Goal: Task Accomplishment & Management: Manage account settings

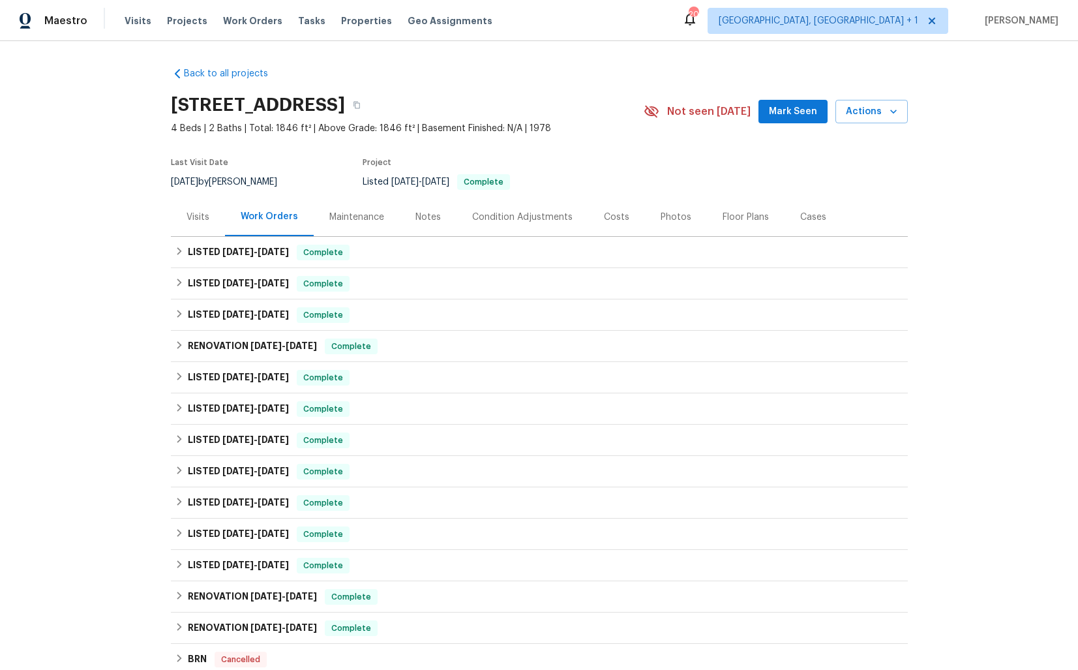
click at [196, 221] on div "Visits" at bounding box center [198, 217] width 23 height 13
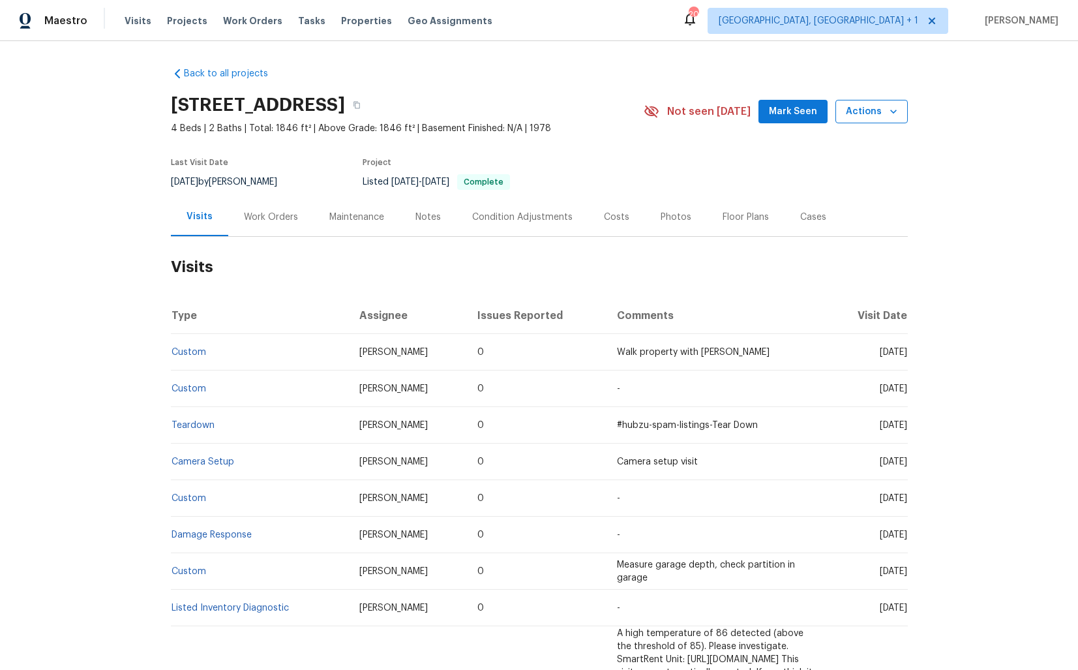
click at [898, 114] on icon "button" at bounding box center [893, 111] width 13 height 13
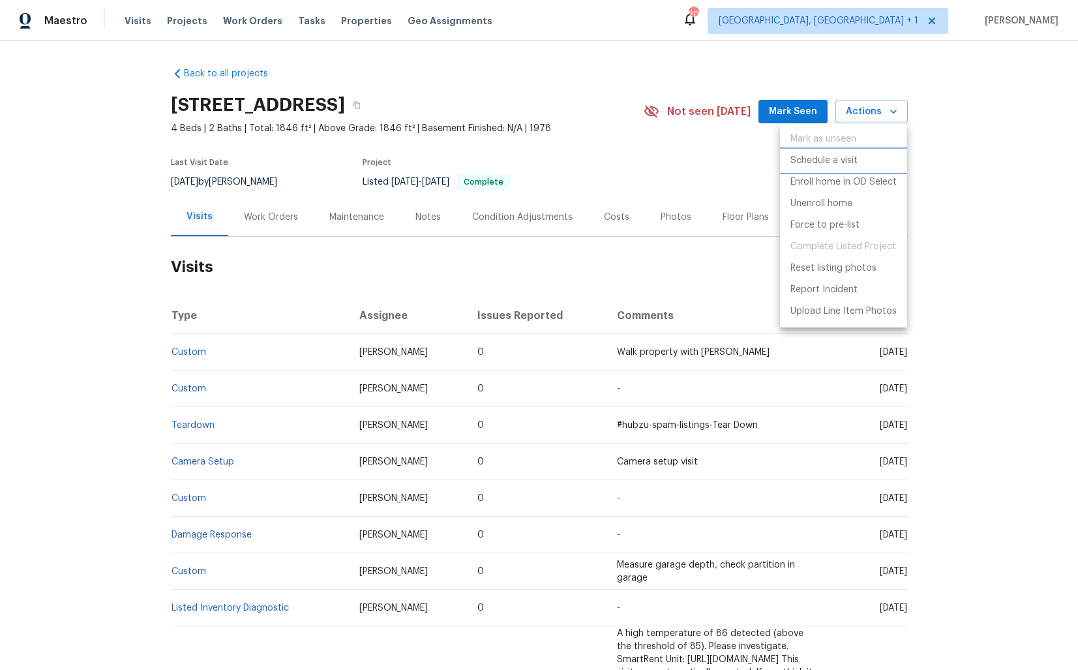
click at [815, 168] on li "Schedule a visit" at bounding box center [843, 161] width 127 height 22
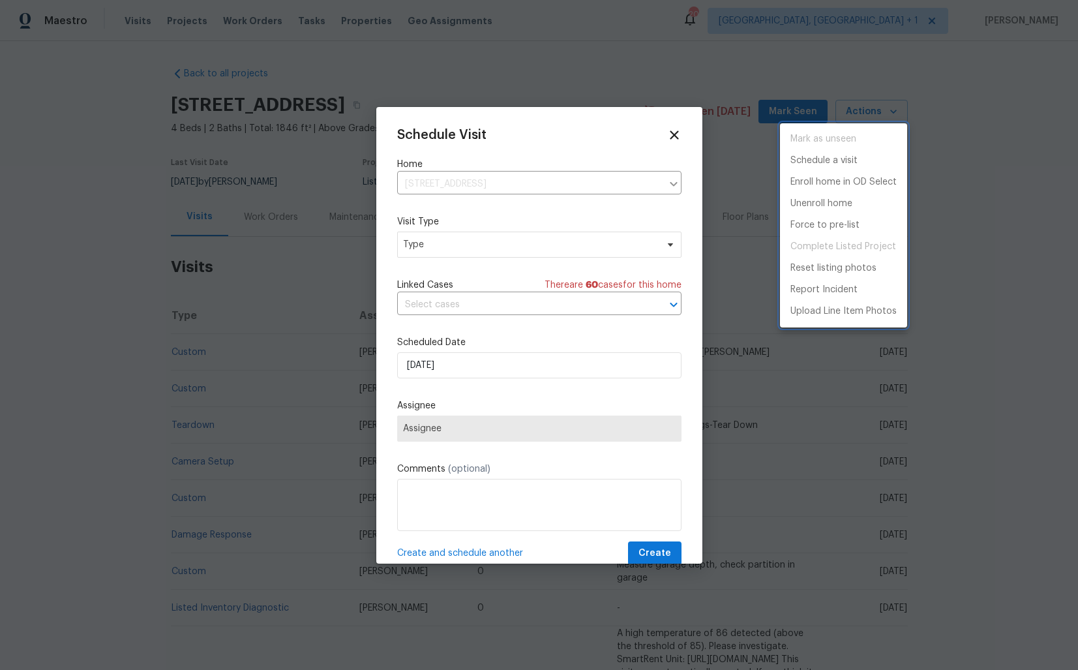
click at [415, 249] on div at bounding box center [539, 335] width 1078 height 670
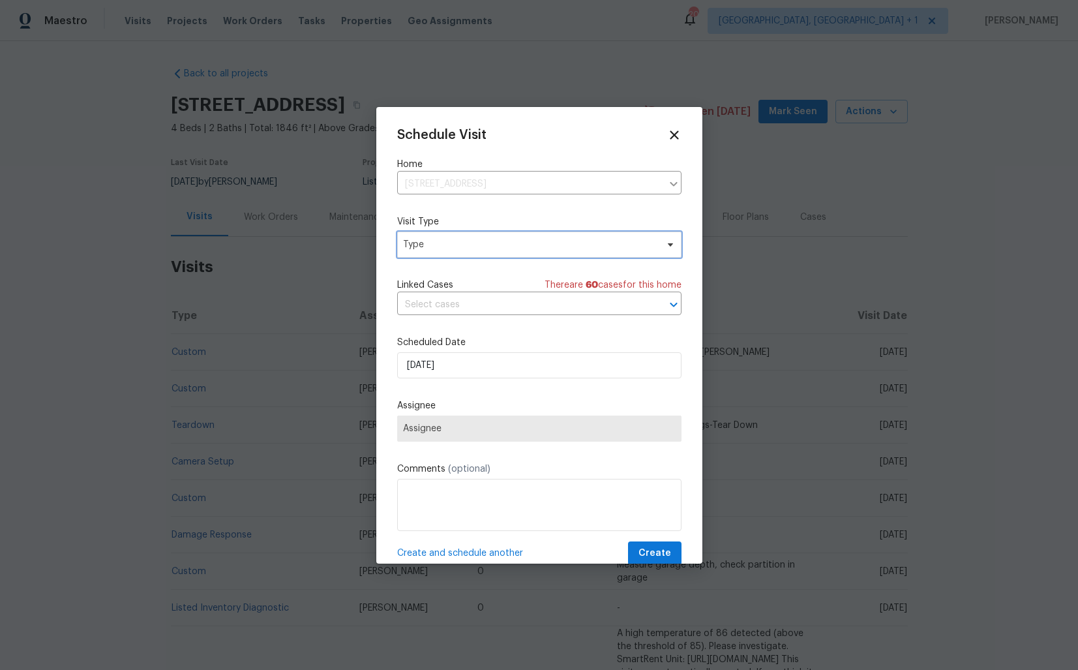
click at [442, 249] on span "Type" at bounding box center [530, 244] width 254 height 13
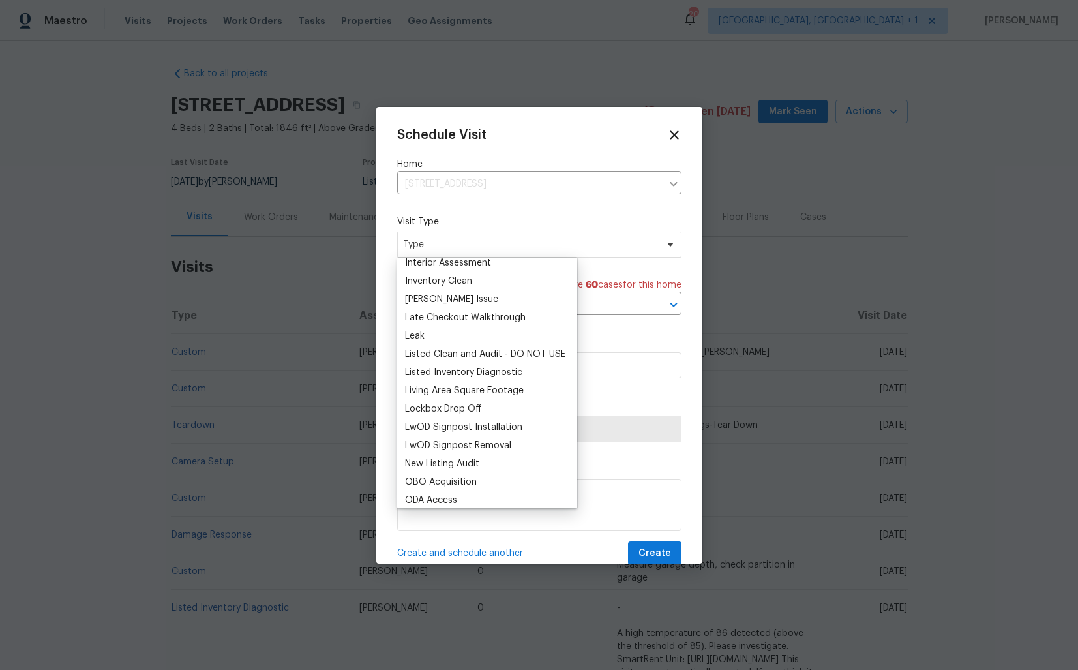
scroll to position [543, 0]
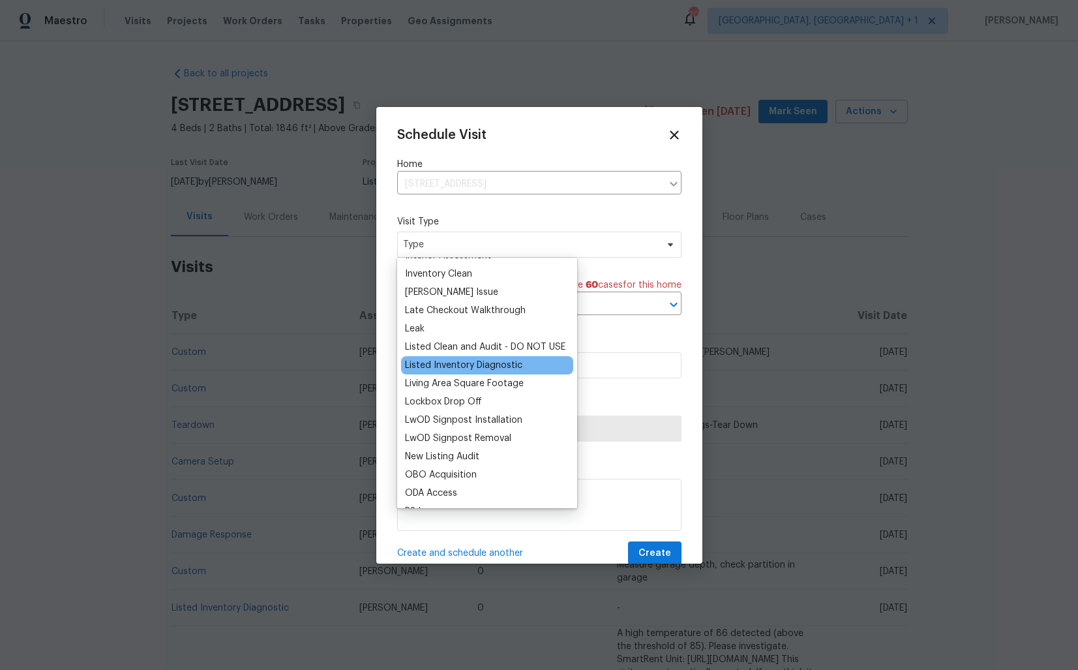
click at [432, 369] on div "Listed Inventory Diagnostic" at bounding box center [463, 365] width 117 height 13
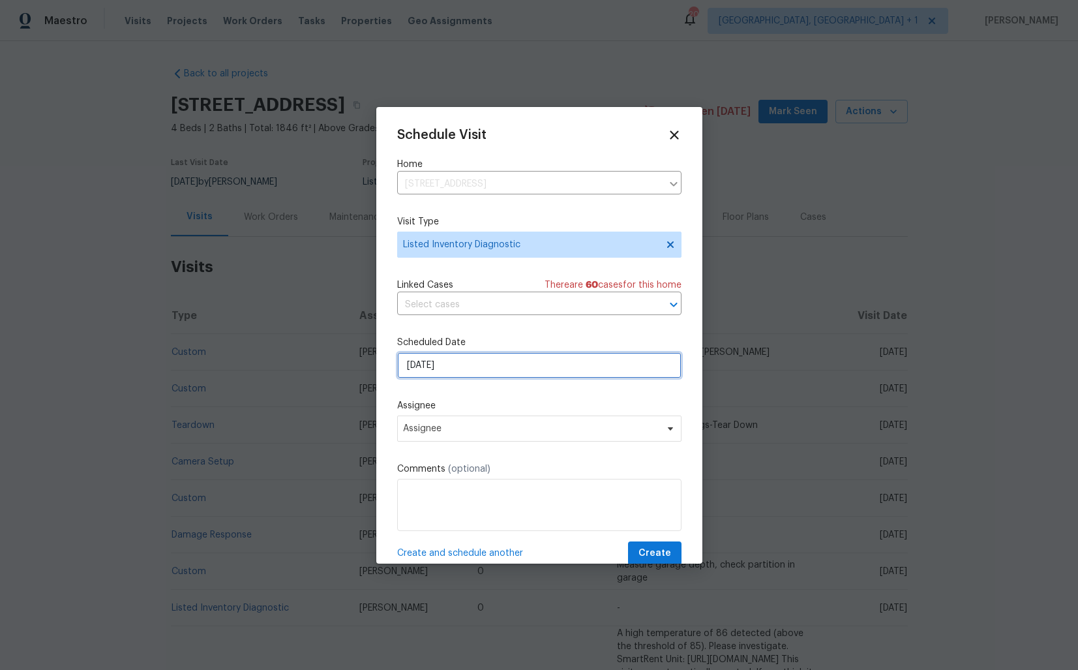
click at [464, 371] on input "[DATE]" at bounding box center [539, 365] width 284 height 26
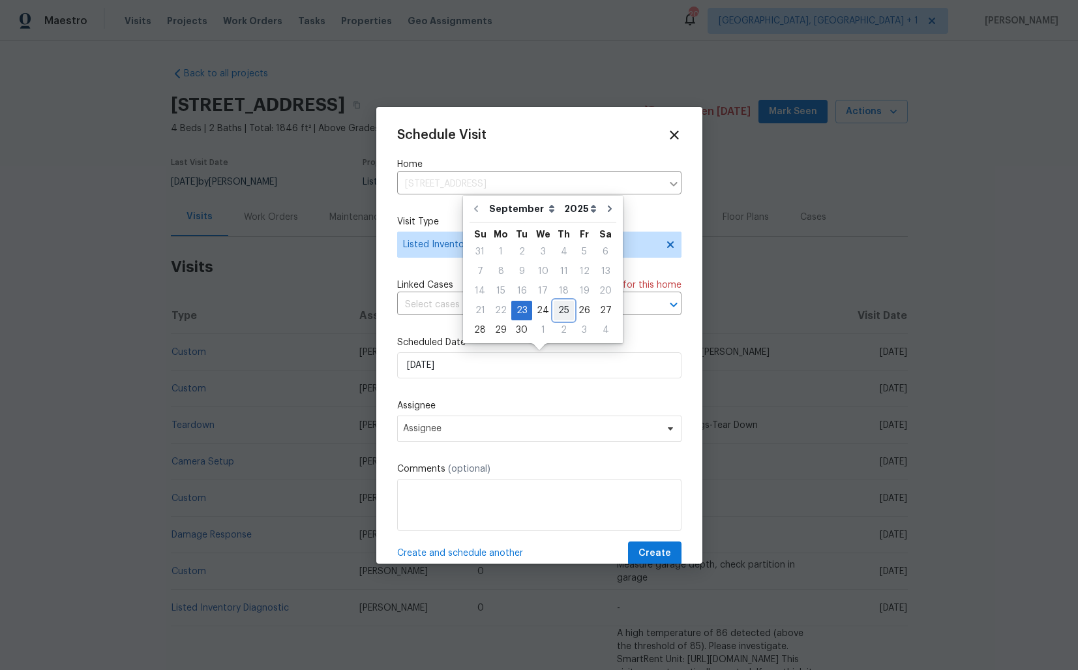
click at [560, 306] on div "25" at bounding box center [564, 310] width 20 height 18
type input "[DATE]"
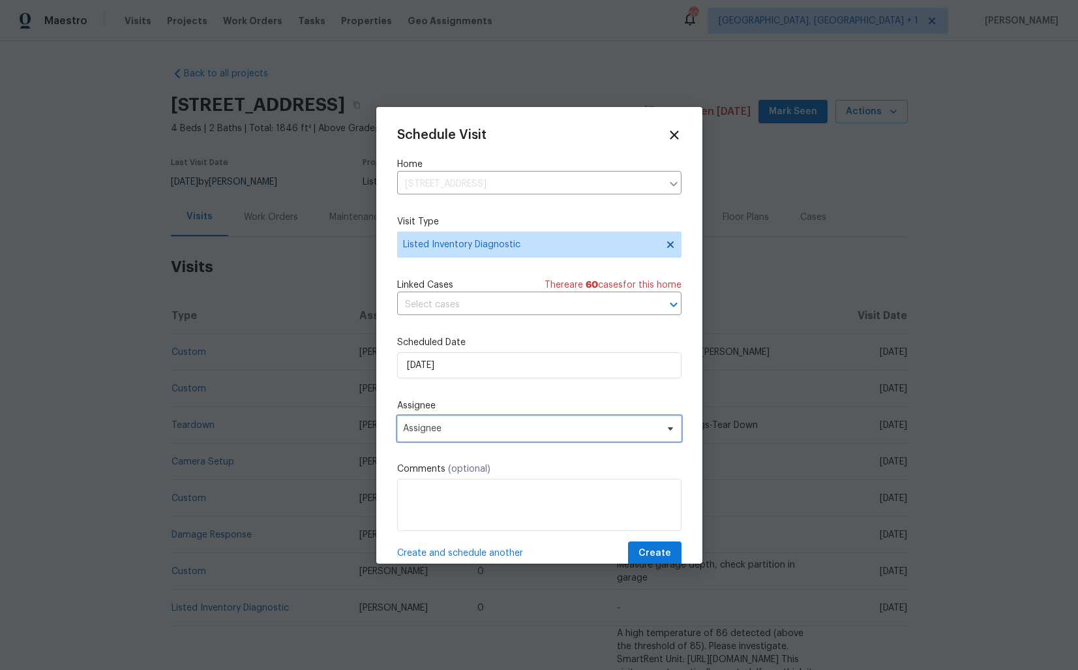
click at [432, 433] on span "Assignee" at bounding box center [531, 428] width 256 height 10
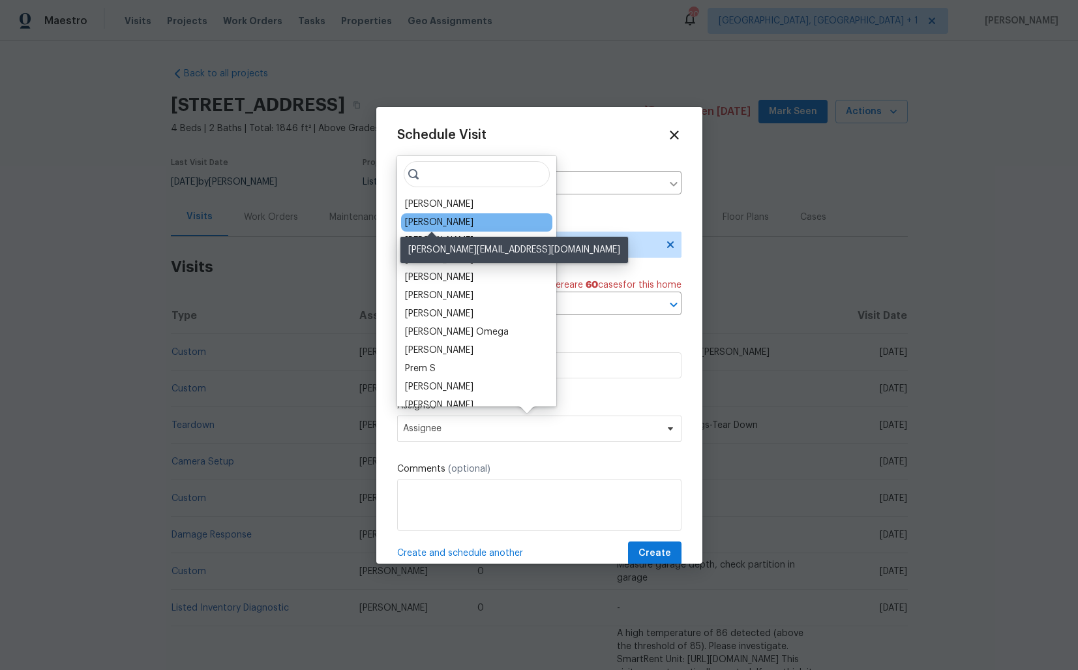
click at [442, 221] on div "Steven Long" at bounding box center [439, 222] width 68 height 13
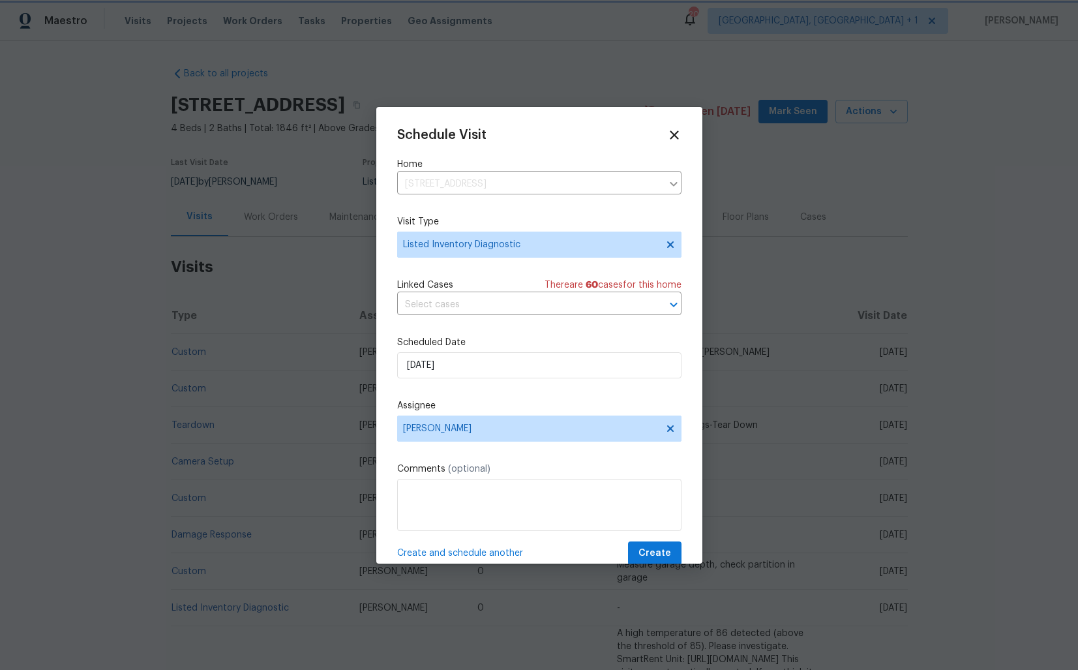
scroll to position [23, 0]
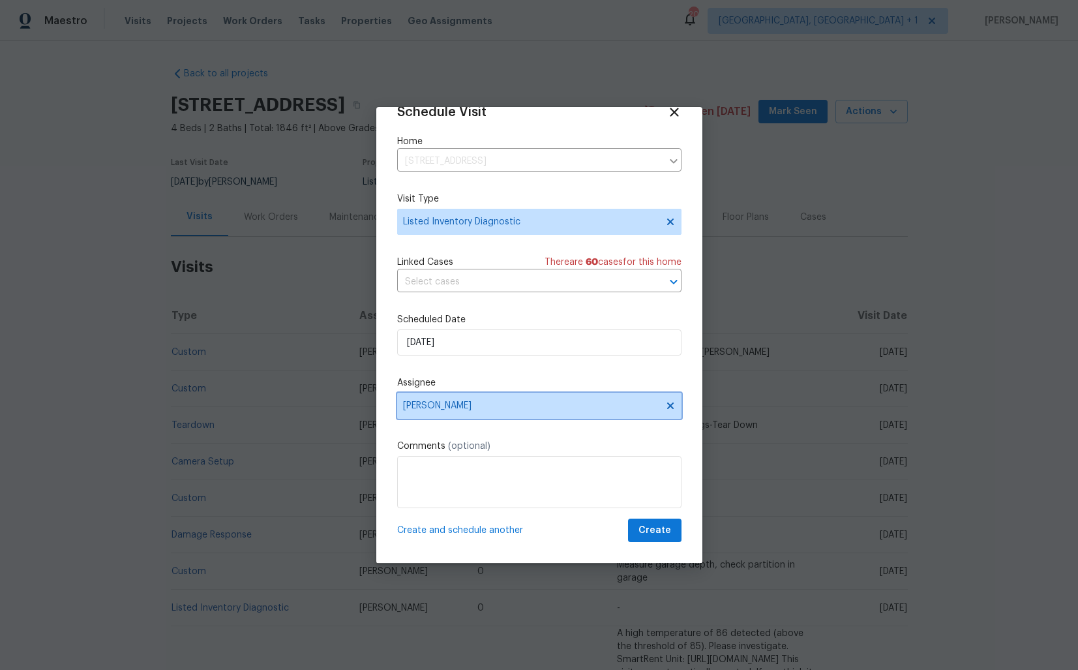
click at [465, 408] on span "Steven Long" at bounding box center [531, 406] width 256 height 10
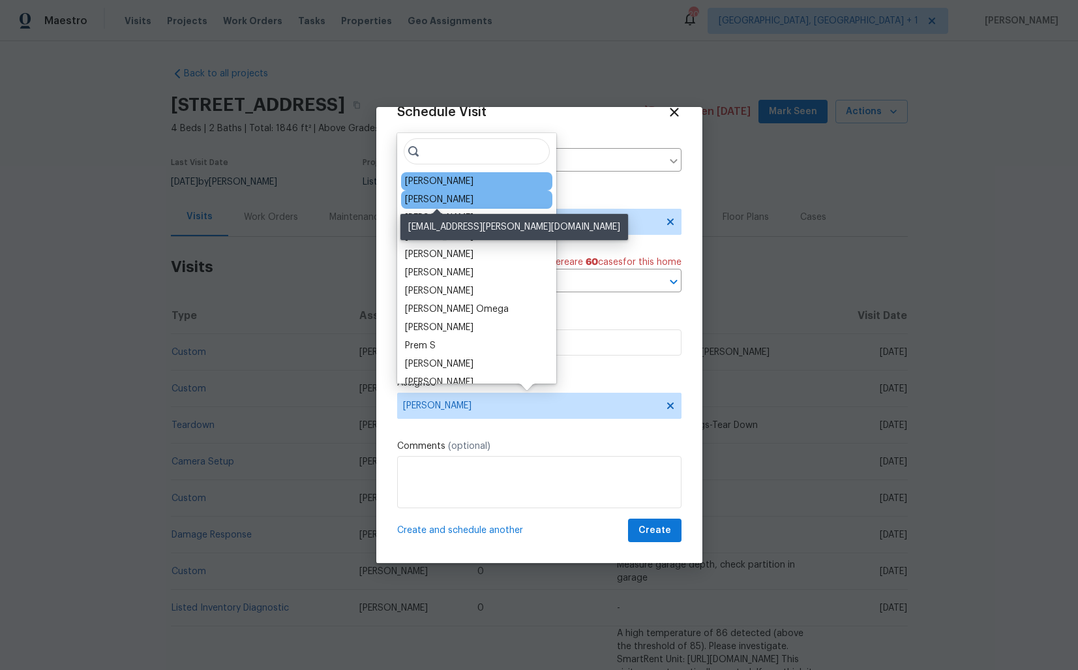
click at [446, 198] on div "Mark Cardenas" at bounding box center [439, 199] width 68 height 13
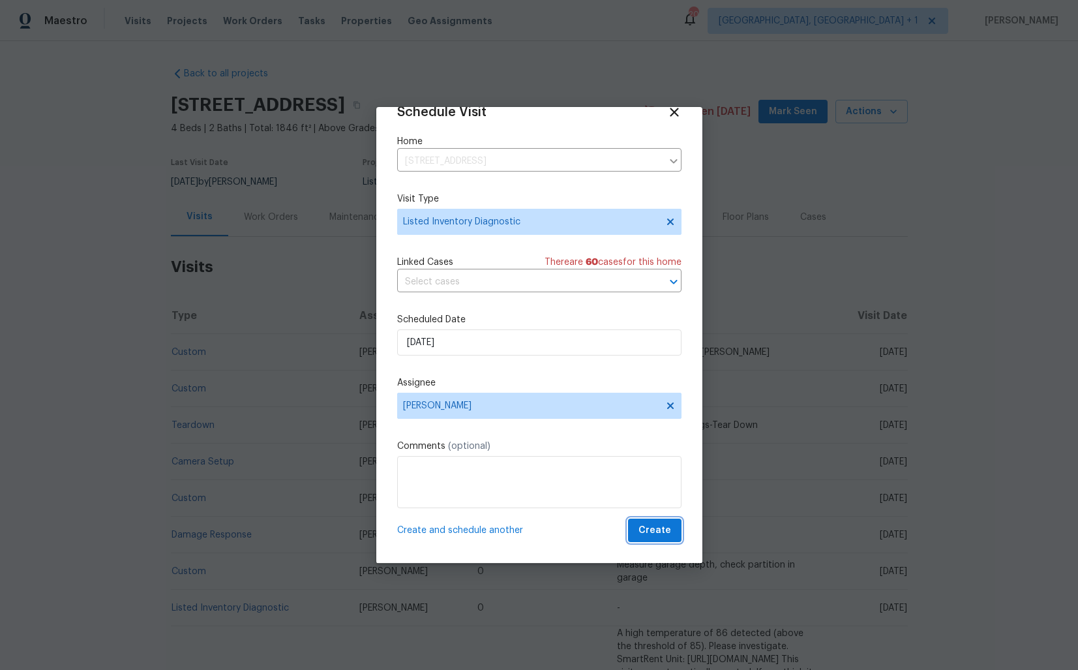
click at [650, 534] on span "Create" at bounding box center [655, 531] width 33 height 16
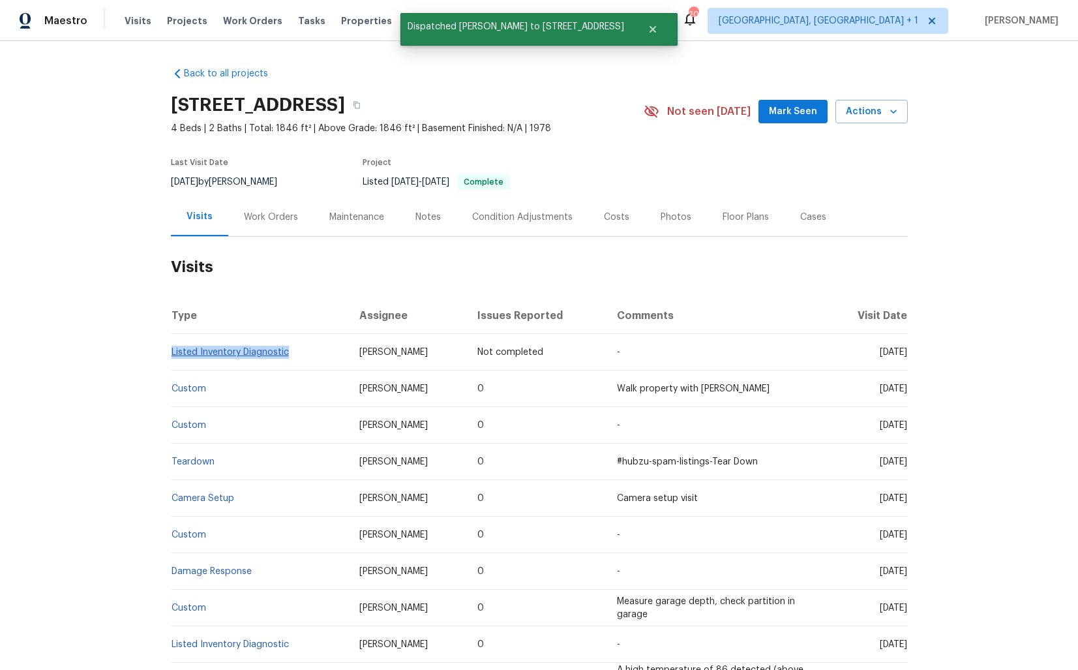
drag, startPoint x: 290, startPoint y: 355, endPoint x: 171, endPoint y: 356, distance: 119.4
click at [171, 356] on td "Listed Inventory Diagnostic" at bounding box center [260, 352] width 179 height 37
copy link "Listed Inventory Diagnostic"
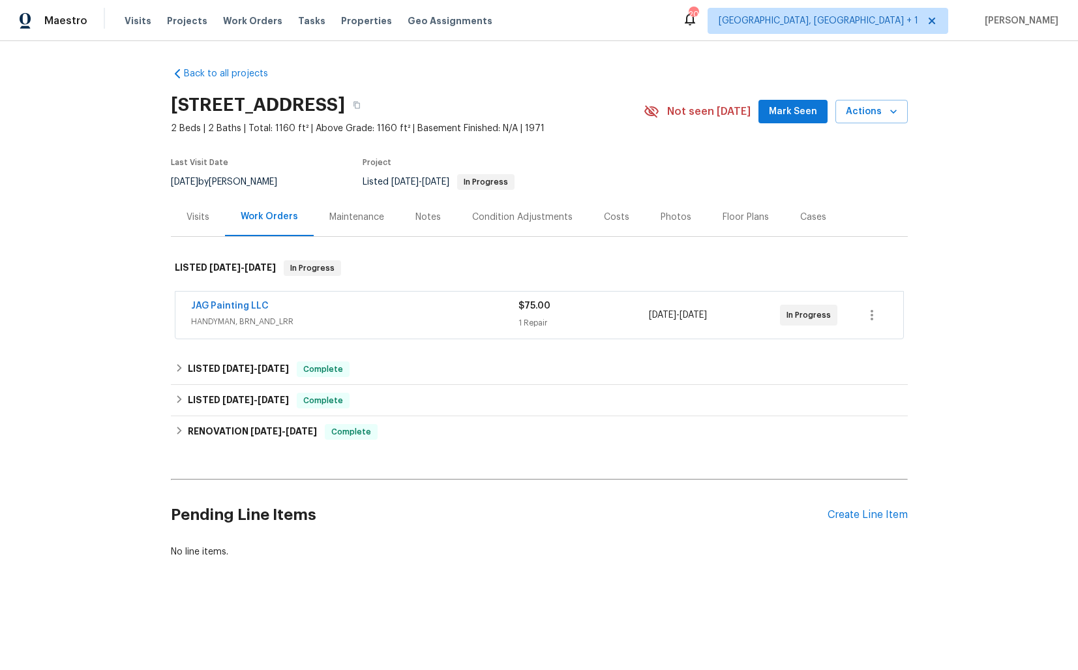
click at [209, 204] on div "Visits" at bounding box center [198, 217] width 54 height 38
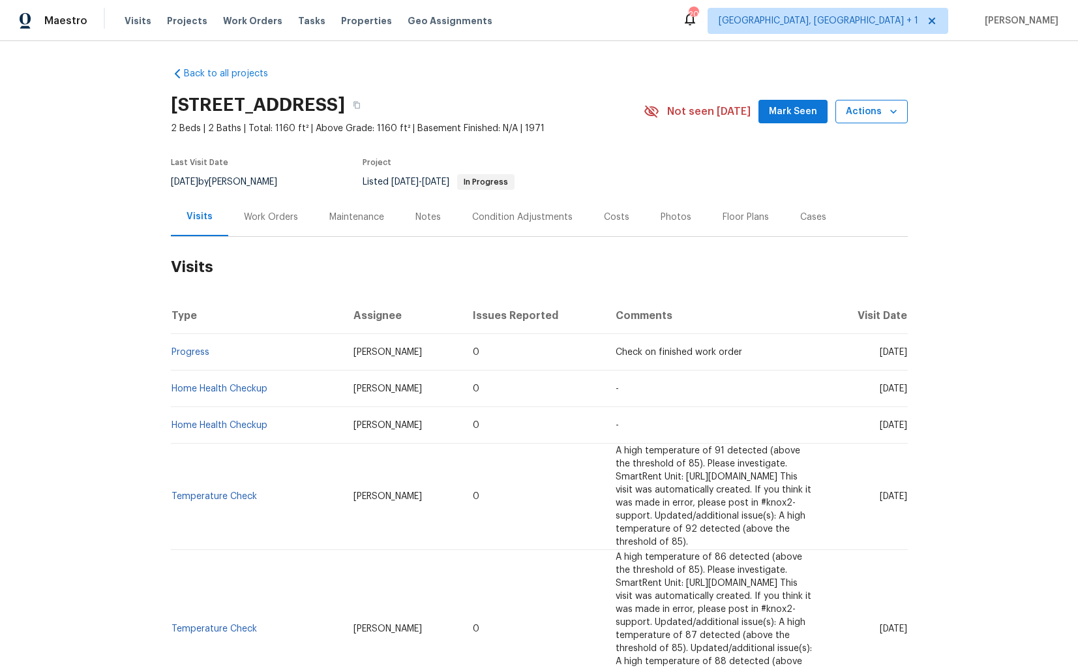
click at [879, 104] on span "Actions" at bounding box center [872, 112] width 52 height 16
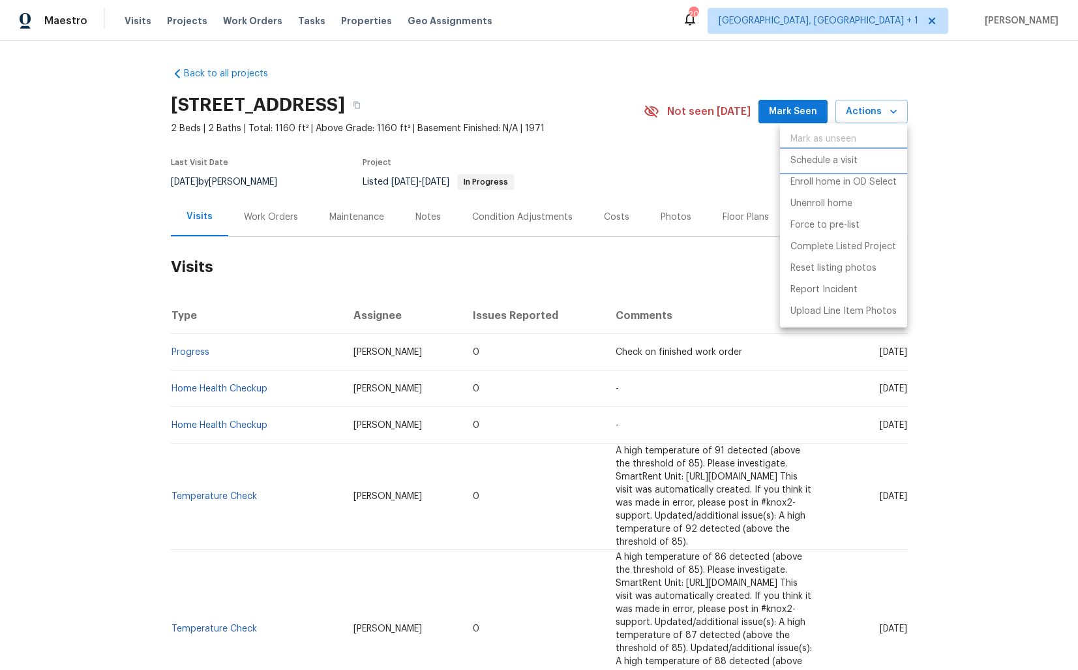
click at [815, 157] on p "Schedule a visit" at bounding box center [824, 161] width 67 height 14
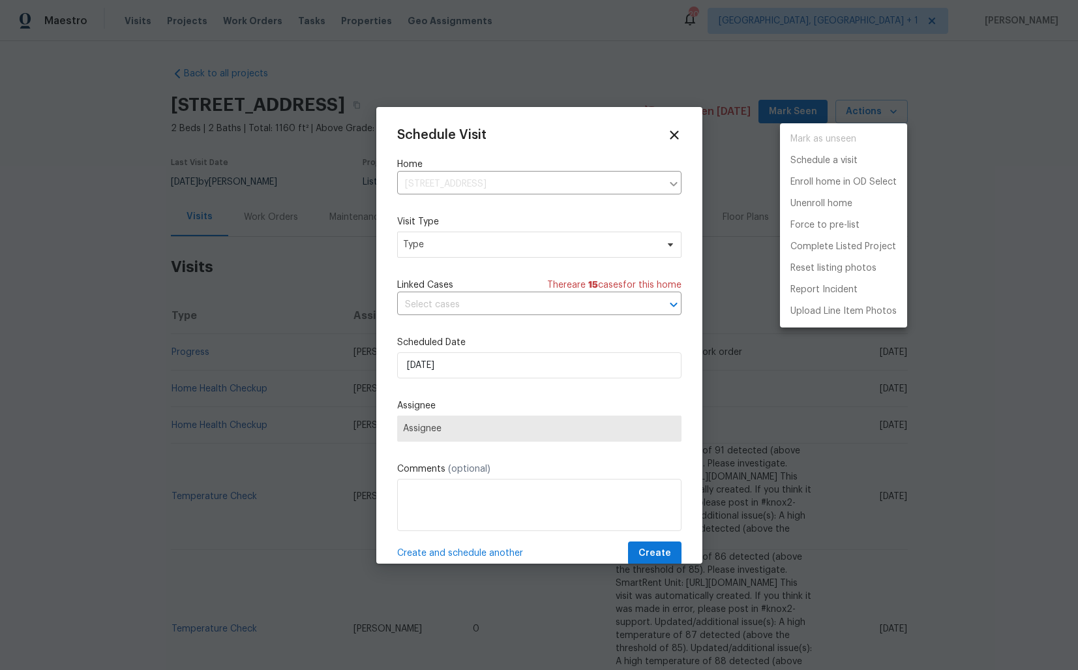
click at [462, 239] on div at bounding box center [539, 335] width 1078 height 670
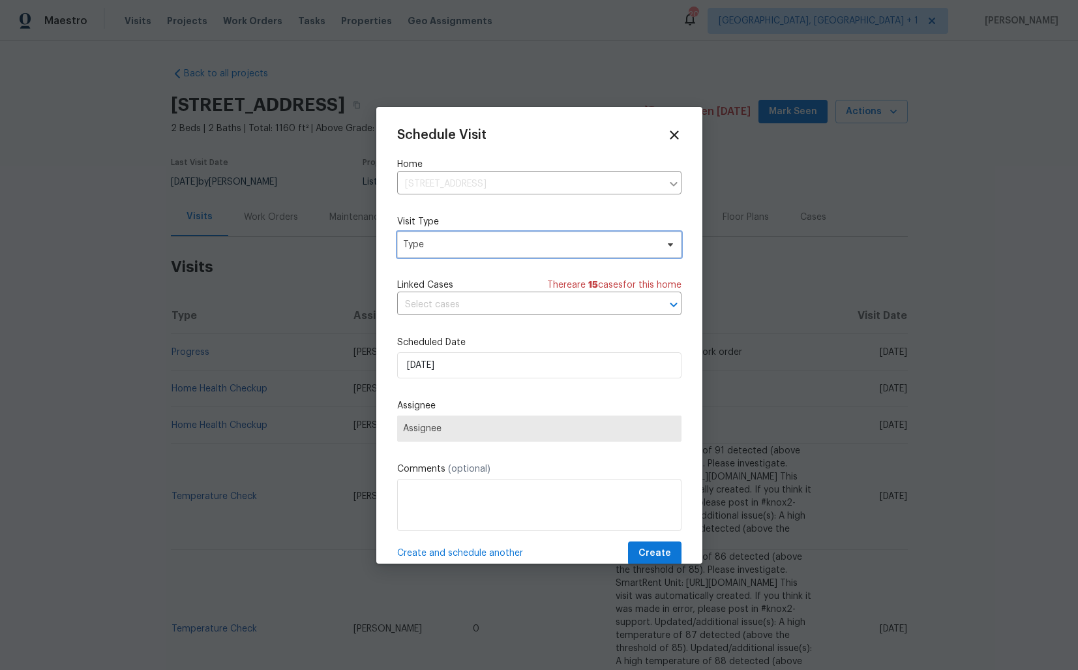
click at [434, 244] on span "Type" at bounding box center [530, 244] width 254 height 13
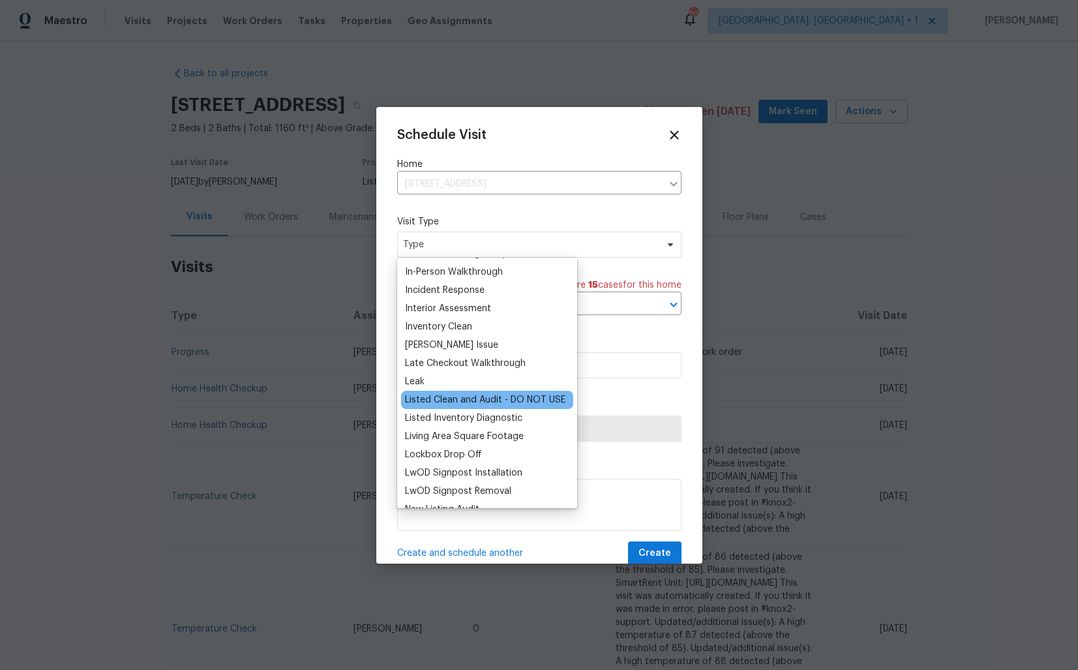
scroll to position [491, 0]
click at [448, 420] on div "Listed Inventory Diagnostic" at bounding box center [463, 417] width 117 height 13
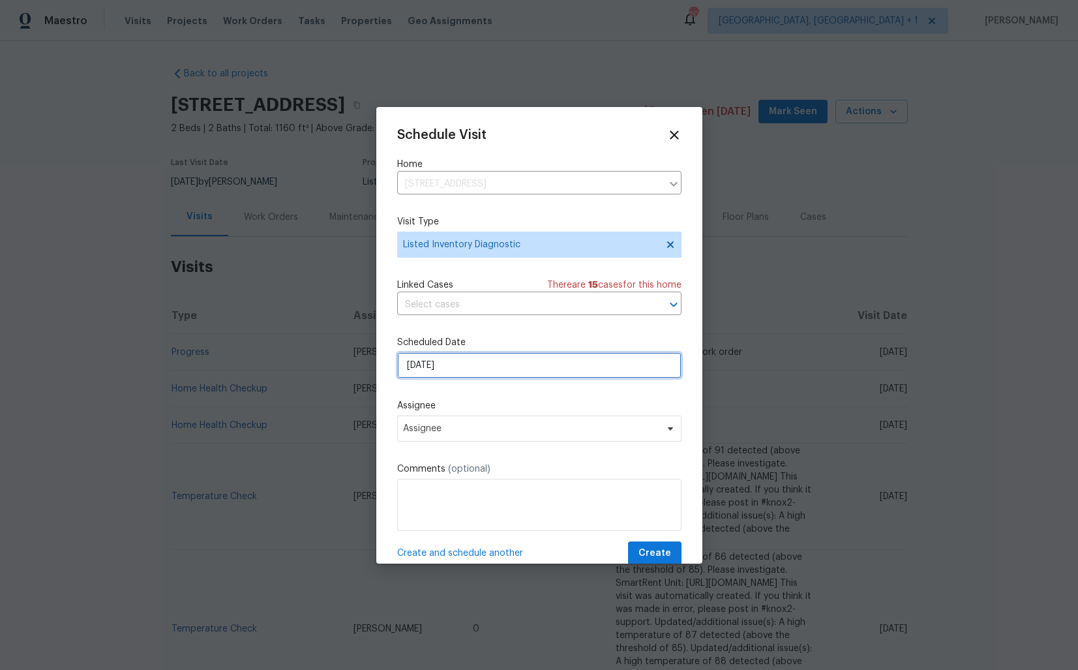
click at [477, 374] on input "[DATE]" at bounding box center [539, 365] width 284 height 26
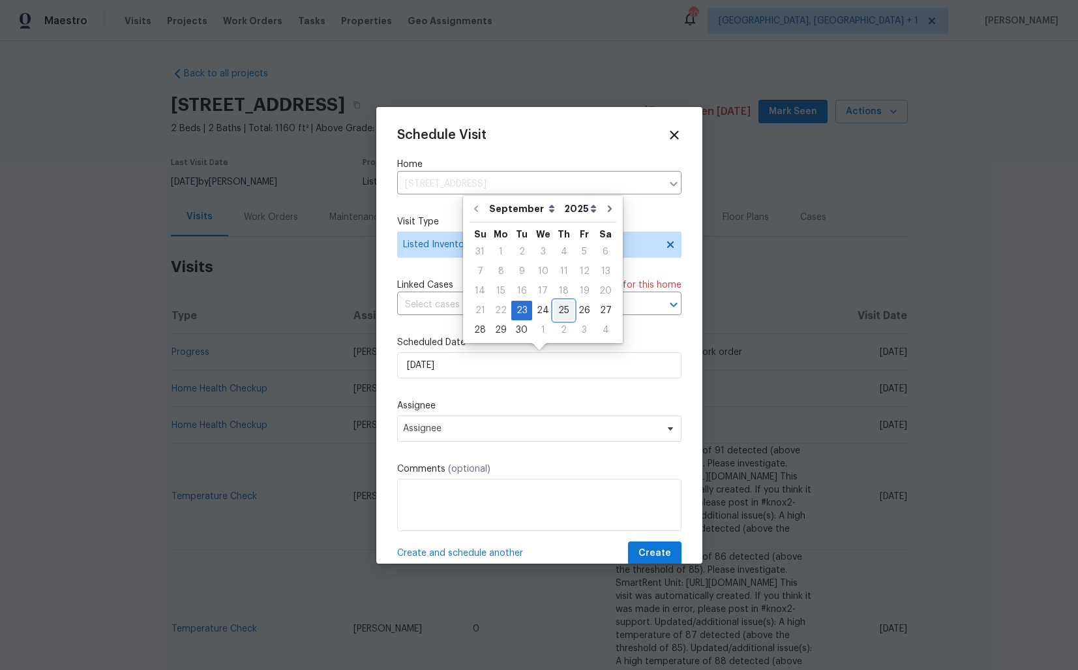
click at [556, 309] on div "25" at bounding box center [564, 310] width 20 height 18
type input "[DATE]"
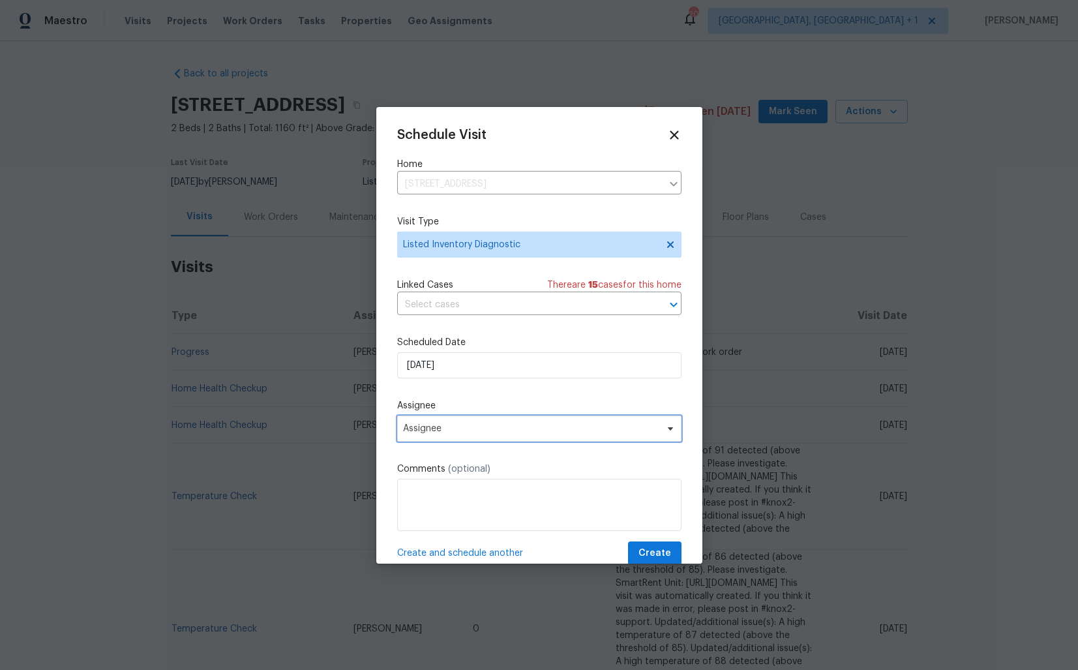
click at [458, 431] on span "Assignee" at bounding box center [531, 428] width 256 height 10
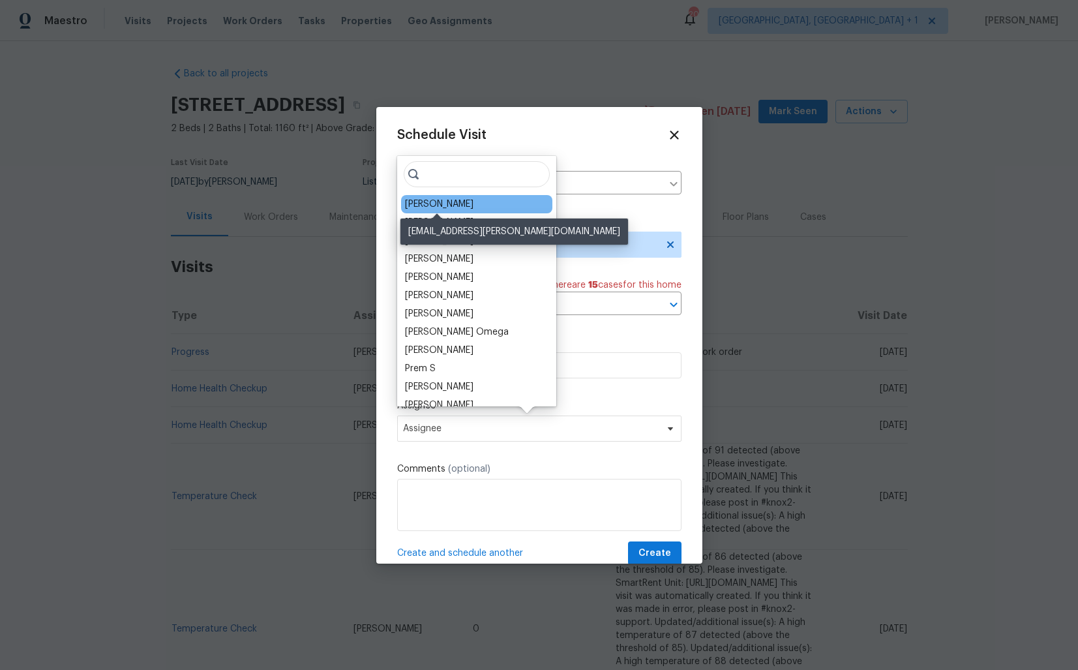
click at [433, 204] on div "Mark Cardenas" at bounding box center [439, 204] width 68 height 13
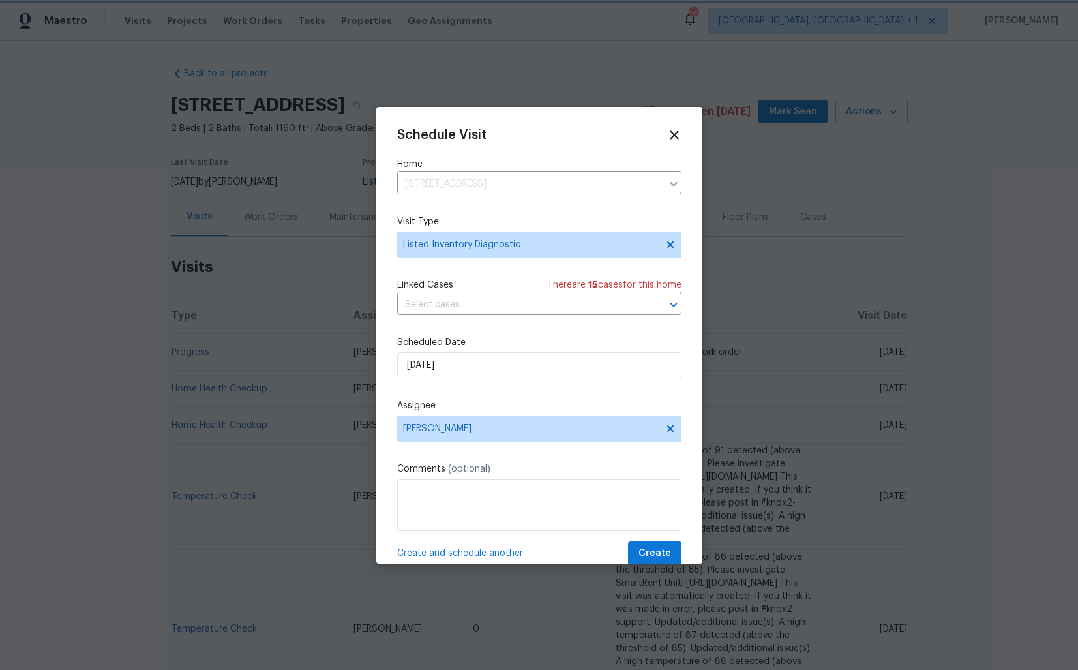
scroll to position [23, 0]
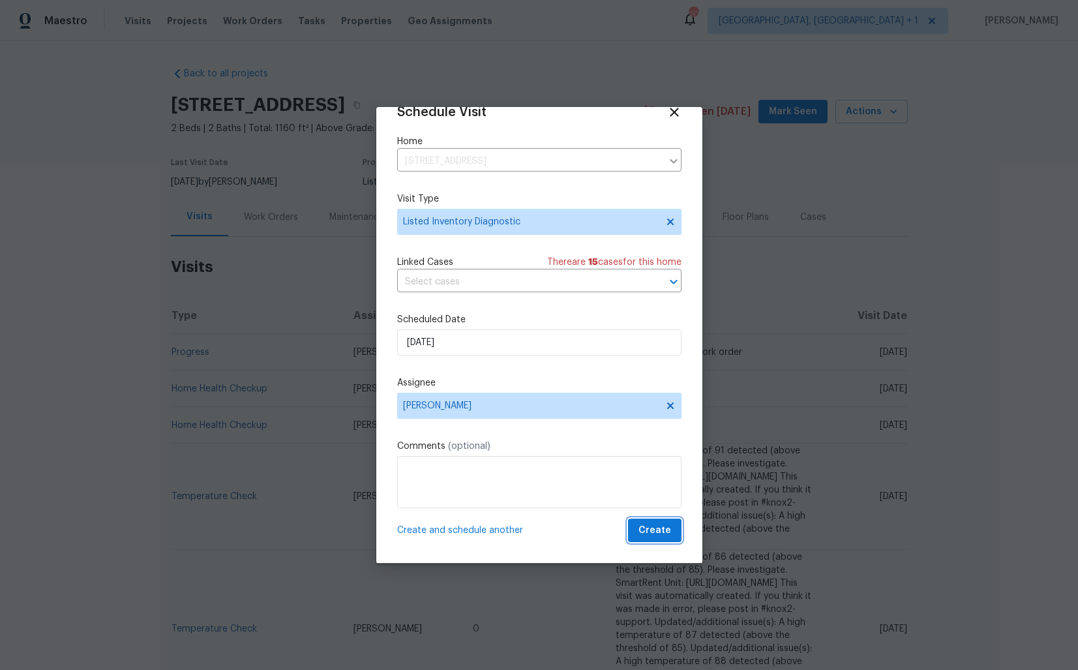
click at [652, 531] on span "Create" at bounding box center [655, 531] width 33 height 16
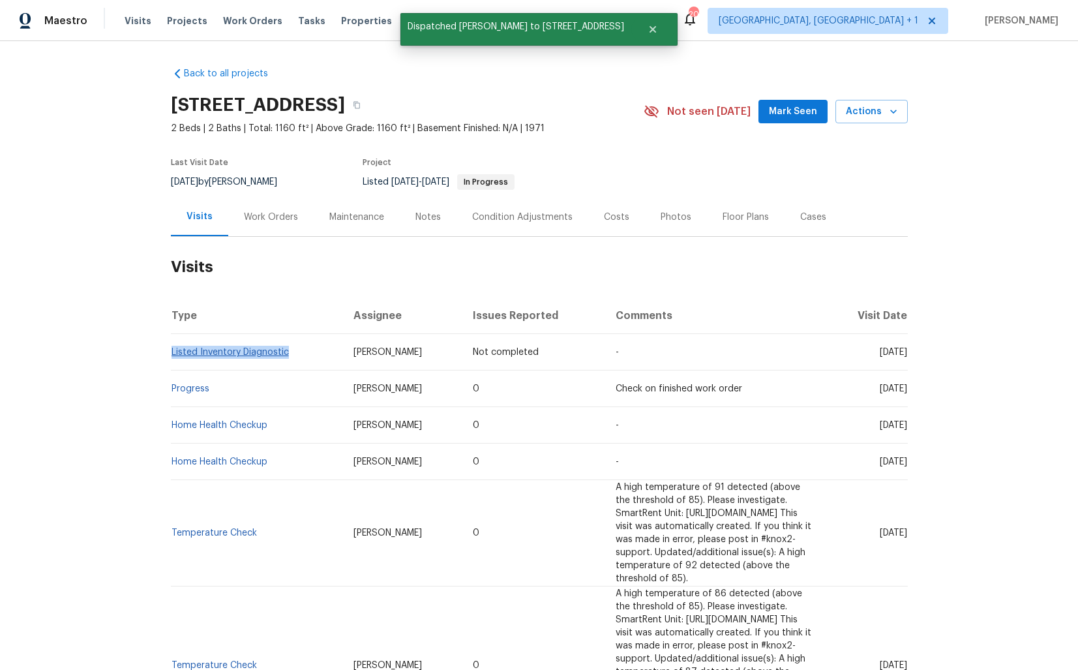
drag, startPoint x: 219, startPoint y: 371, endPoint x: 174, endPoint y: 357, distance: 47.0
click at [173, 357] on td "Listed Inventory Diagnostic" at bounding box center [257, 352] width 172 height 37
copy link "Listed Inventory Diagnostic"
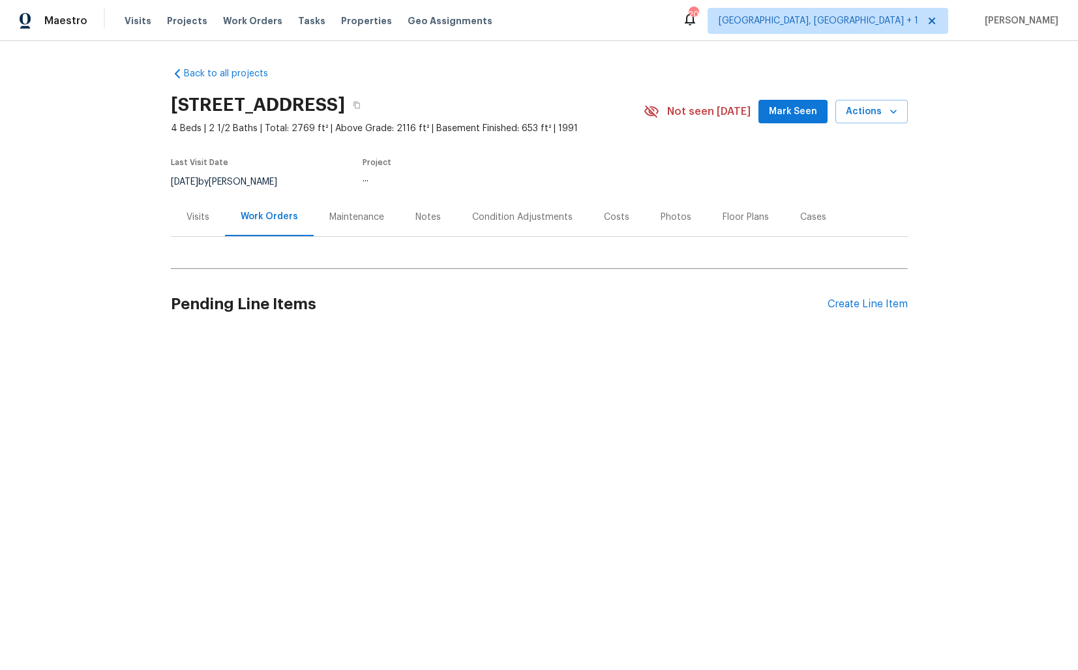
click at [196, 215] on div "Visits" at bounding box center [198, 217] width 23 height 13
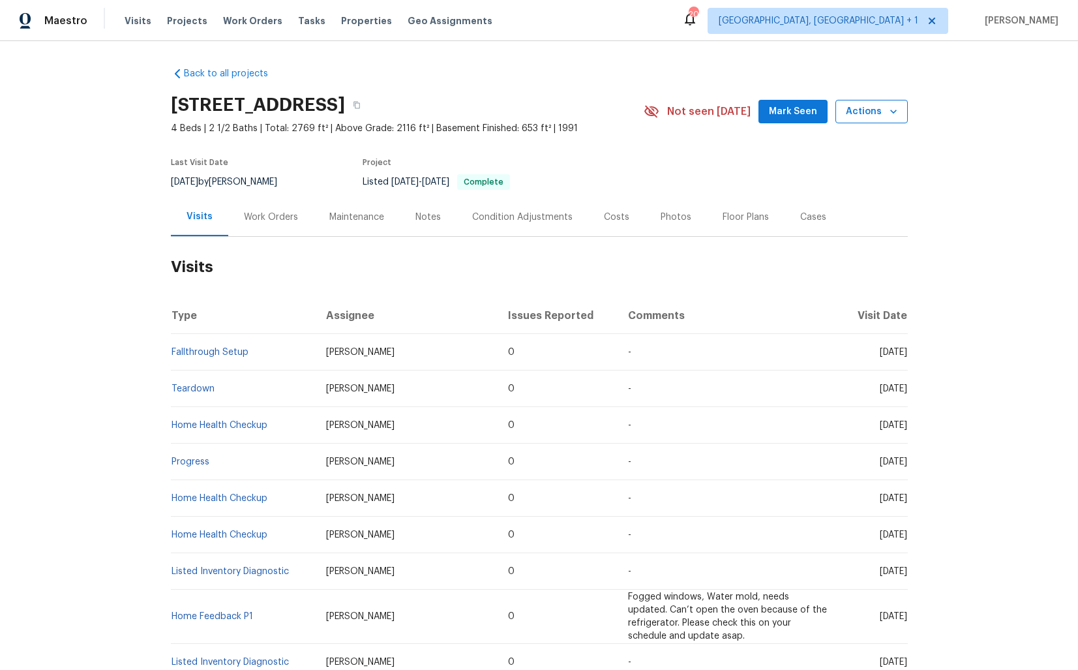
click at [893, 106] on icon "button" at bounding box center [893, 111] width 13 height 13
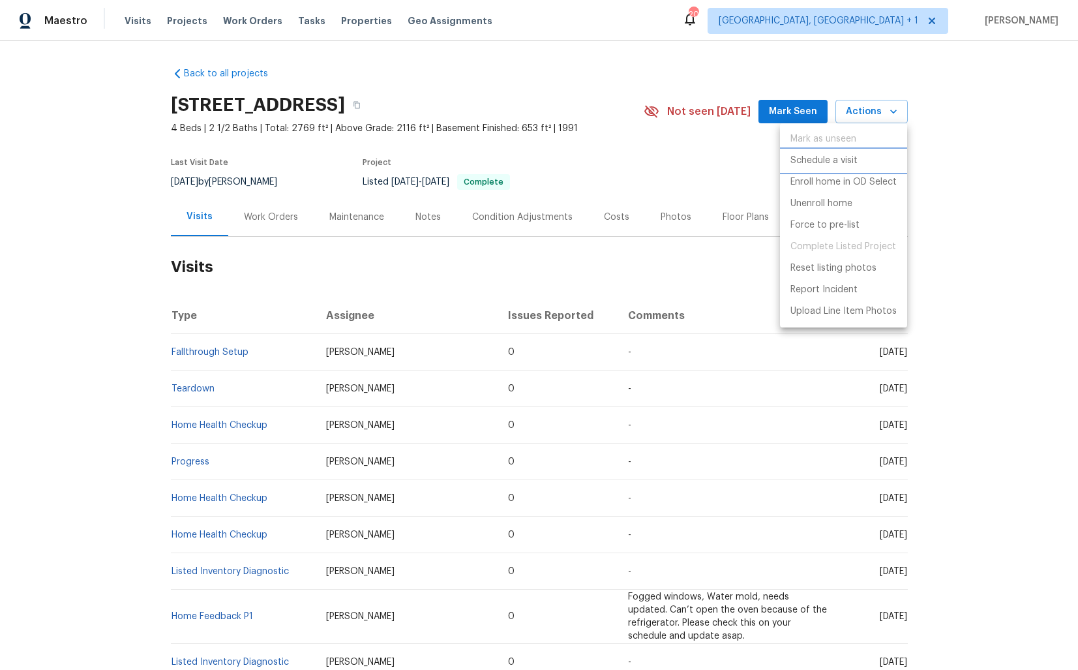
click at [834, 155] on p "Schedule a visit" at bounding box center [824, 161] width 67 height 14
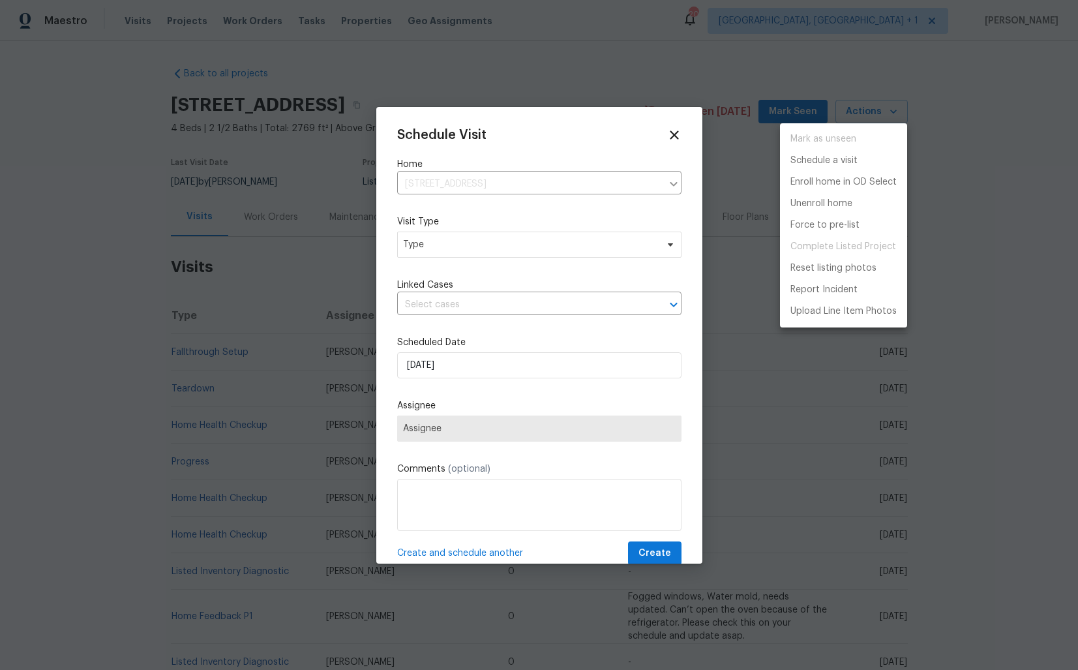
click at [425, 248] on div at bounding box center [539, 335] width 1078 height 670
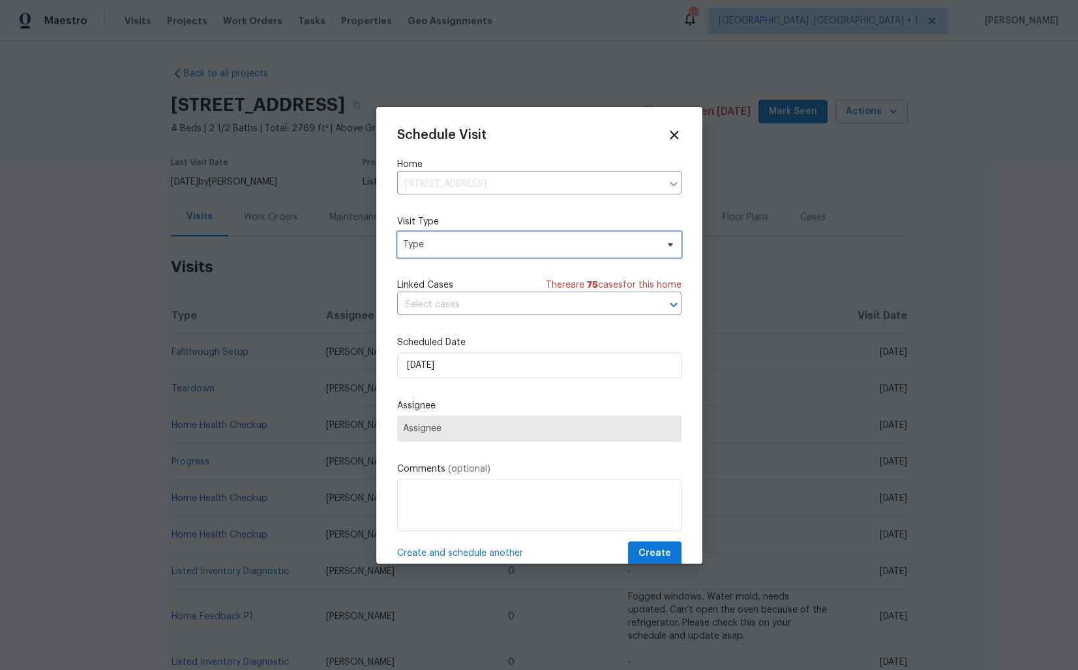
click at [422, 243] on span "Type" at bounding box center [530, 244] width 254 height 13
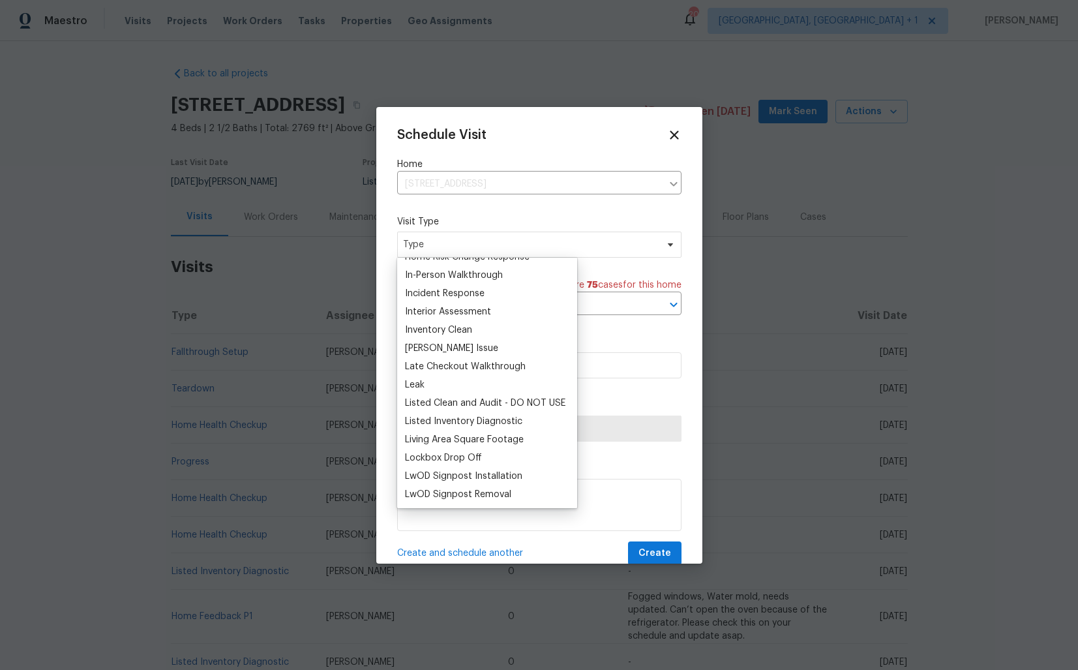
scroll to position [489, 0]
click at [426, 421] on div "Listed Inventory Diagnostic" at bounding box center [463, 420] width 117 height 13
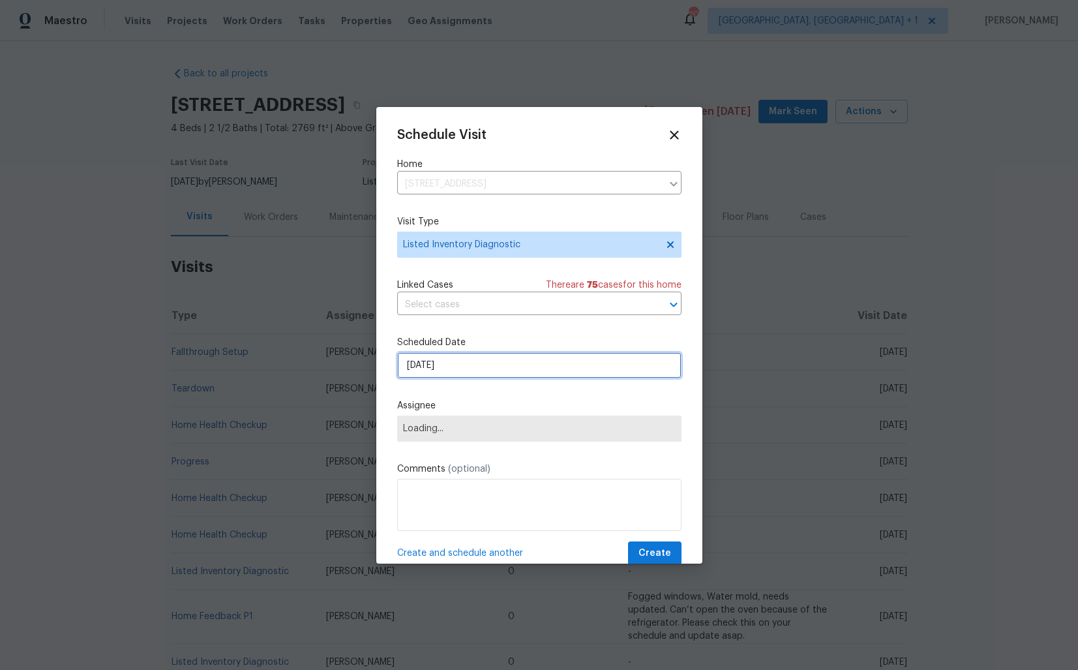
click at [470, 369] on input "[DATE]" at bounding box center [539, 365] width 284 height 26
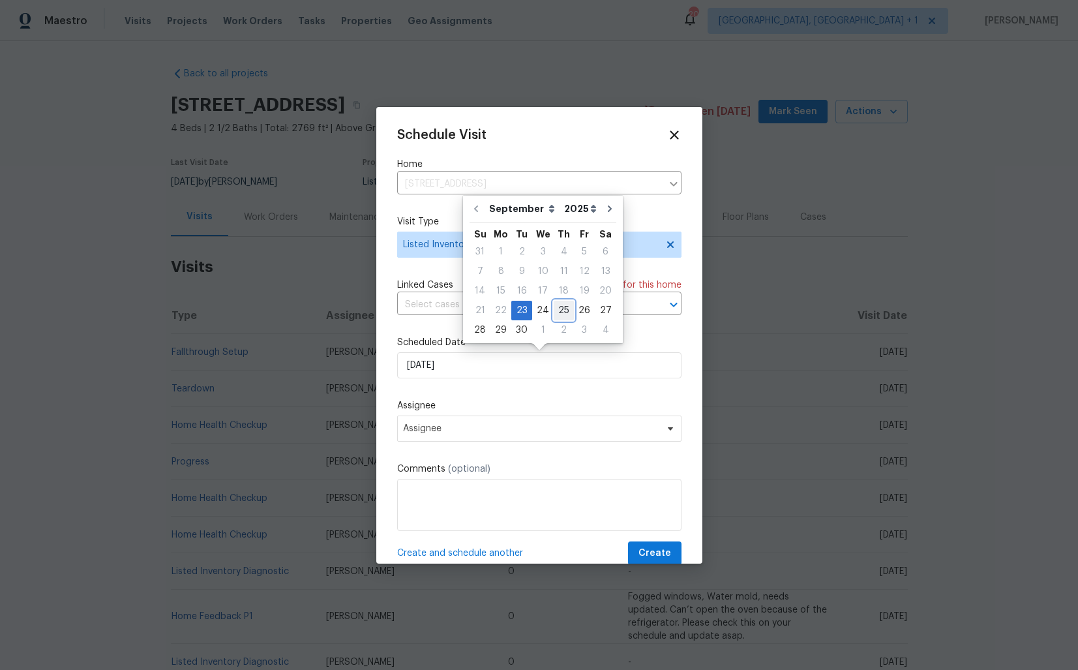
click at [557, 311] on div "25" at bounding box center [564, 310] width 20 height 18
type input "[DATE]"
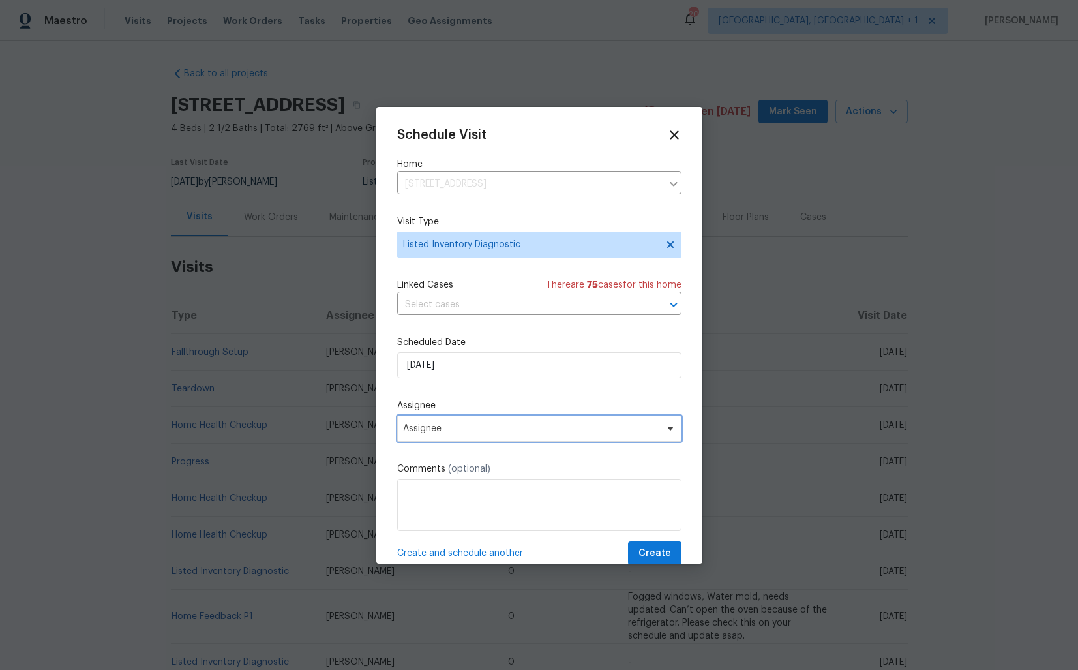
click at [431, 431] on span "Assignee" at bounding box center [531, 428] width 256 height 10
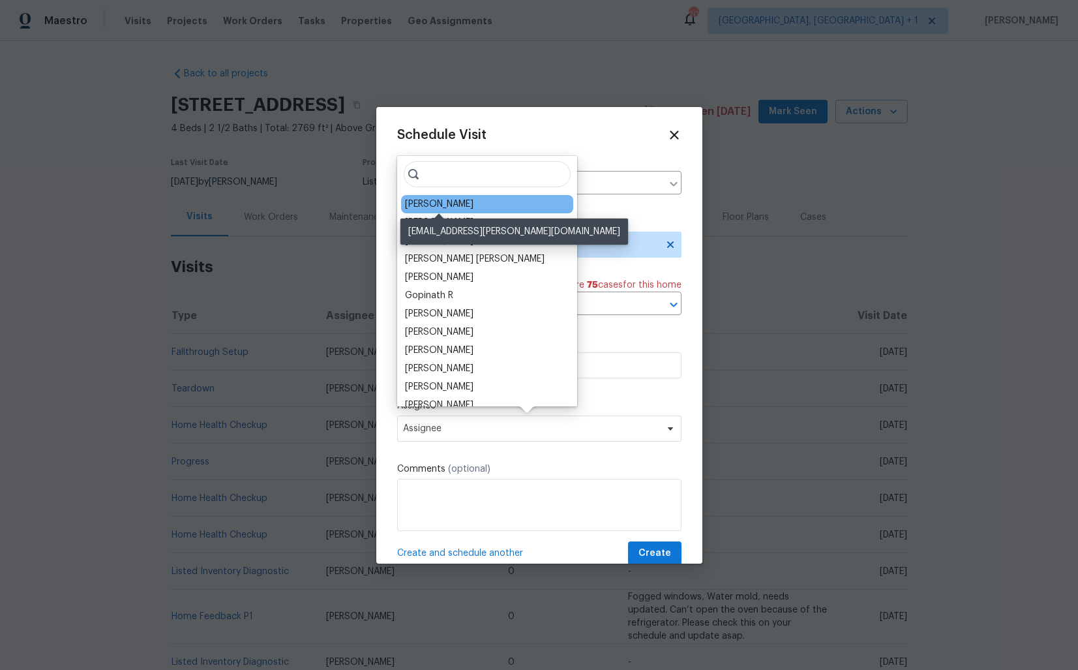
click at [447, 202] on div "Jaydon Entrekin" at bounding box center [439, 204] width 68 height 13
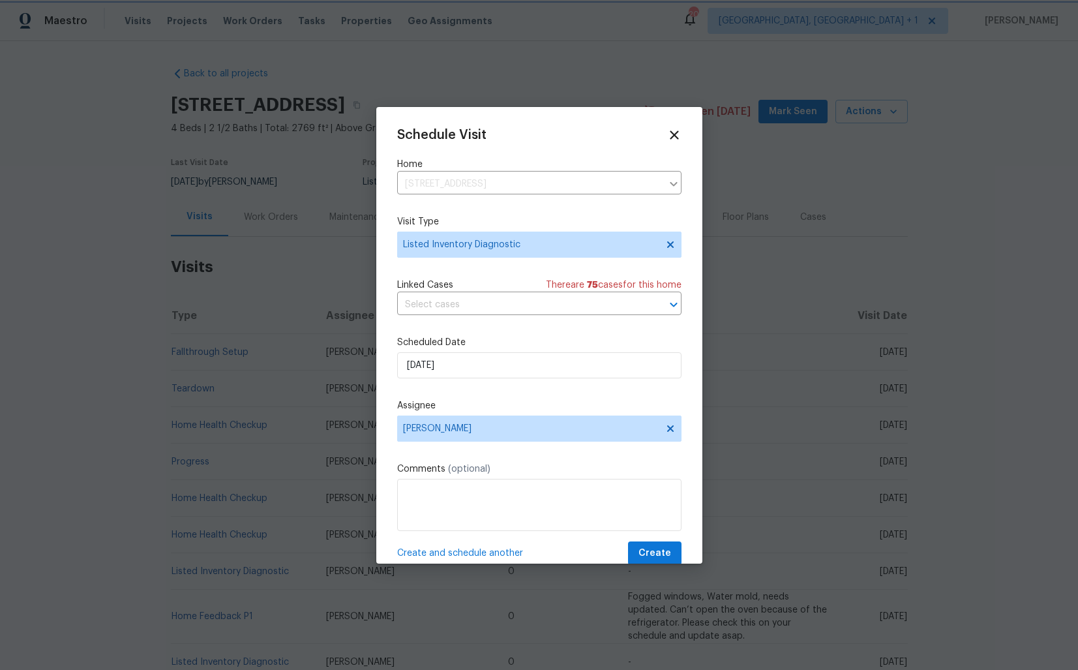
scroll to position [23, 0]
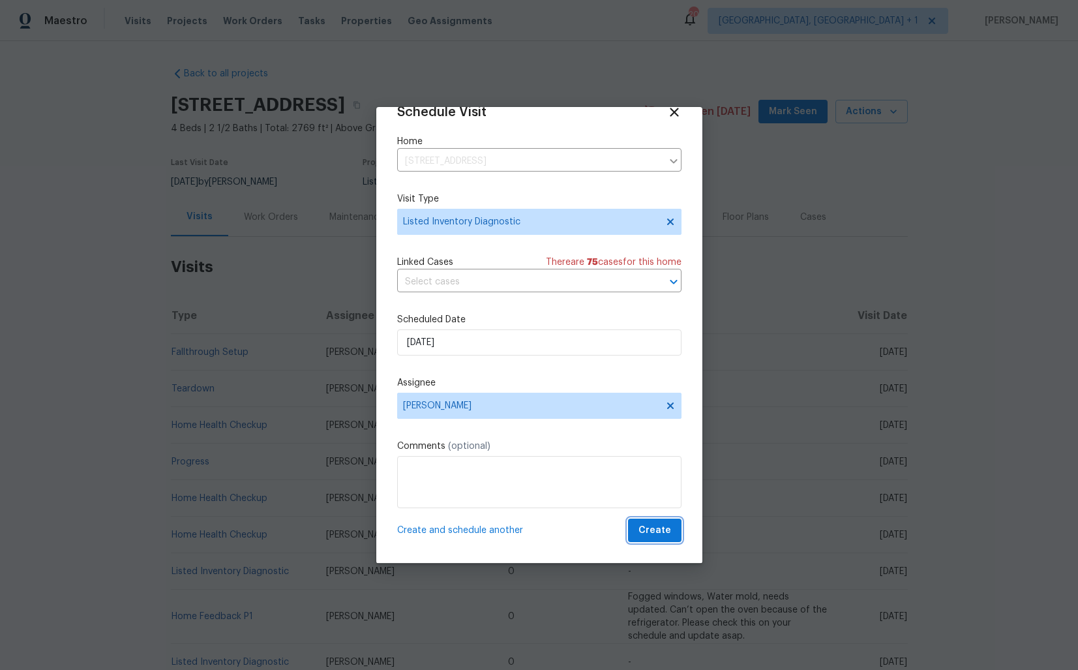
click at [650, 531] on span "Create" at bounding box center [655, 531] width 33 height 16
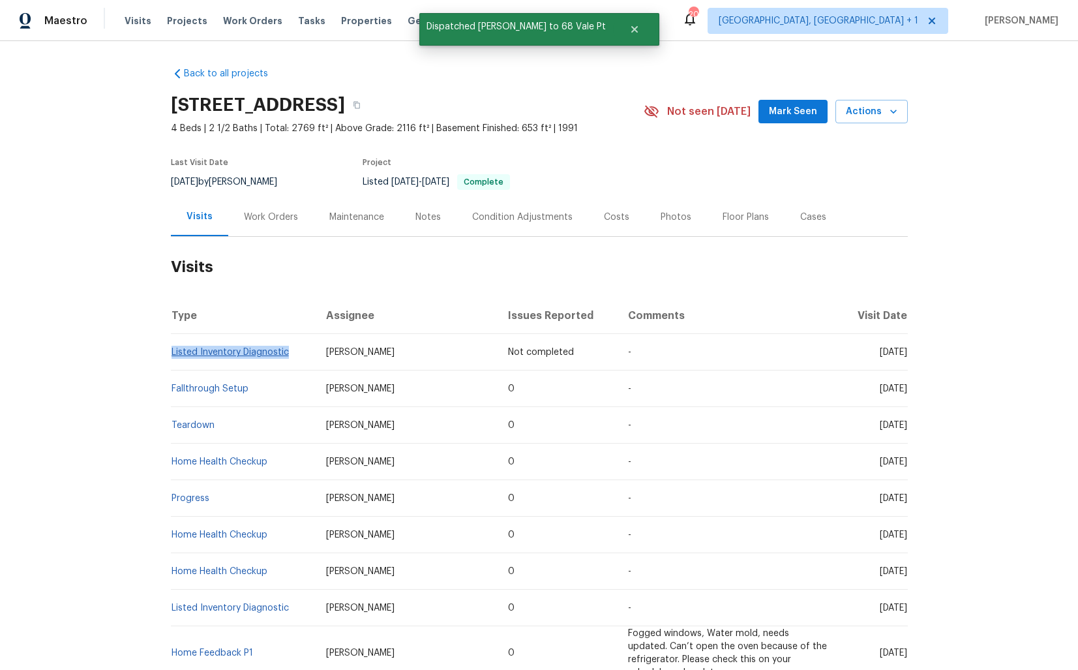
drag, startPoint x: 224, startPoint y: 369, endPoint x: 174, endPoint y: 359, distance: 51.9
click at [174, 359] on td "Listed Inventory Diagnostic" at bounding box center [243, 352] width 145 height 37
copy link "Listed Inventory Diagnostic"
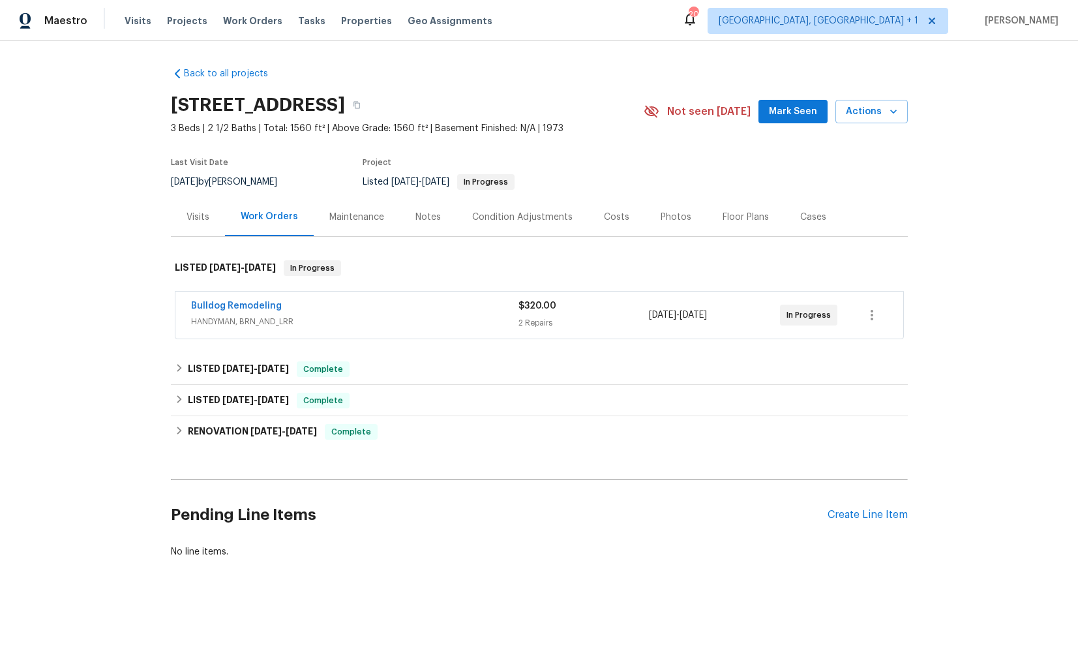
click at [188, 214] on div "Visits" at bounding box center [198, 217] width 23 height 13
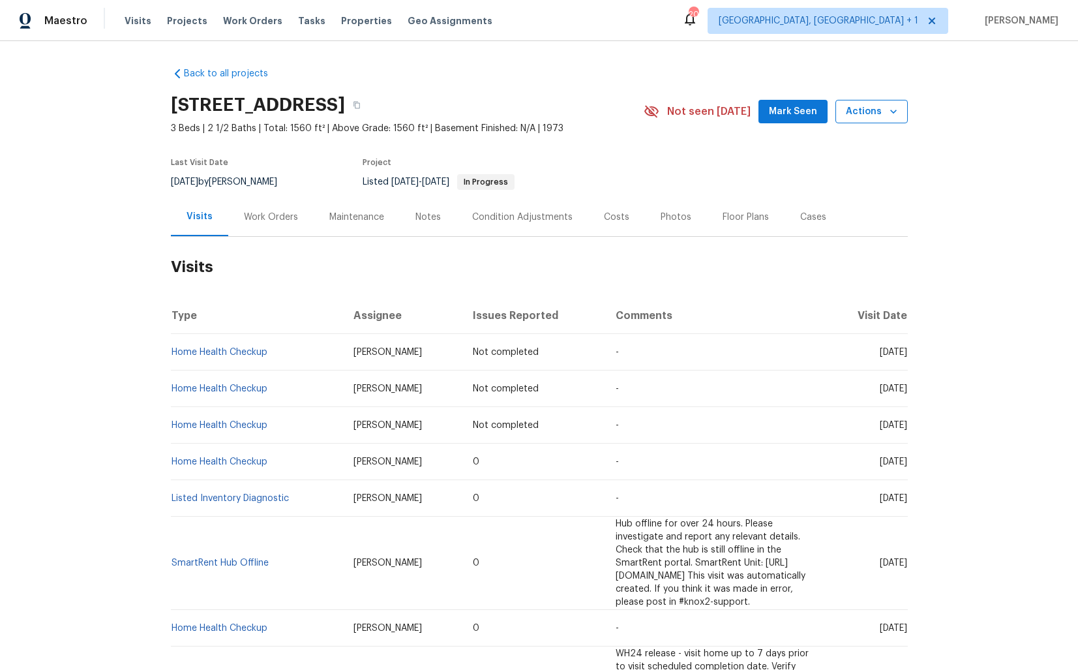
click at [862, 116] on span "Actions" at bounding box center [872, 112] width 52 height 16
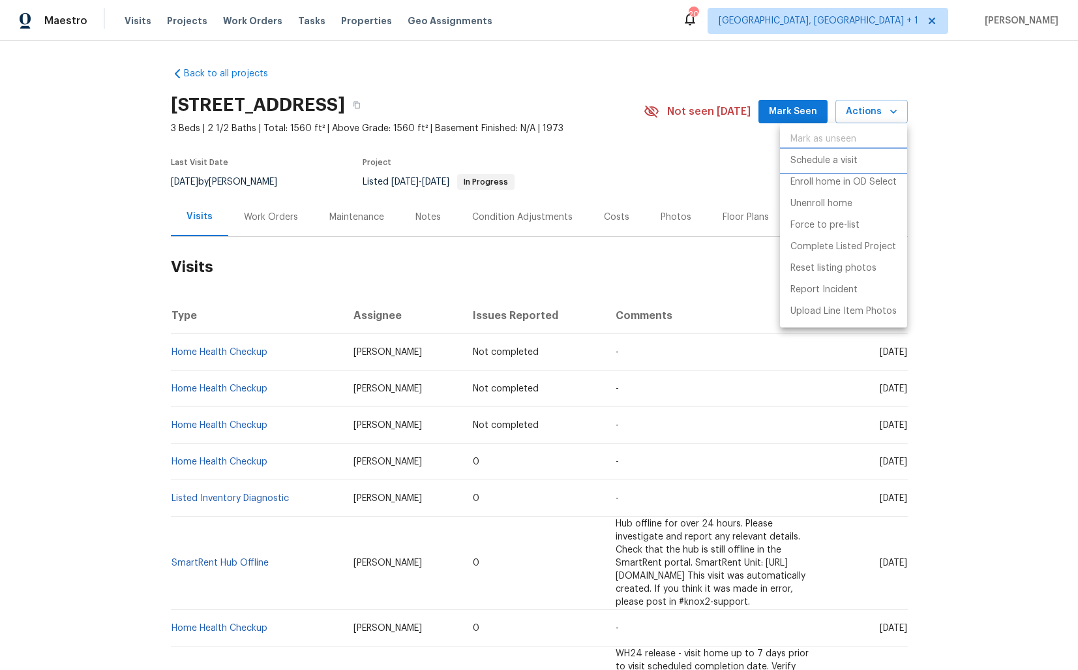
click at [823, 164] on p "Schedule a visit" at bounding box center [824, 161] width 67 height 14
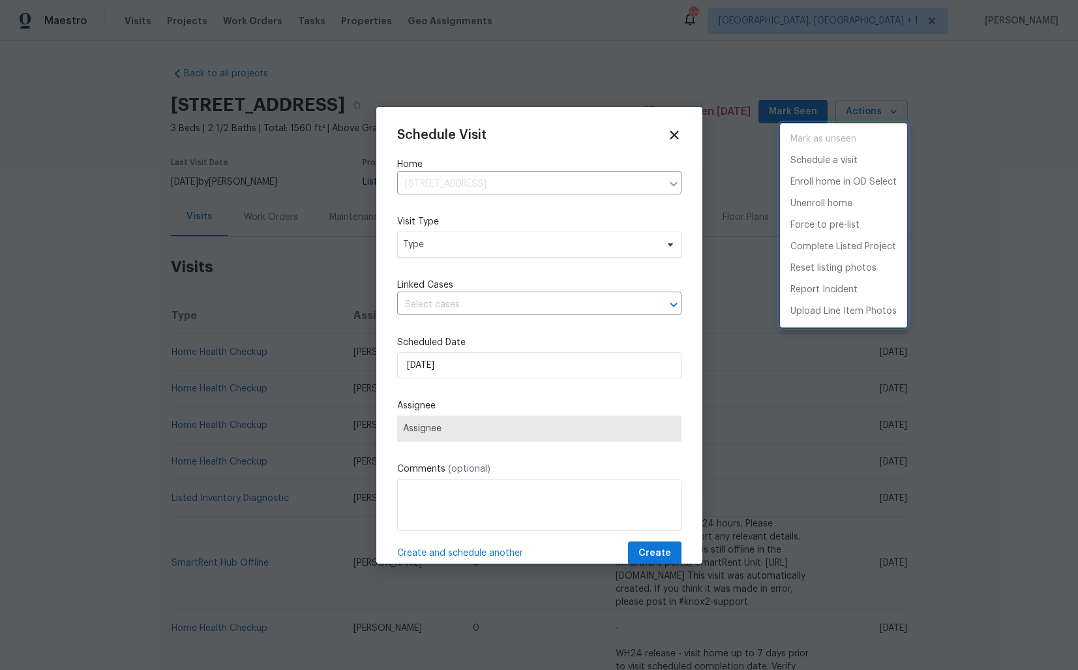
click at [423, 241] on div at bounding box center [539, 335] width 1078 height 670
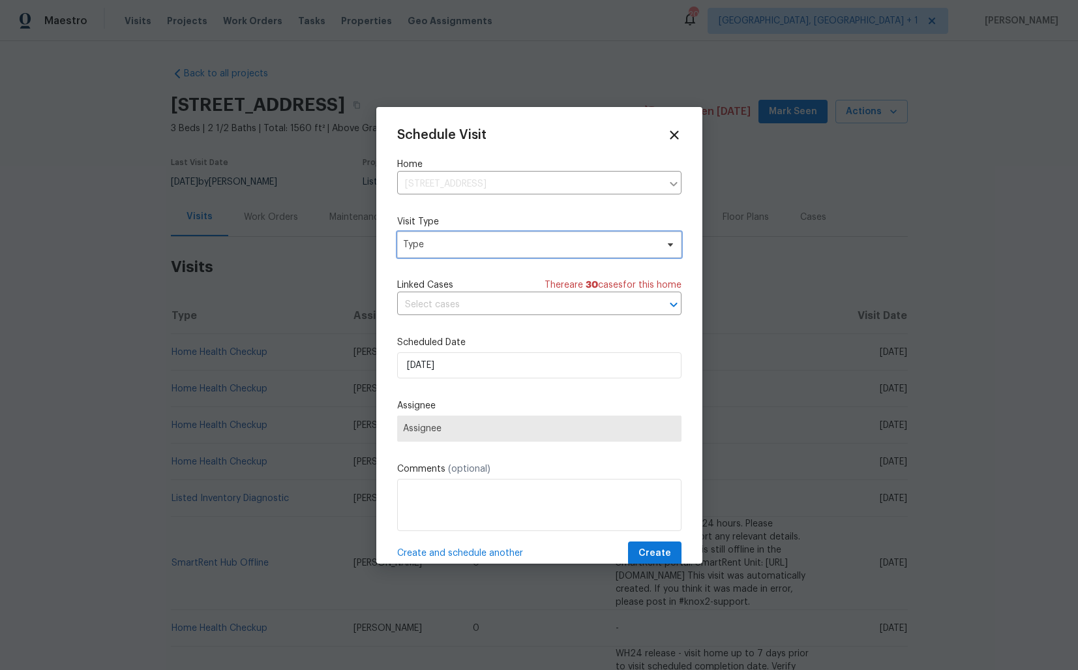
click at [459, 241] on span "Type" at bounding box center [530, 244] width 254 height 13
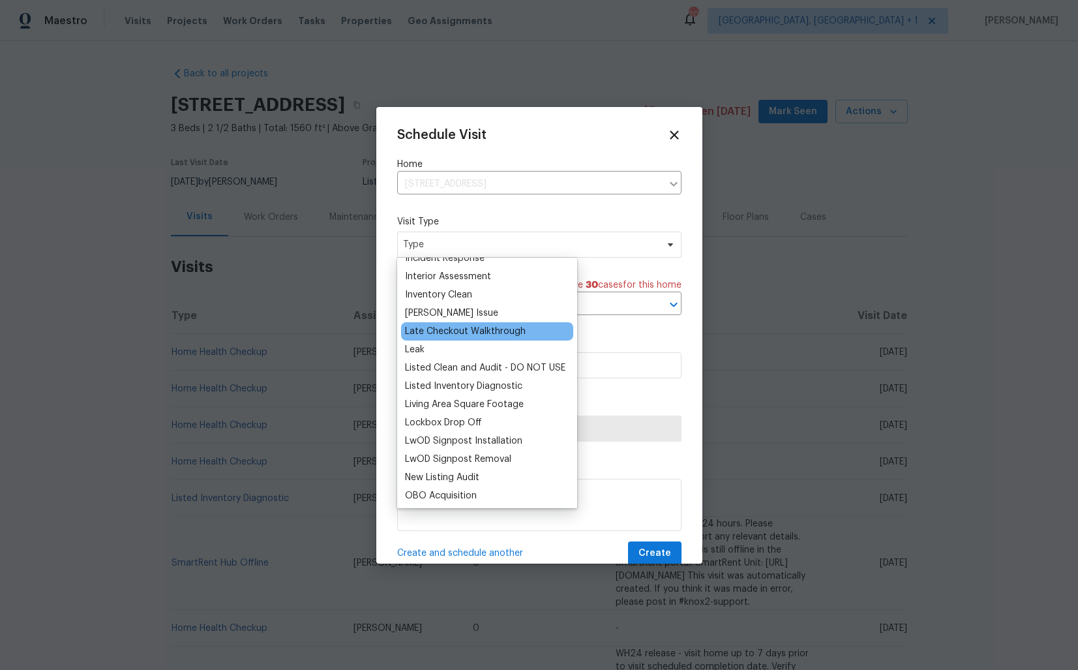
scroll to position [524, 0]
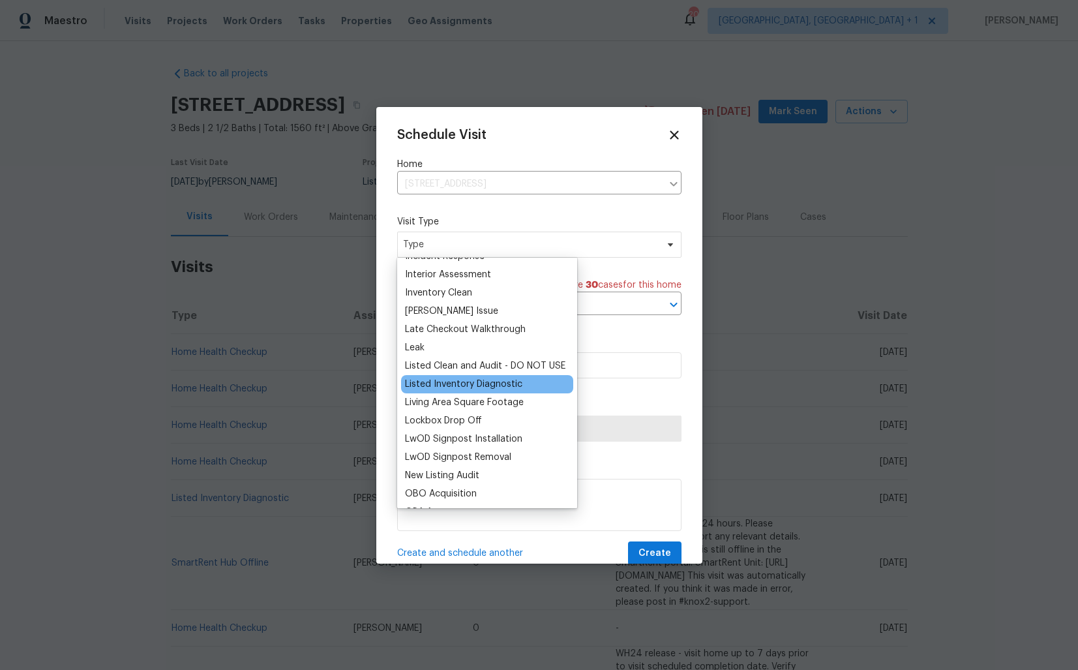
click at [438, 382] on div "Listed Inventory Diagnostic" at bounding box center [463, 384] width 117 height 13
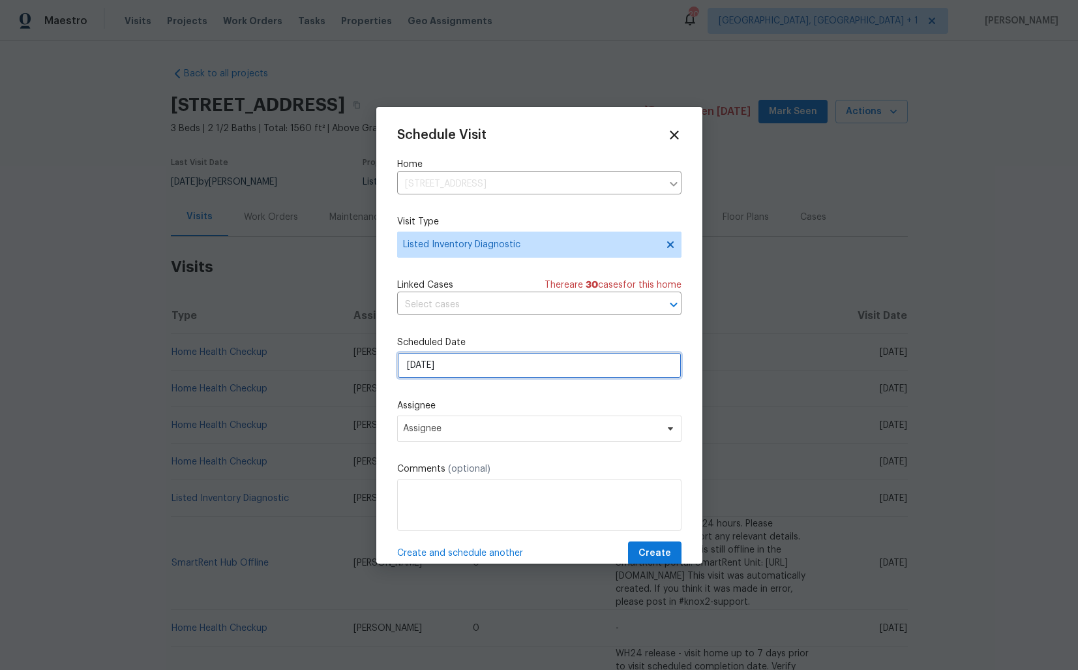
click at [469, 365] on input "[DATE]" at bounding box center [539, 365] width 284 height 26
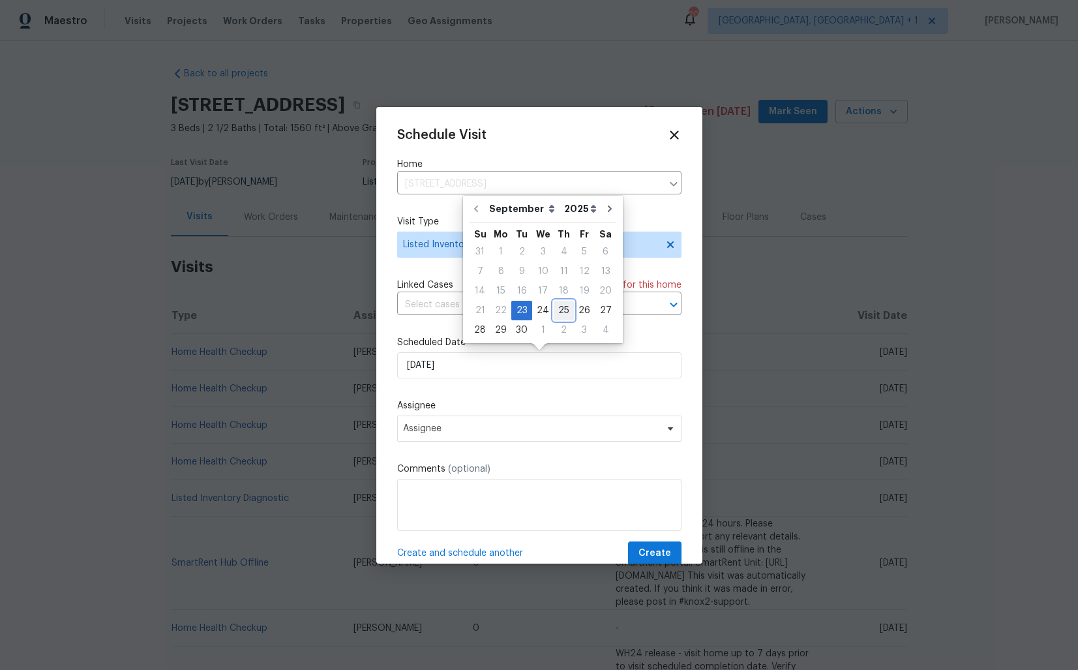
click at [560, 311] on div "25" at bounding box center [564, 310] width 20 height 18
type input "[DATE]"
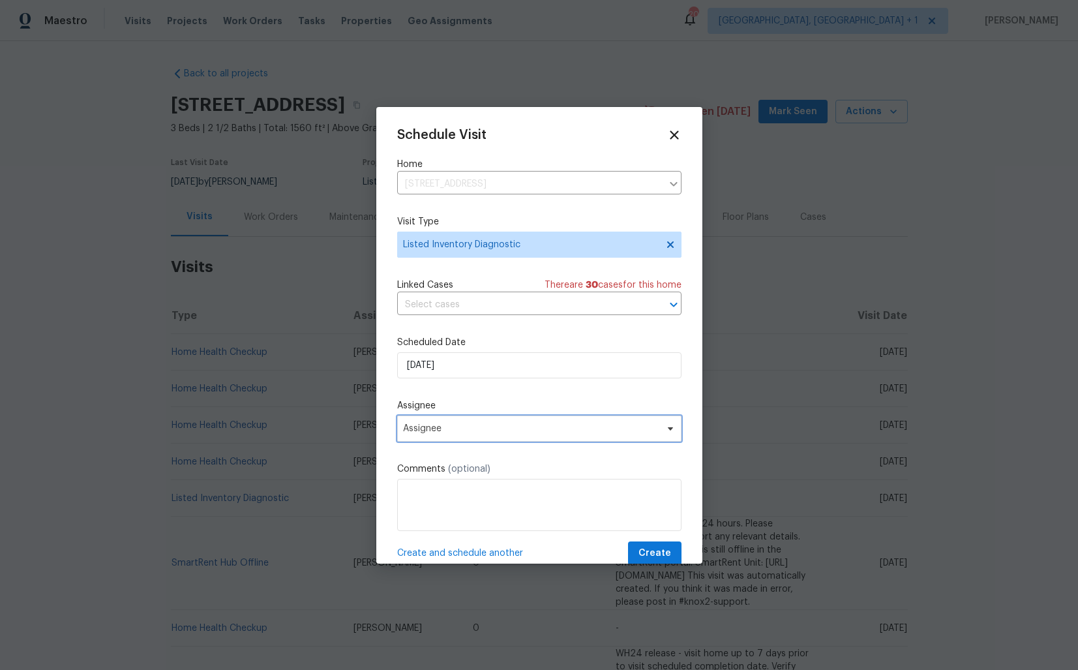
click at [519, 436] on span "Assignee" at bounding box center [539, 429] width 284 height 26
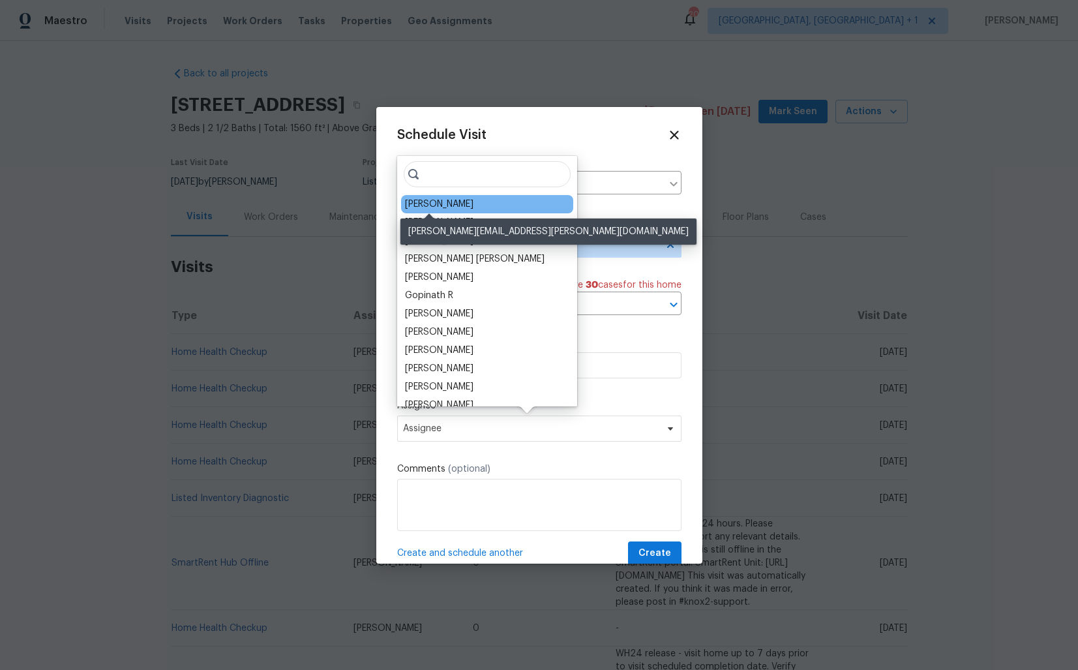
click at [429, 205] on div "Tyler Payne" at bounding box center [439, 204] width 68 height 13
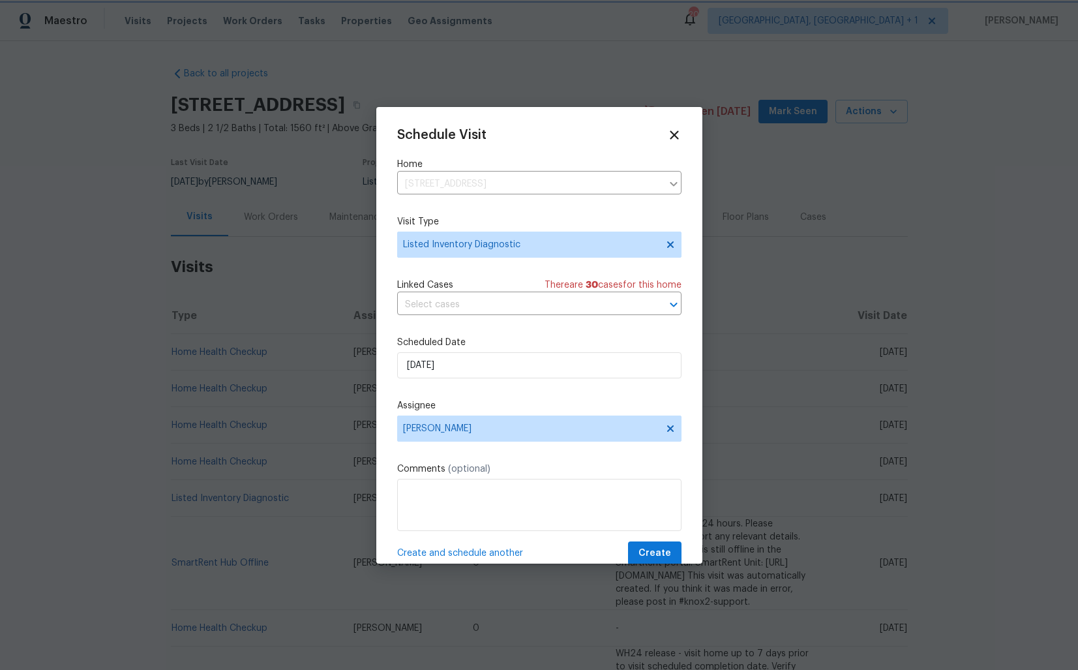
scroll to position [23, 0]
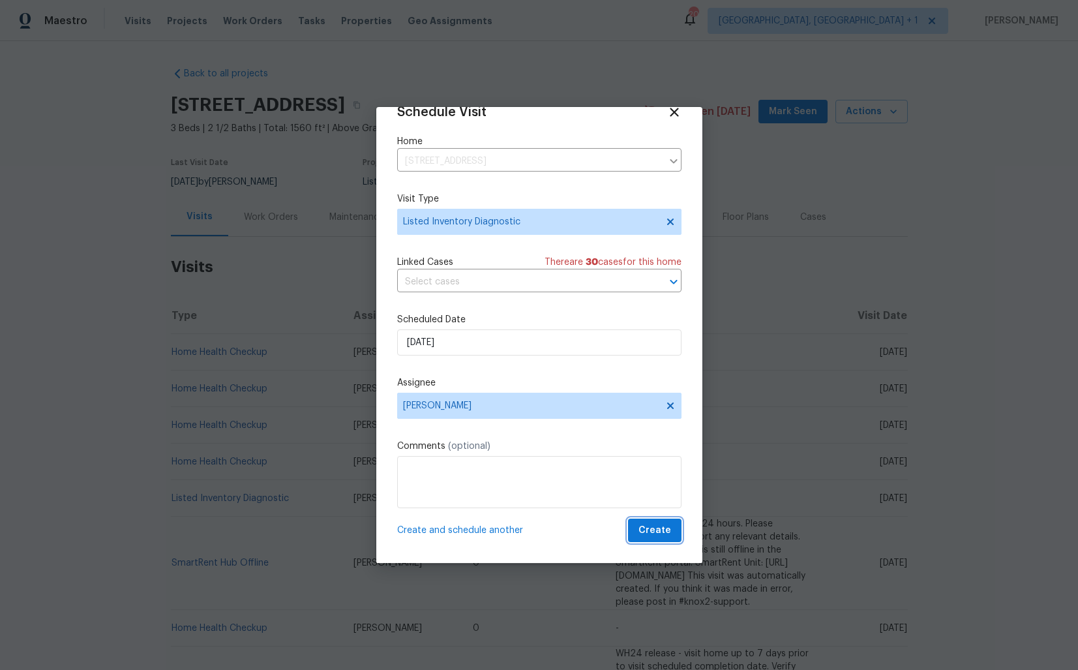
click at [657, 533] on span "Create" at bounding box center [655, 531] width 33 height 16
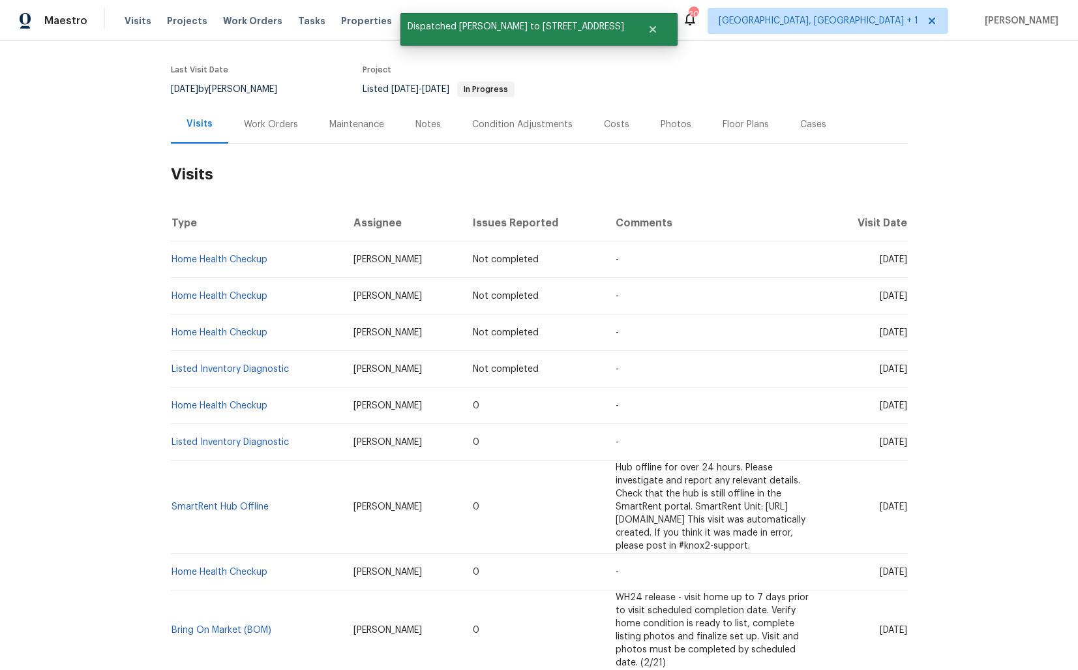
scroll to position [119, 0]
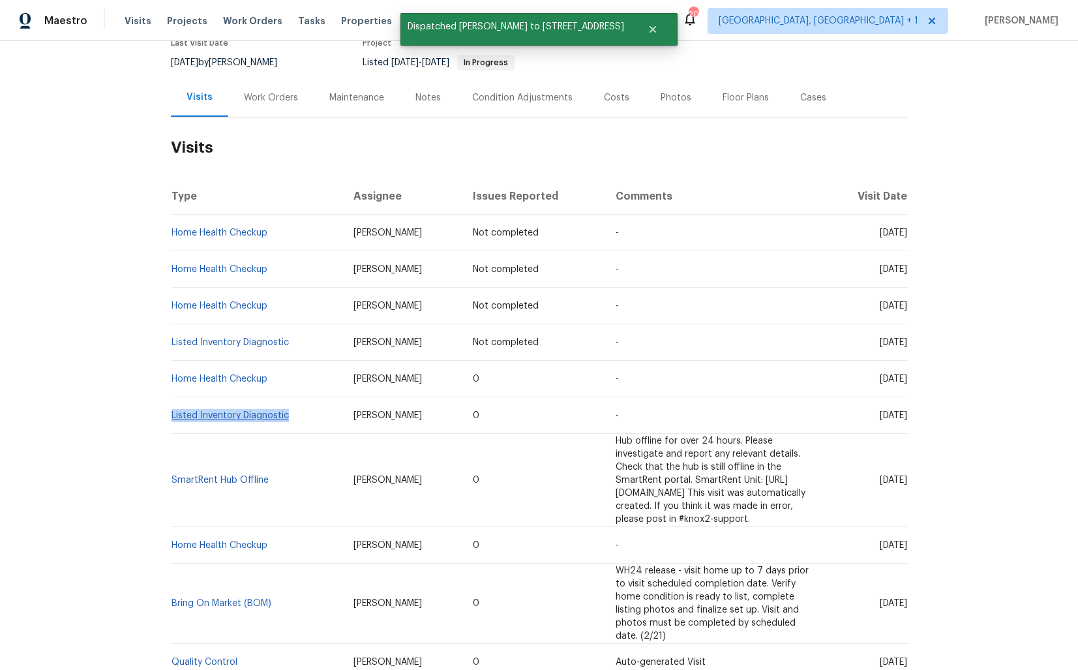
drag, startPoint x: 290, startPoint y: 416, endPoint x: 172, endPoint y: 410, distance: 118.2
click at [172, 410] on td "Listed Inventory Diagnostic" at bounding box center [257, 415] width 172 height 37
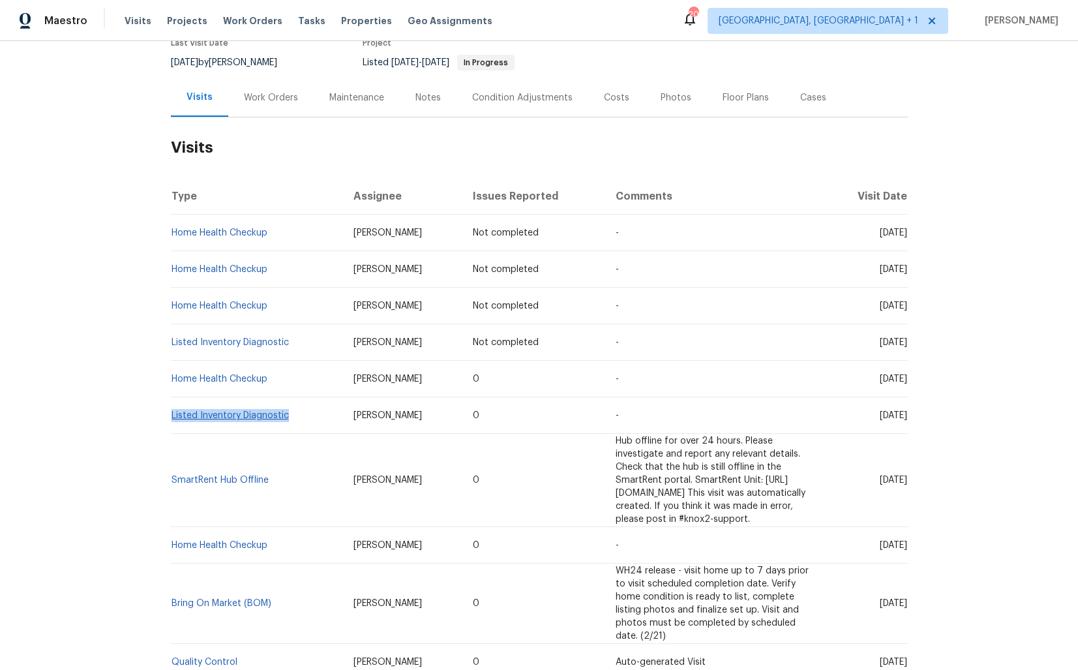
copy link "Listed Inventory Diagnostic"
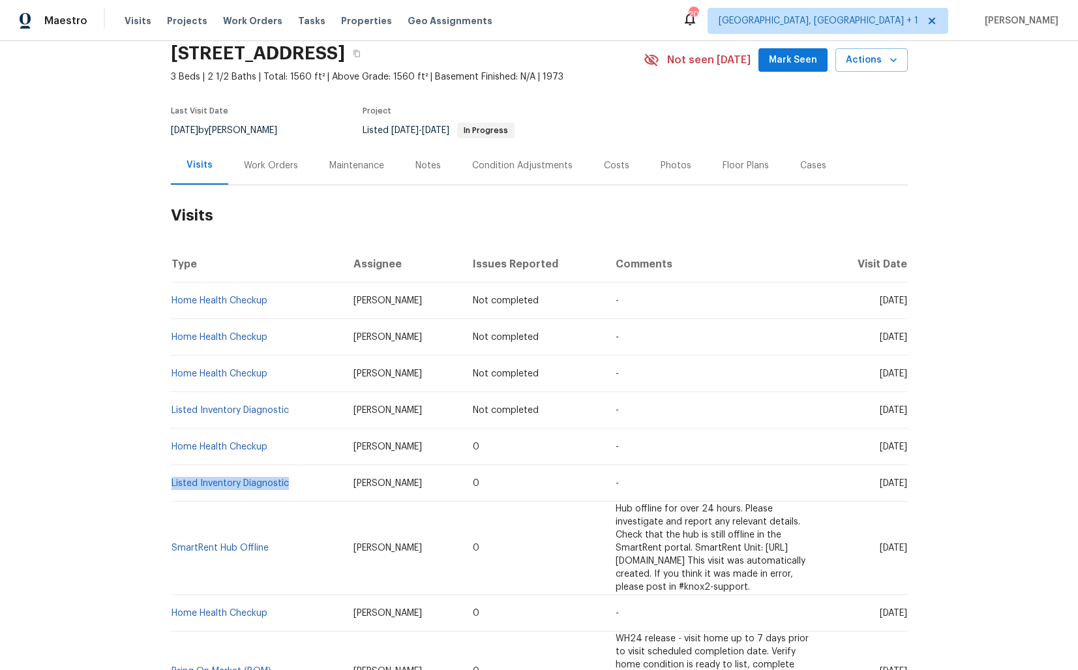
scroll to position [55, 0]
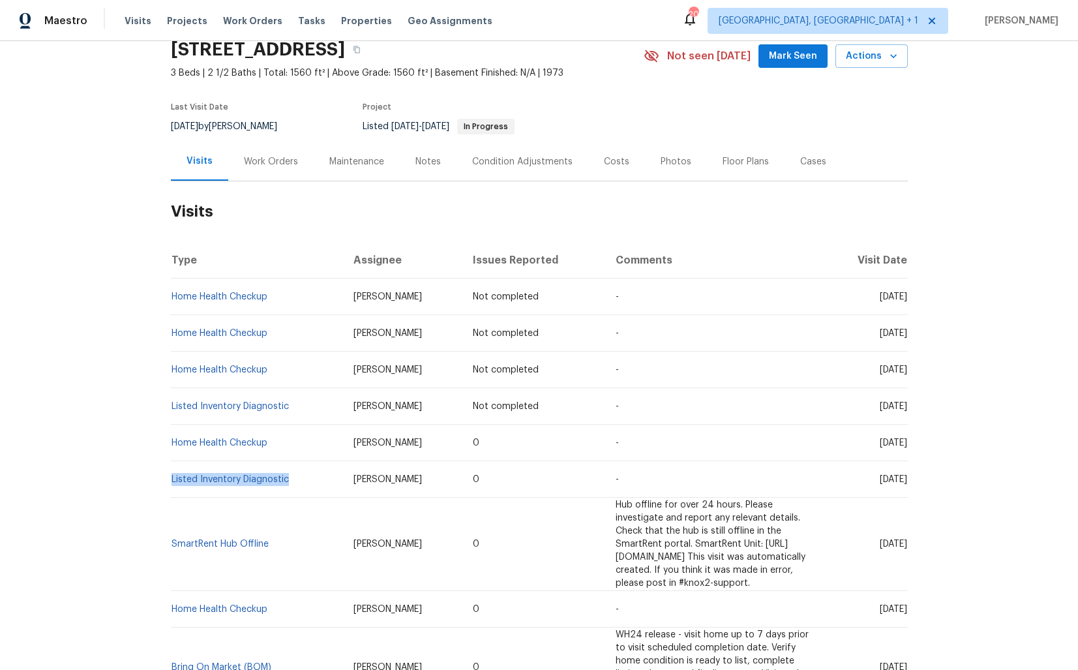
click at [354, 402] on span "Tyler Payne" at bounding box center [388, 406] width 68 height 9
drag, startPoint x: 292, startPoint y: 407, endPoint x: 172, endPoint y: 404, distance: 120.1
click at [172, 404] on td "Listed Inventory Diagnostic" at bounding box center [257, 406] width 172 height 37
copy link "Listed Inventory Diagnostic"
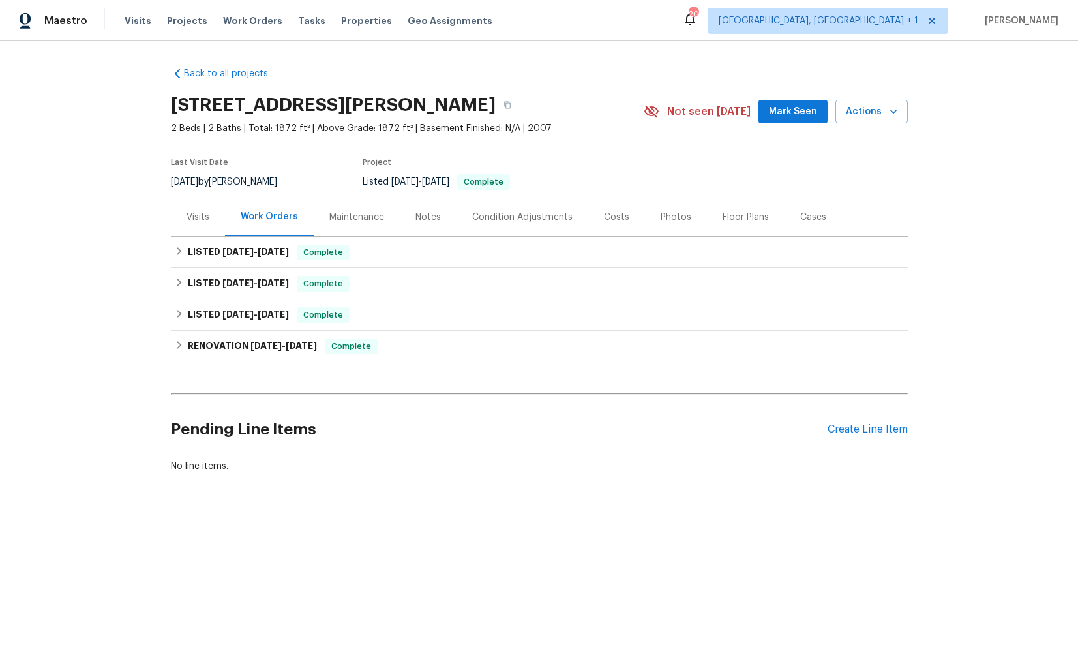
click at [198, 211] on div "Visits" at bounding box center [198, 217] width 23 height 13
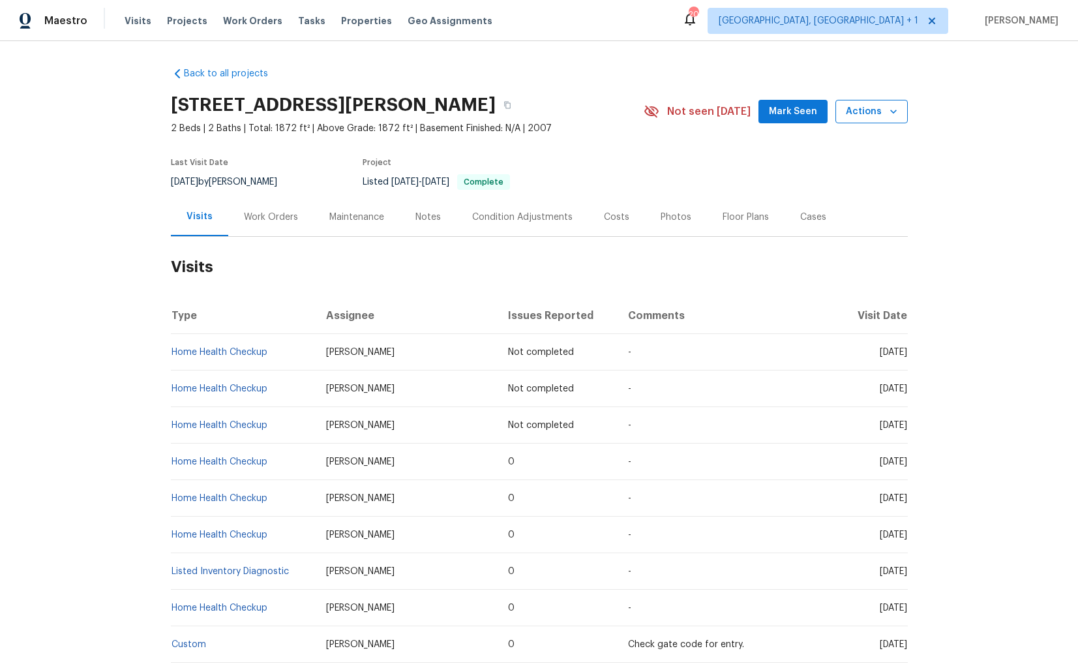
click at [885, 112] on span "Actions" at bounding box center [872, 112] width 52 height 16
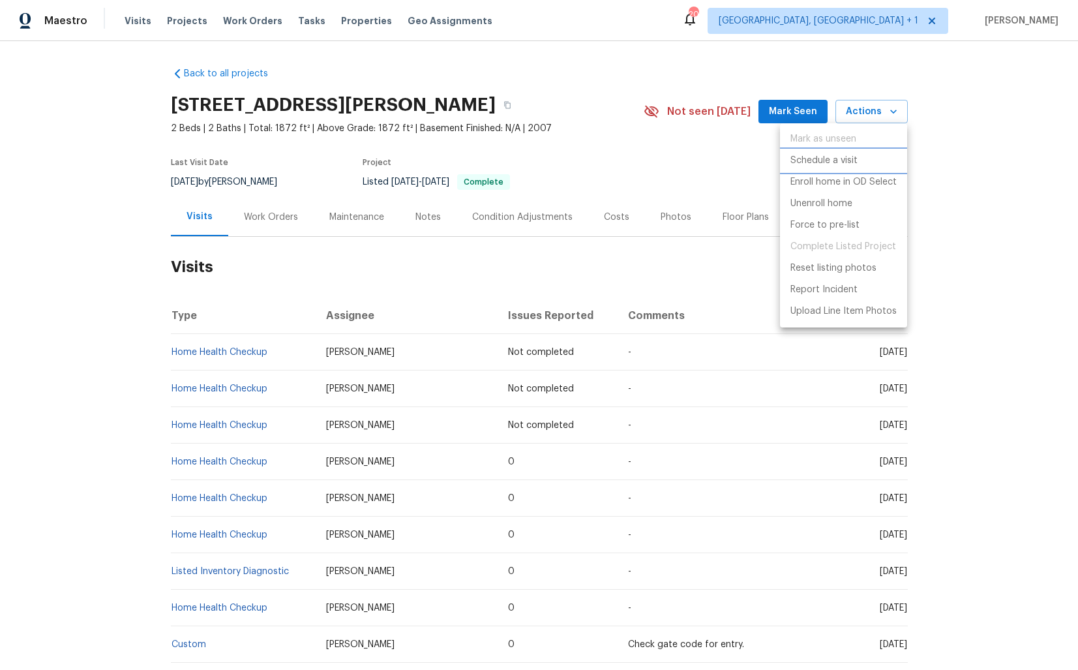
click at [810, 161] on p "Schedule a visit" at bounding box center [824, 161] width 67 height 14
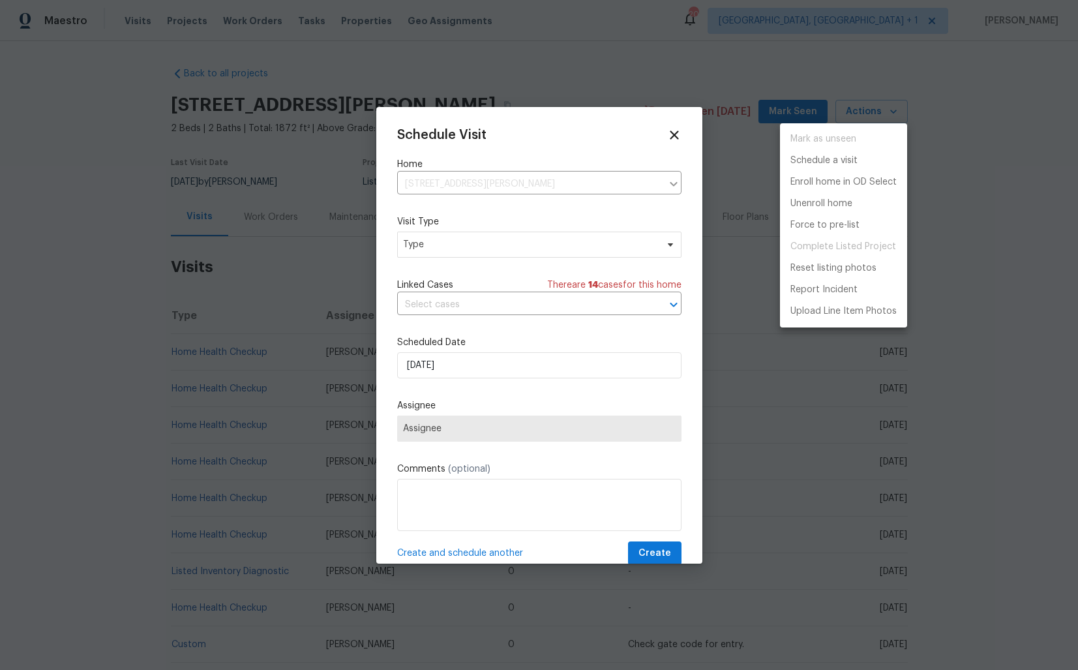
click at [430, 243] on div at bounding box center [539, 335] width 1078 height 670
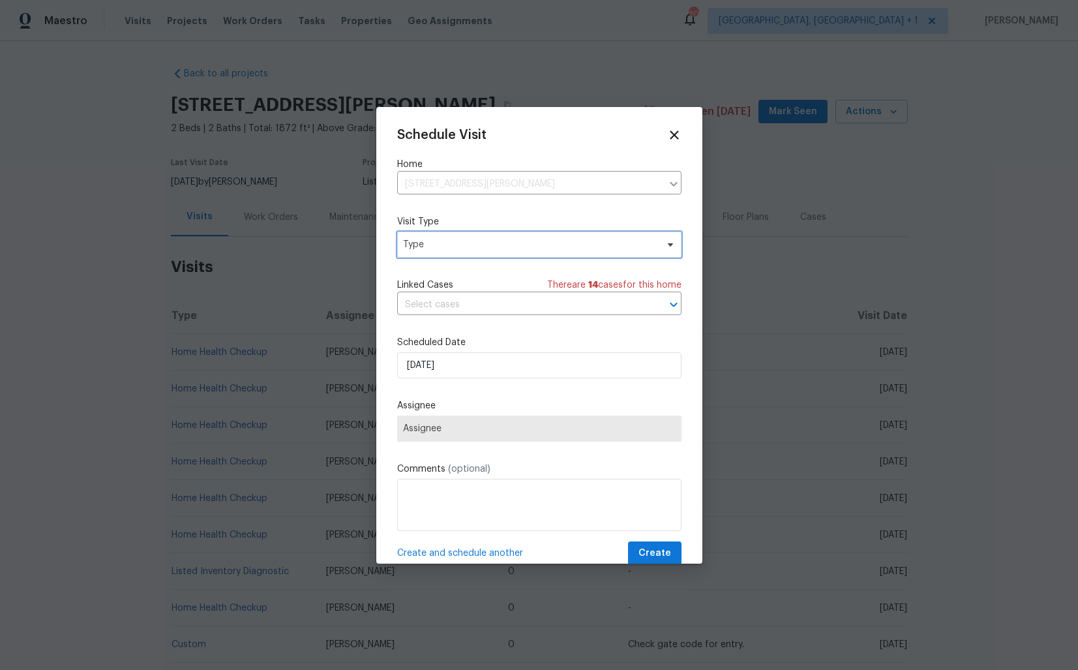
click at [434, 245] on span "Type" at bounding box center [530, 244] width 254 height 13
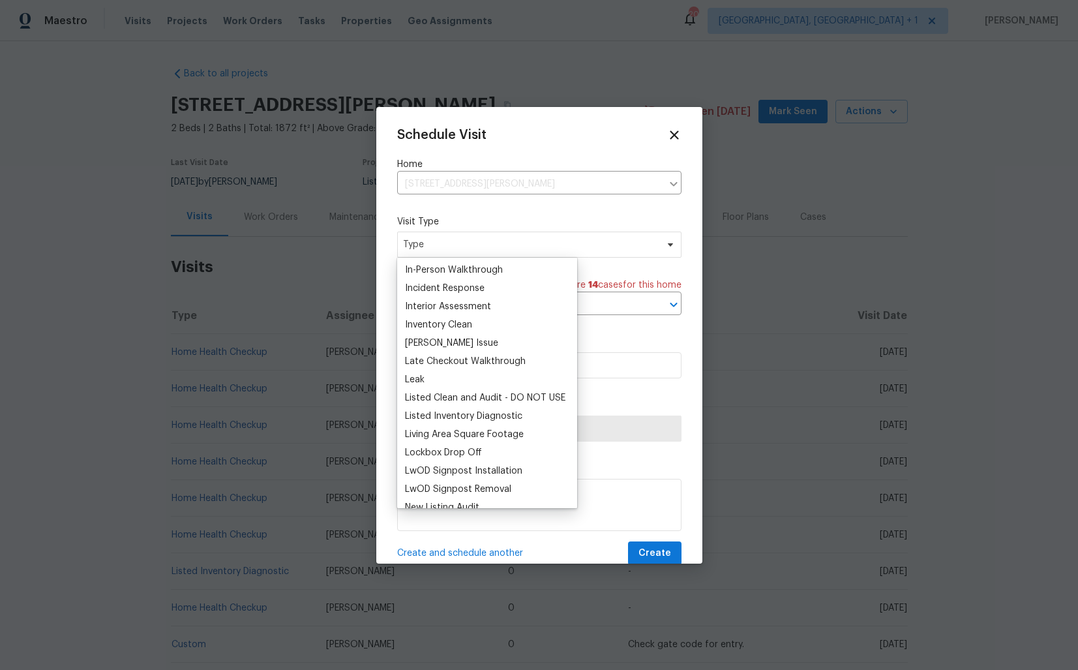
scroll to position [496, 0]
click at [430, 411] on div "Listed Inventory Diagnostic" at bounding box center [463, 412] width 117 height 13
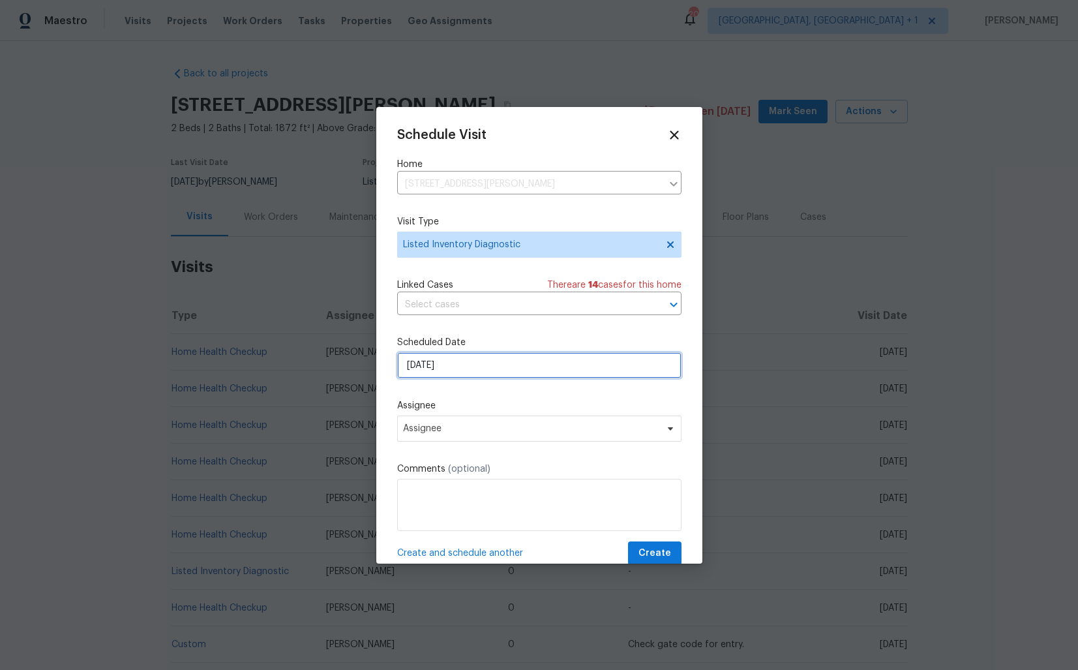
click at [461, 367] on input "[DATE]" at bounding box center [539, 365] width 284 height 26
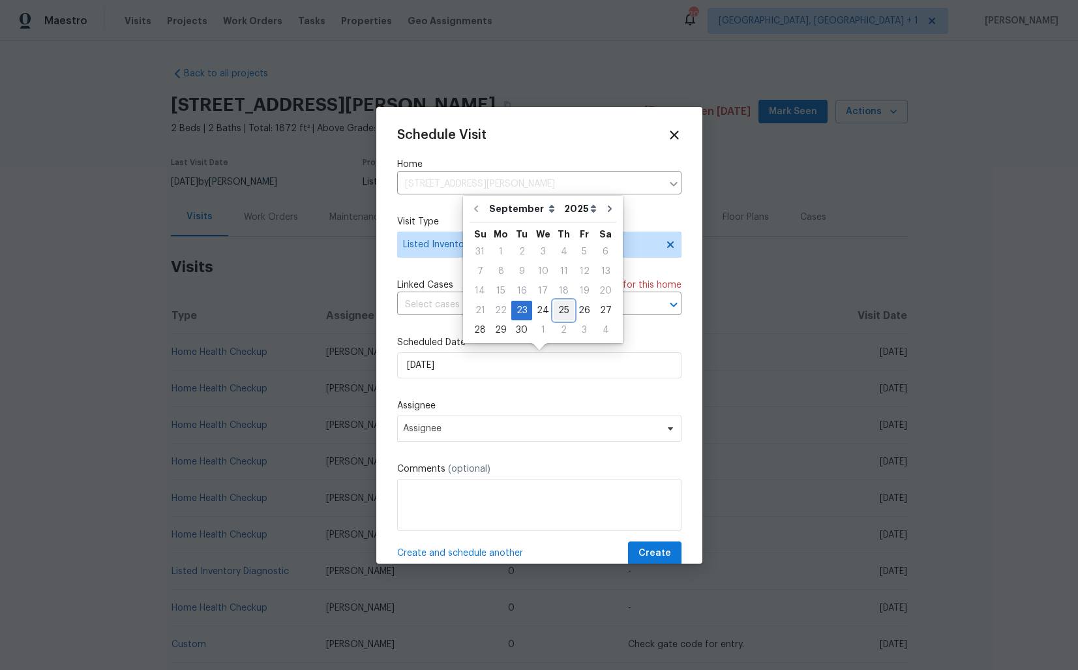
click at [562, 307] on div "25" at bounding box center [564, 310] width 20 height 18
type input "[DATE]"
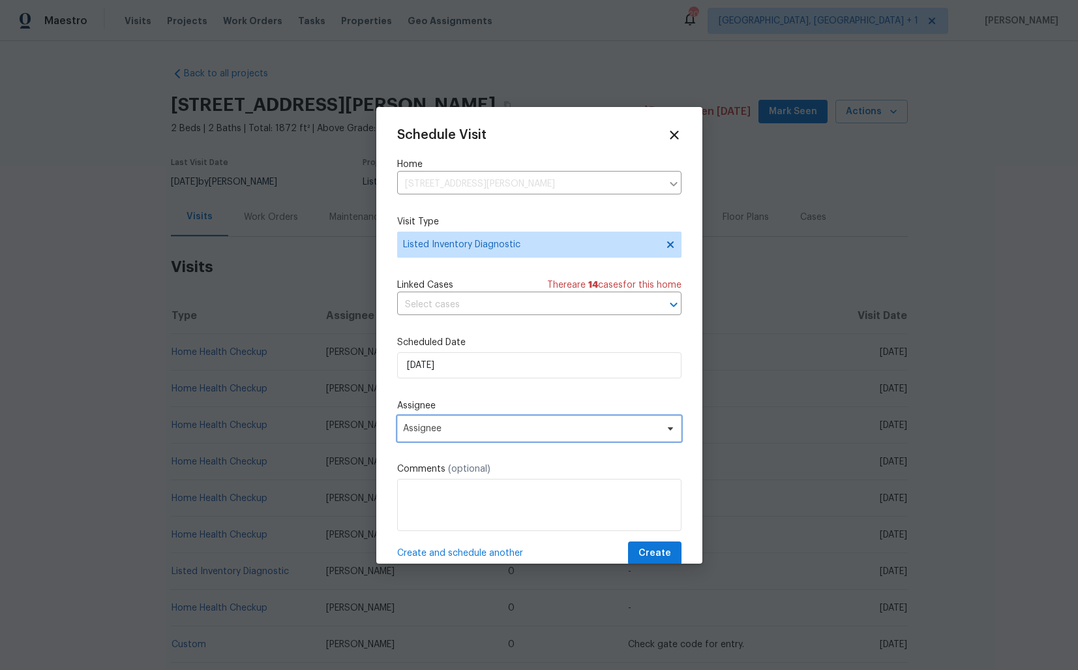
click at [473, 425] on span "Assignee" at bounding box center [531, 428] width 256 height 10
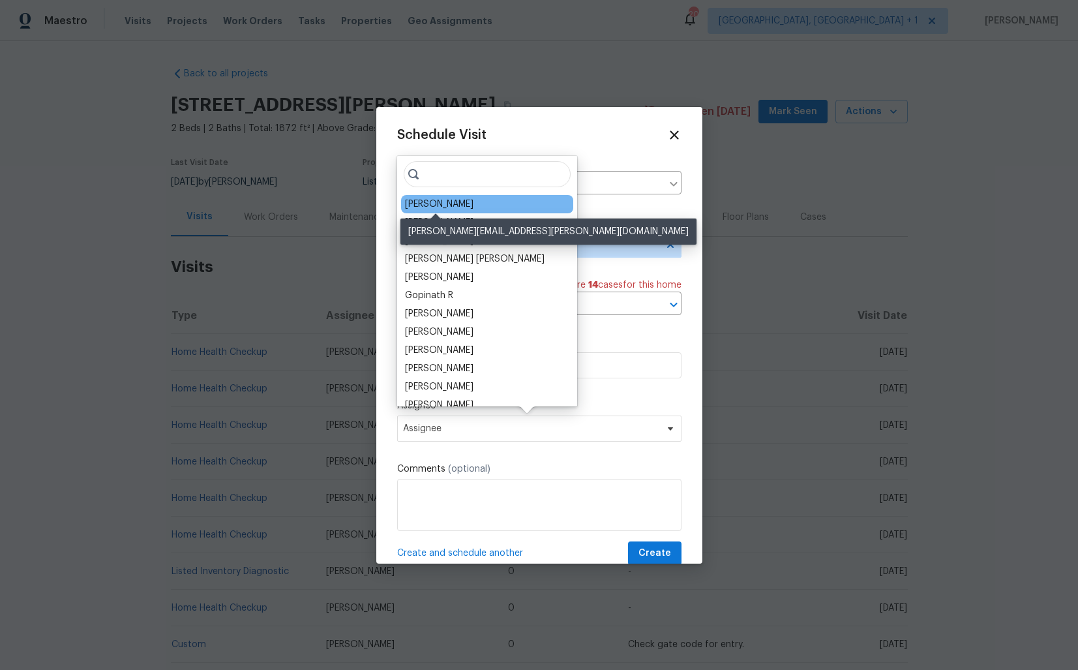
click at [465, 206] on div "[PERSON_NAME]" at bounding box center [439, 204] width 68 height 13
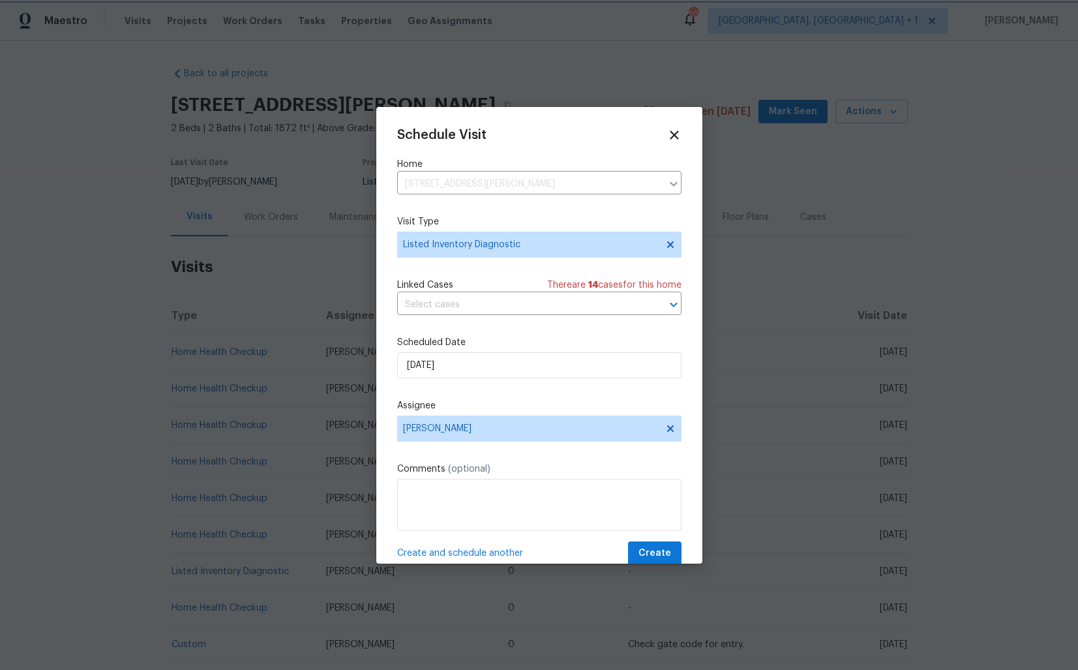
scroll to position [23, 0]
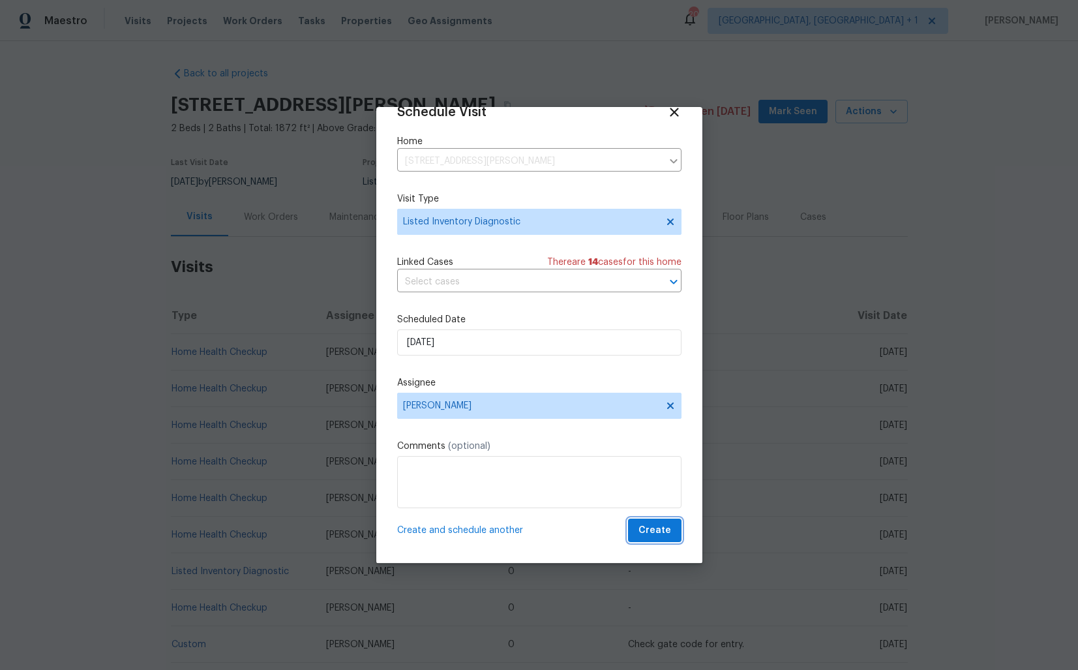
click at [658, 527] on span "Create" at bounding box center [655, 531] width 33 height 16
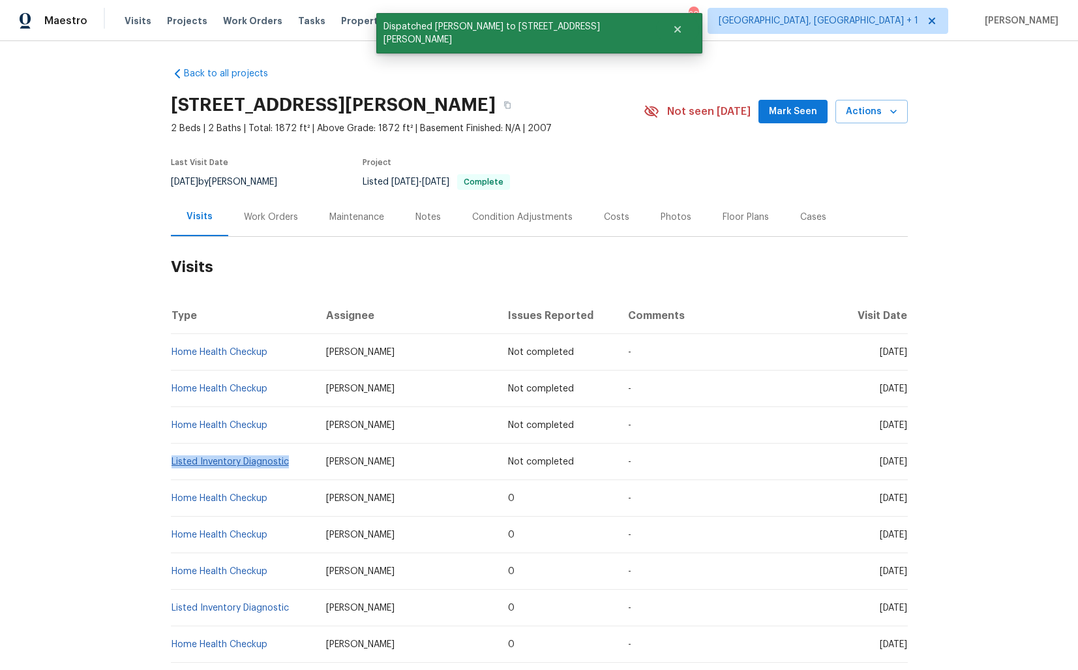
drag, startPoint x: 293, startPoint y: 464, endPoint x: 173, endPoint y: 462, distance: 120.0
click at [173, 462] on td "Listed Inventory Diagnostic" at bounding box center [243, 462] width 145 height 37
copy link "Listed Inventory Diagnostic"
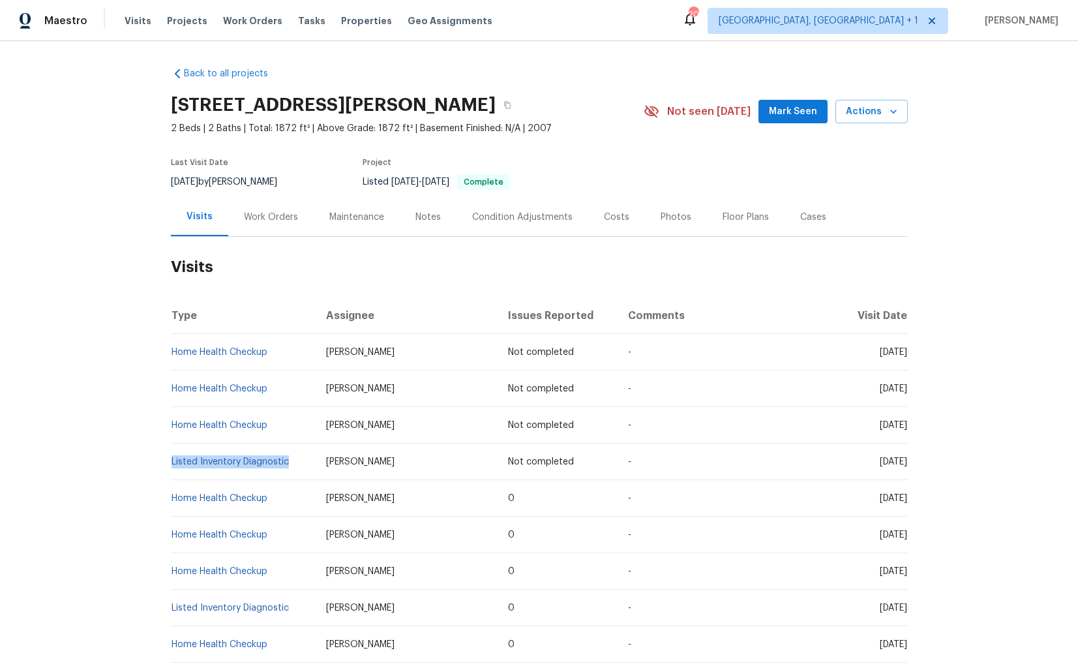
copy link "Listed Inventory Diagnostic"
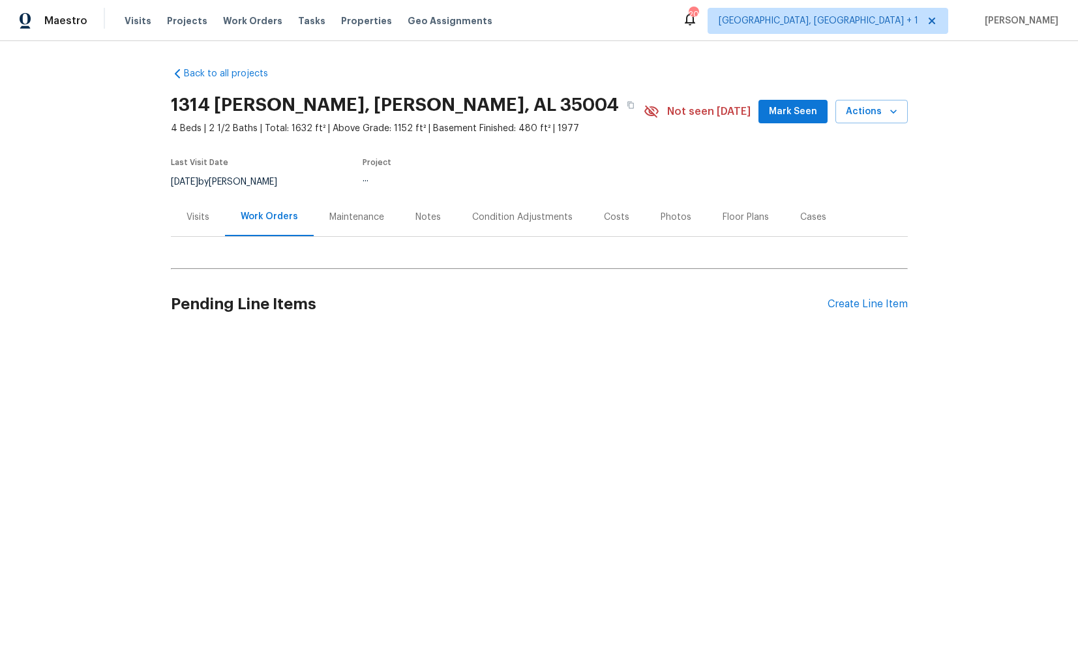
click at [189, 222] on div "Visits" at bounding box center [198, 217] width 23 height 13
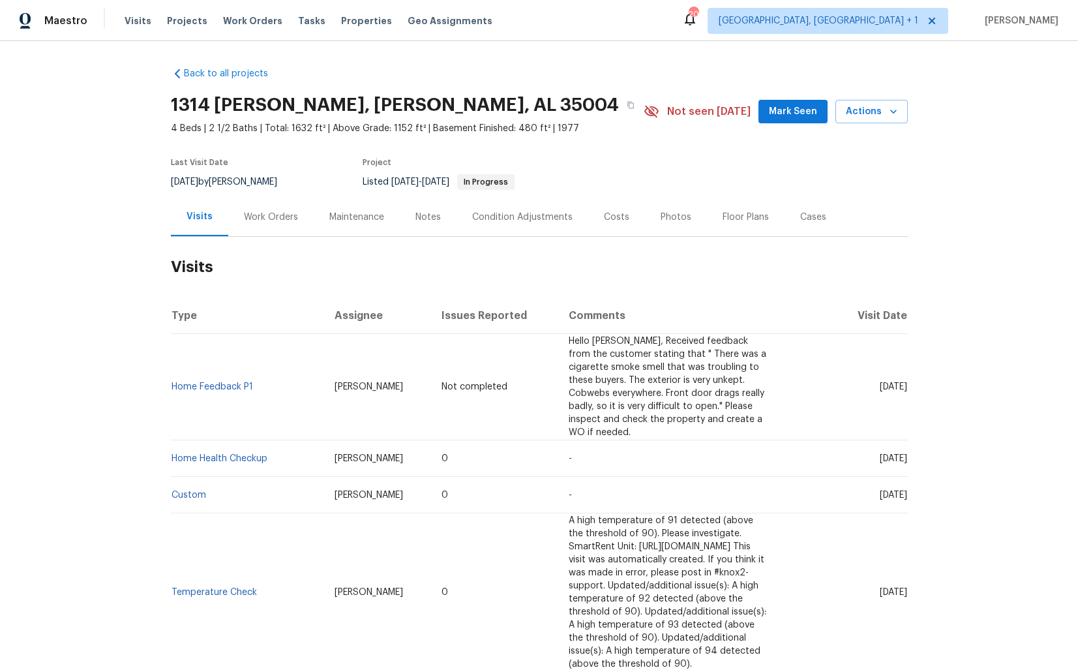
click at [862, 125] on div "1314 [PERSON_NAME], [PERSON_NAME], AL 35004 4 Beds | 2 1/2 Baths | Total: 1632 …" at bounding box center [539, 111] width 737 height 47
click at [864, 120] on button "Actions" at bounding box center [872, 112] width 72 height 24
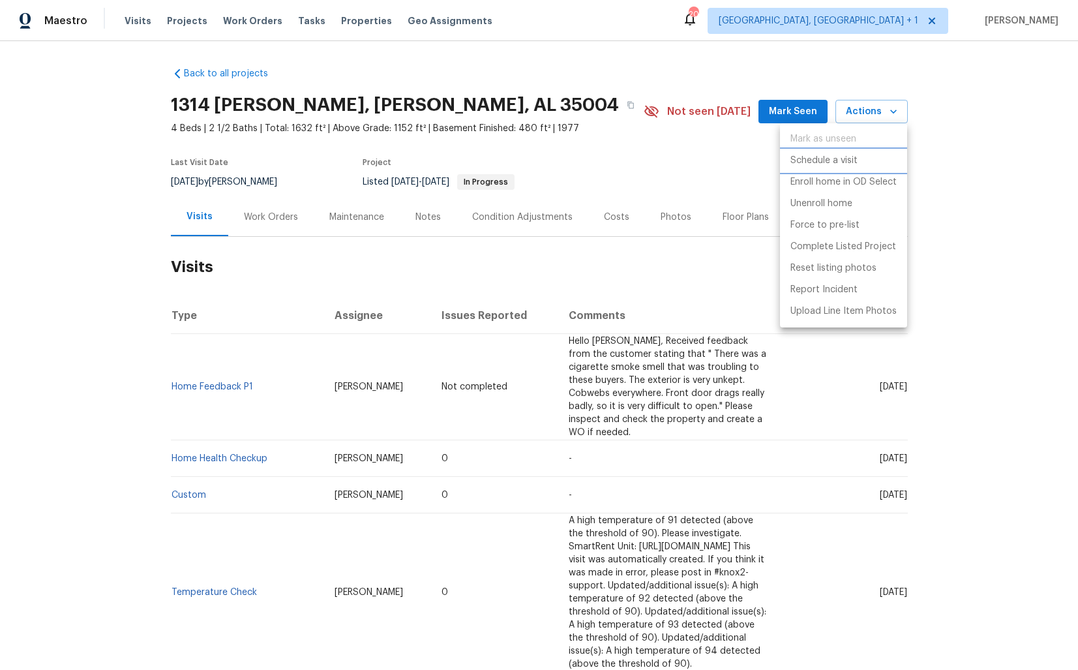
click at [815, 160] on p "Schedule a visit" at bounding box center [824, 161] width 67 height 14
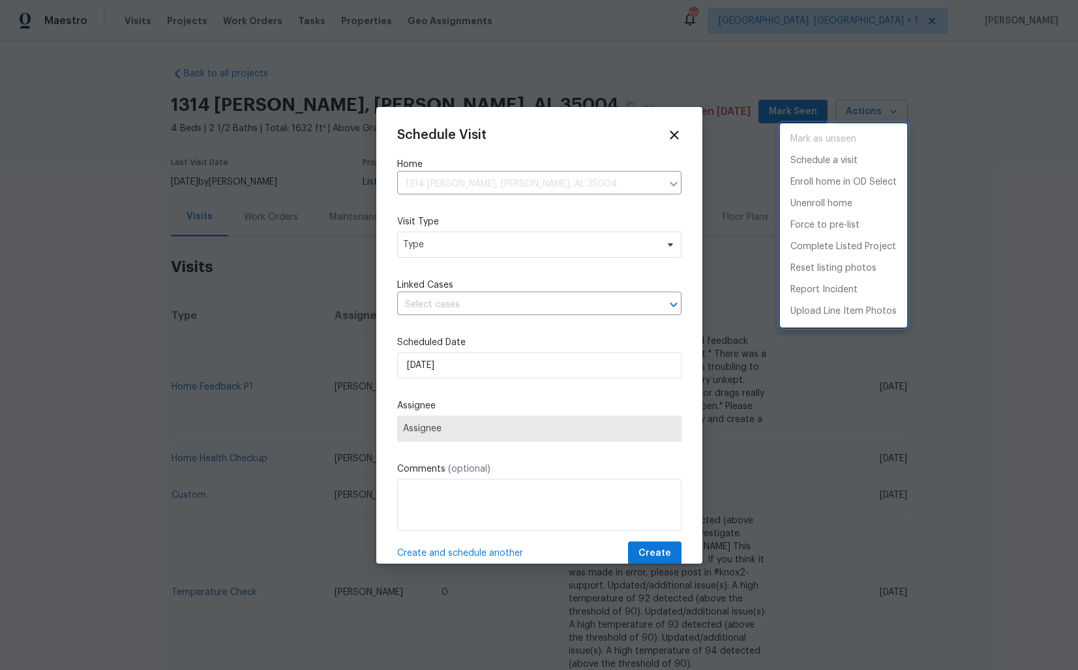
click at [447, 258] on div at bounding box center [539, 335] width 1078 height 670
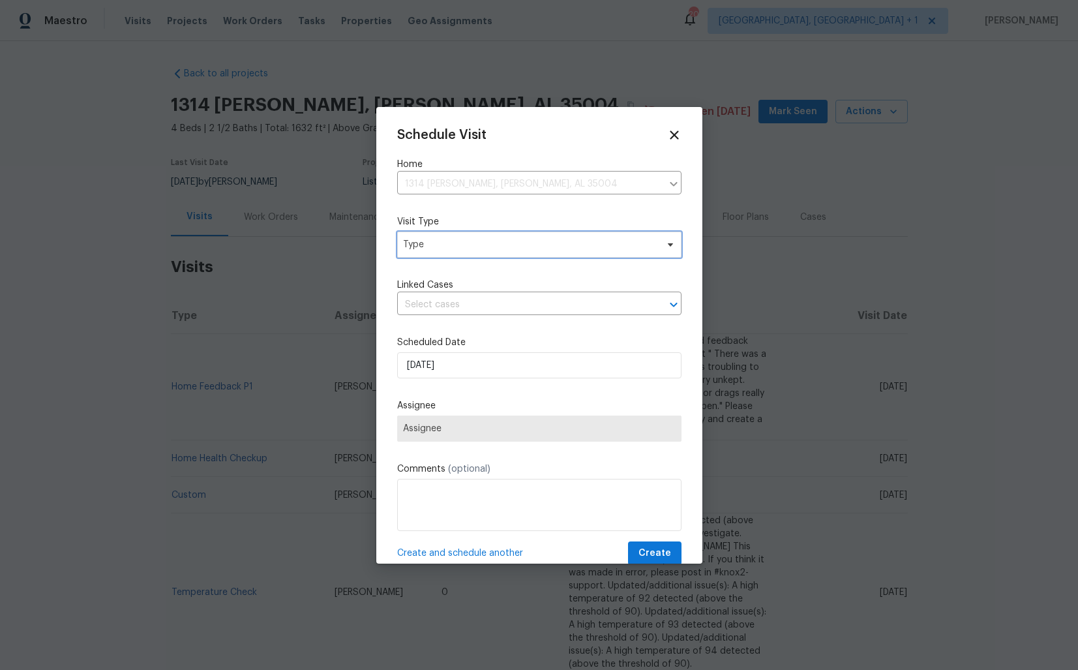
click at [431, 243] on span "Type" at bounding box center [530, 244] width 254 height 13
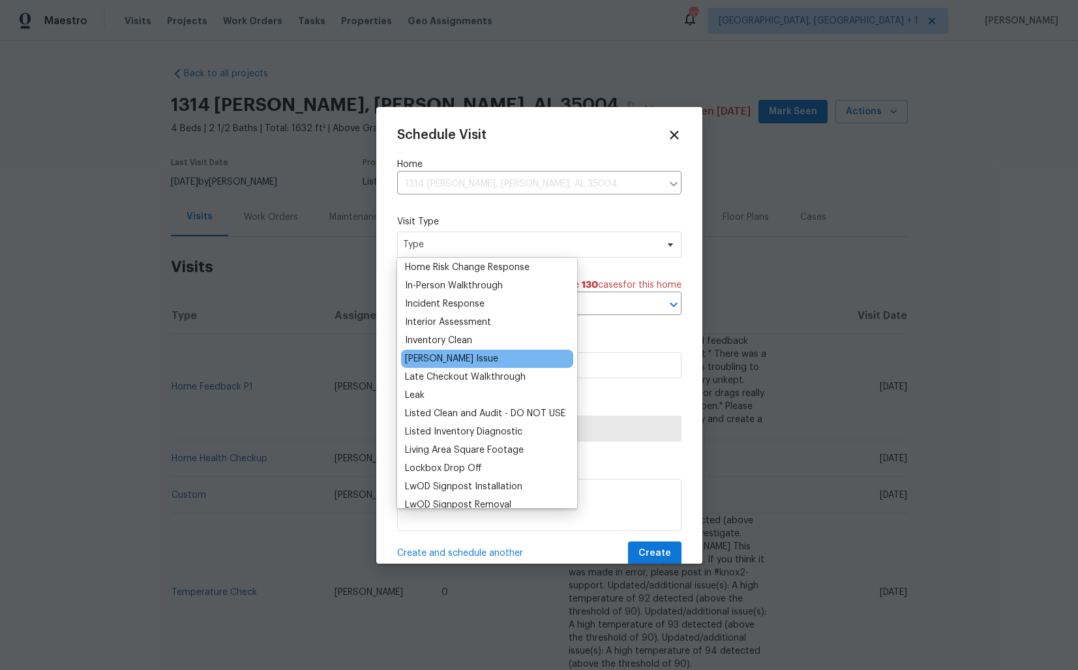
scroll to position [489, 0]
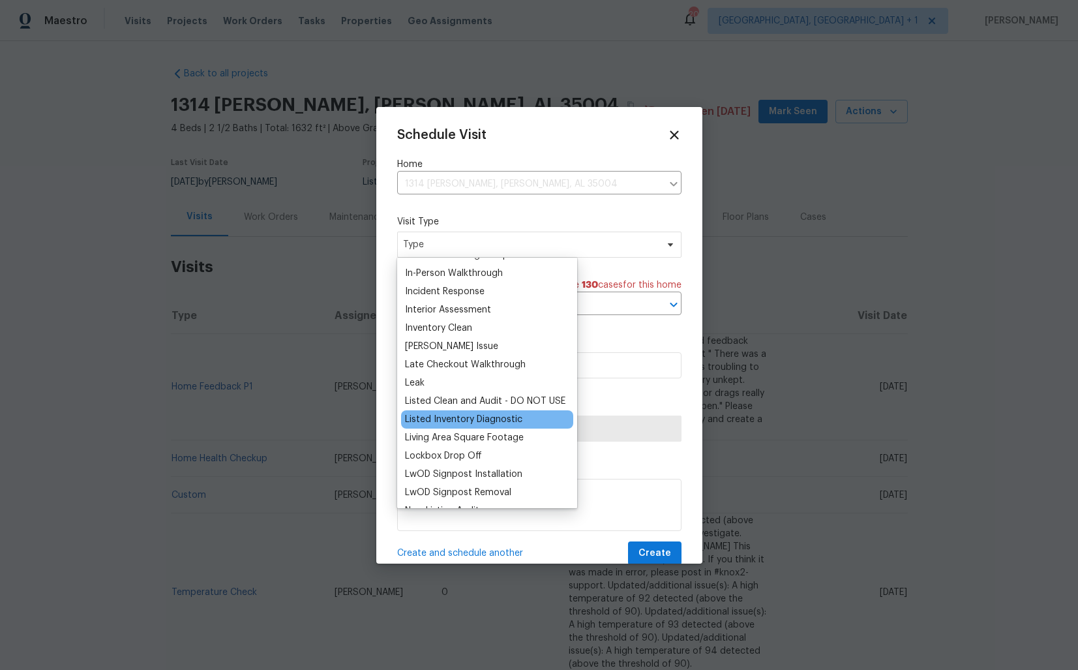
click at [451, 418] on div "Listed Inventory Diagnostic" at bounding box center [463, 419] width 117 height 13
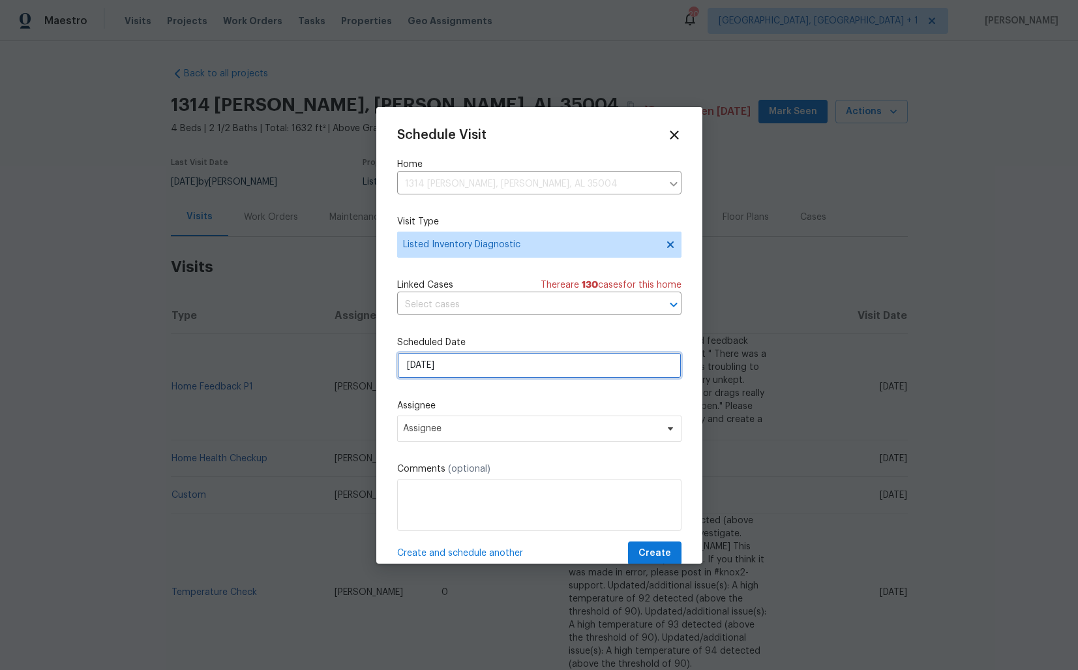
click at [483, 372] on input "[DATE]" at bounding box center [539, 365] width 284 height 26
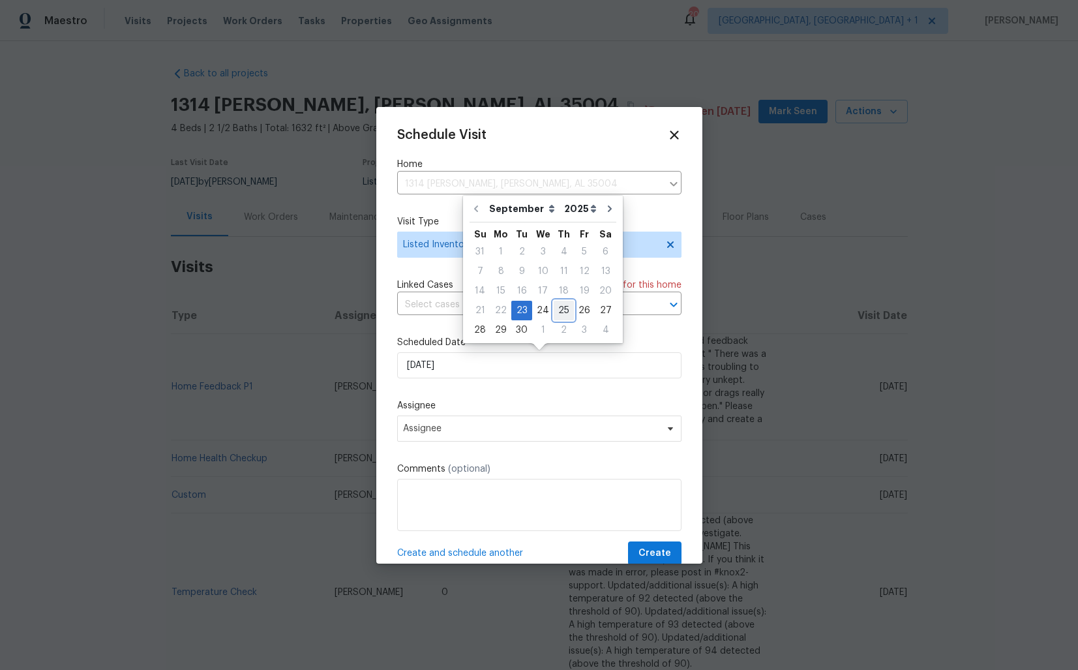
click at [564, 309] on div "25" at bounding box center [564, 310] width 20 height 18
type input "[DATE]"
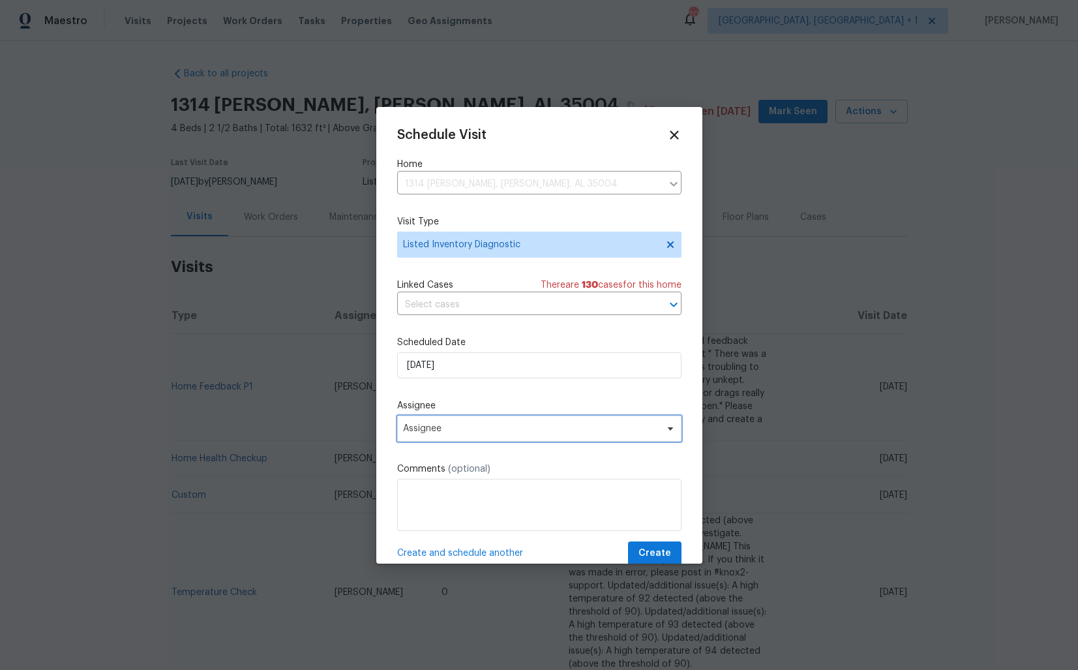
click at [522, 434] on span "Assignee" at bounding box center [531, 428] width 256 height 10
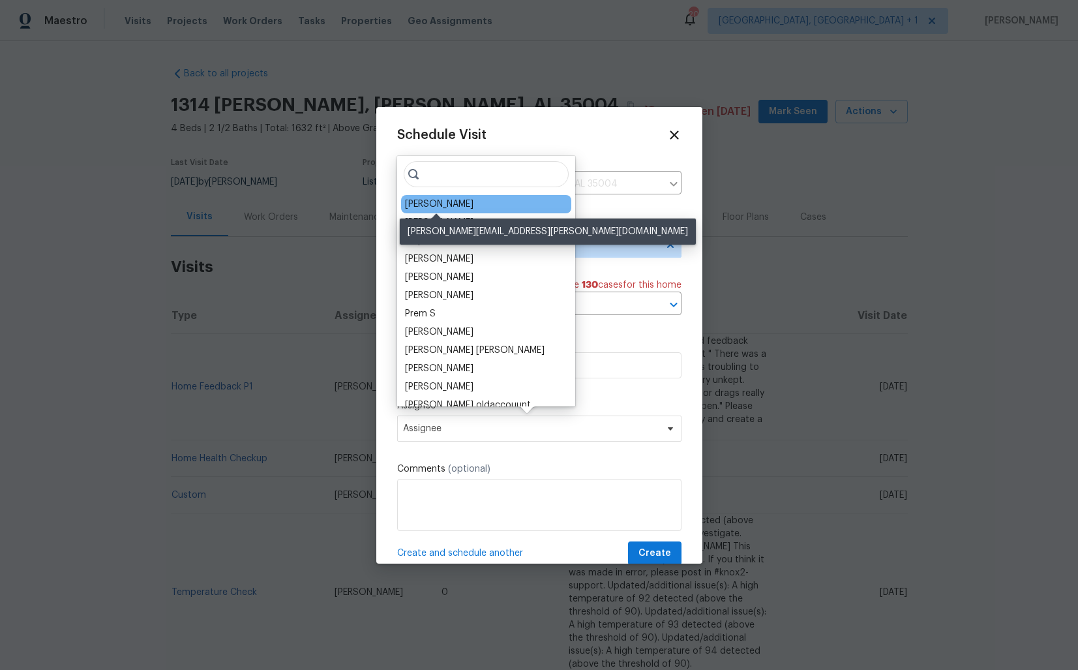
click at [426, 207] on div "Brian Holloway" at bounding box center [439, 204] width 68 height 13
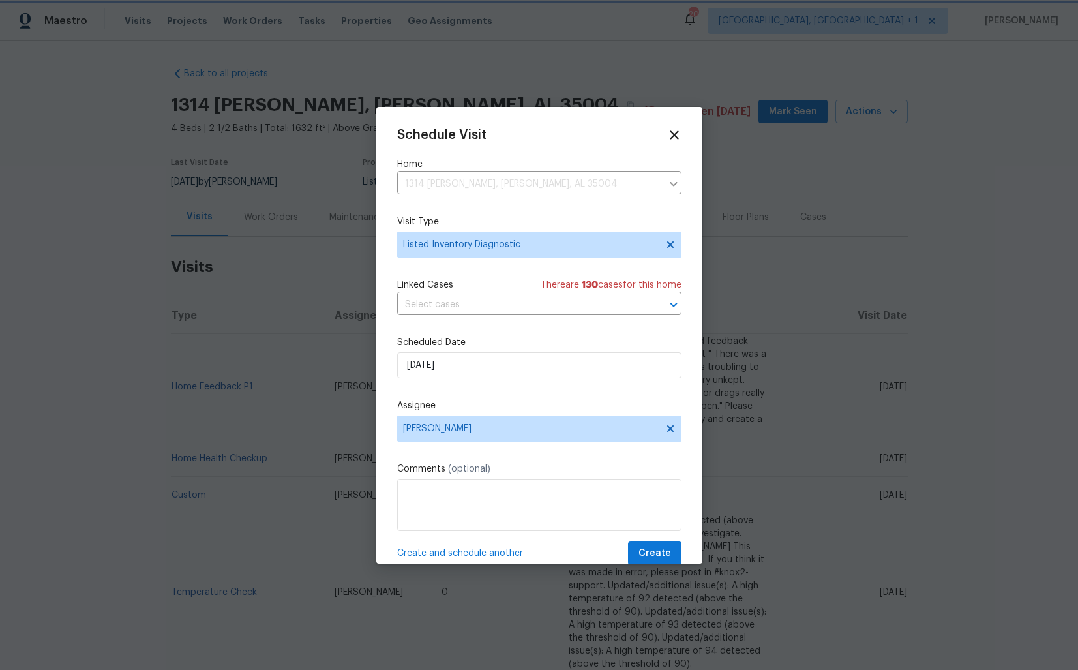
scroll to position [23, 0]
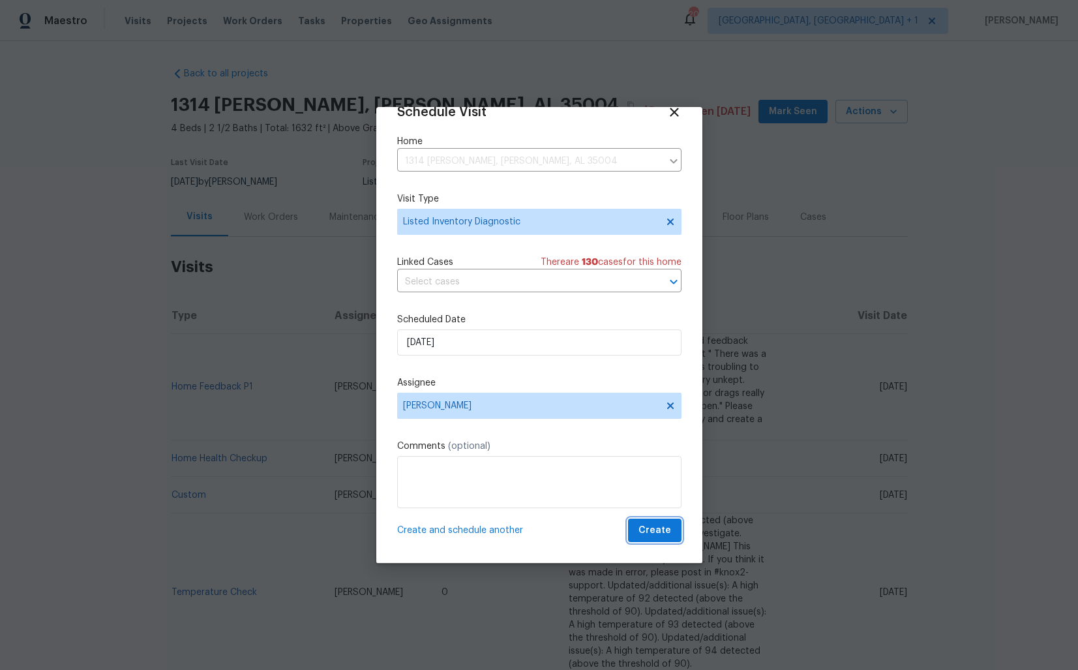
click at [646, 528] on span "Create" at bounding box center [655, 531] width 33 height 16
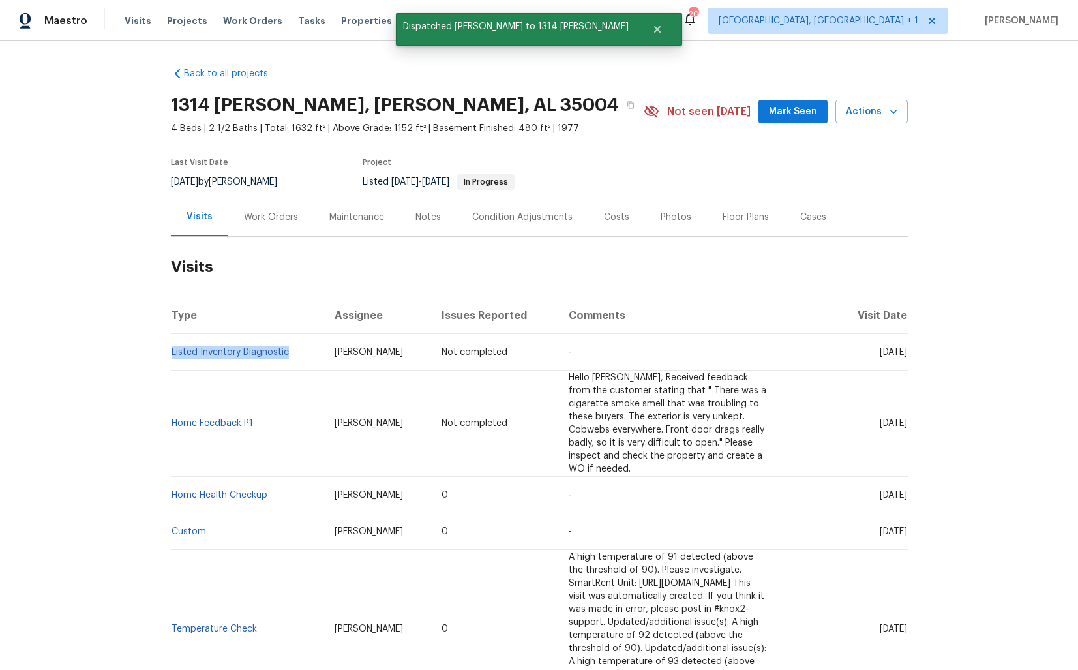
drag, startPoint x: 290, startPoint y: 352, endPoint x: 172, endPoint y: 354, distance: 117.4
click at [172, 354] on td "Listed Inventory Diagnostic" at bounding box center [248, 352] width 154 height 37
copy link "Listed Inventory Diagnostic"
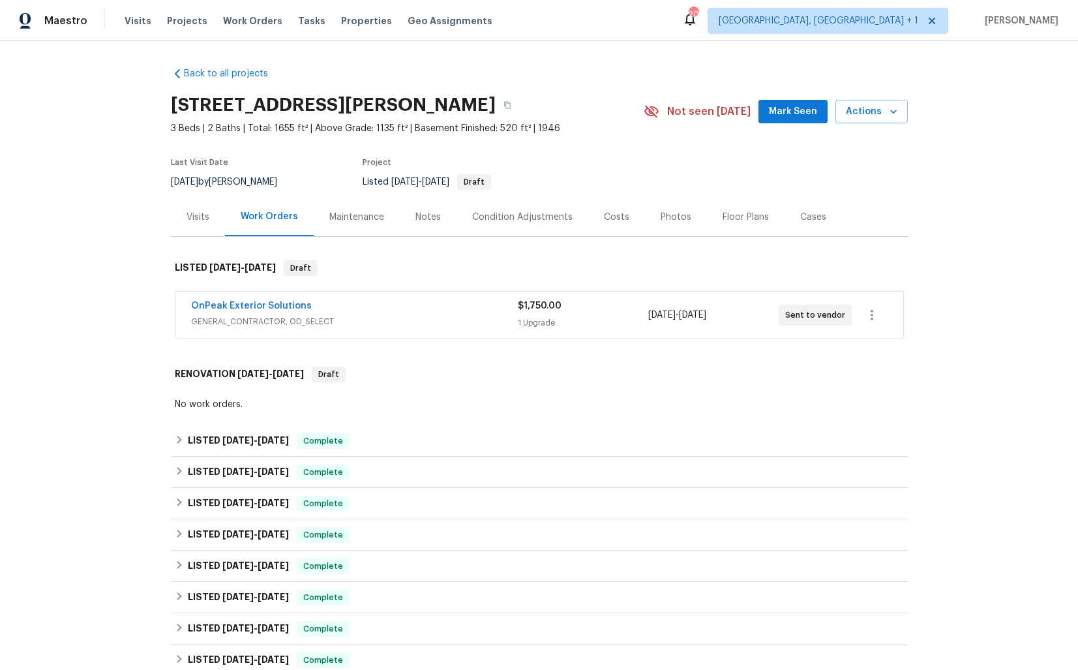
click at [211, 223] on div "Visits" at bounding box center [198, 217] width 54 height 38
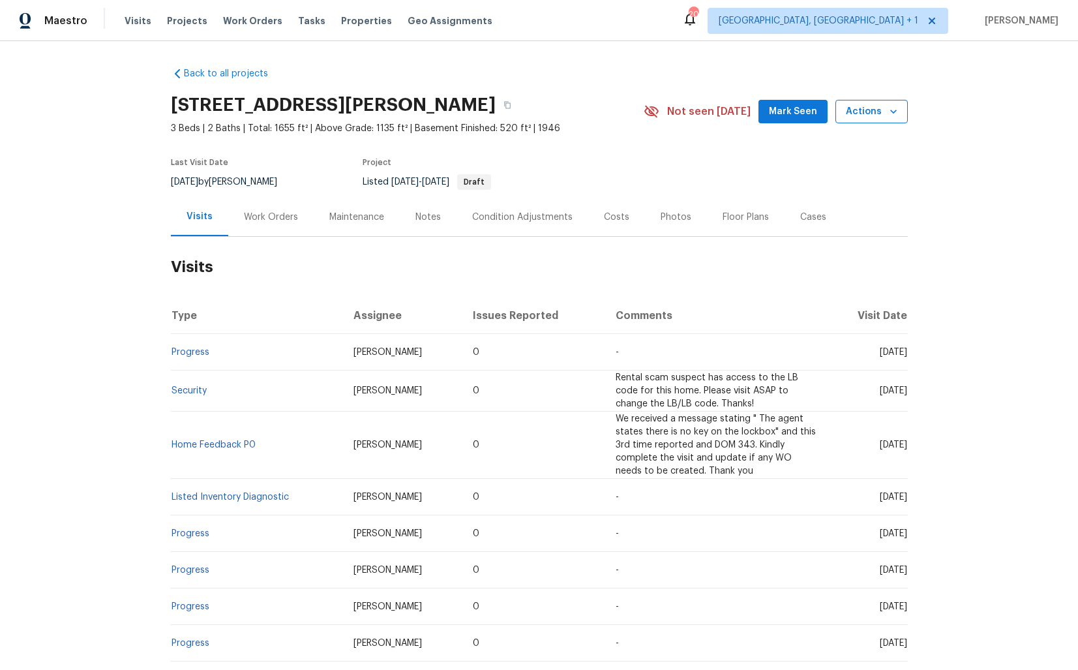
click at [869, 114] on span "Actions" at bounding box center [872, 112] width 52 height 16
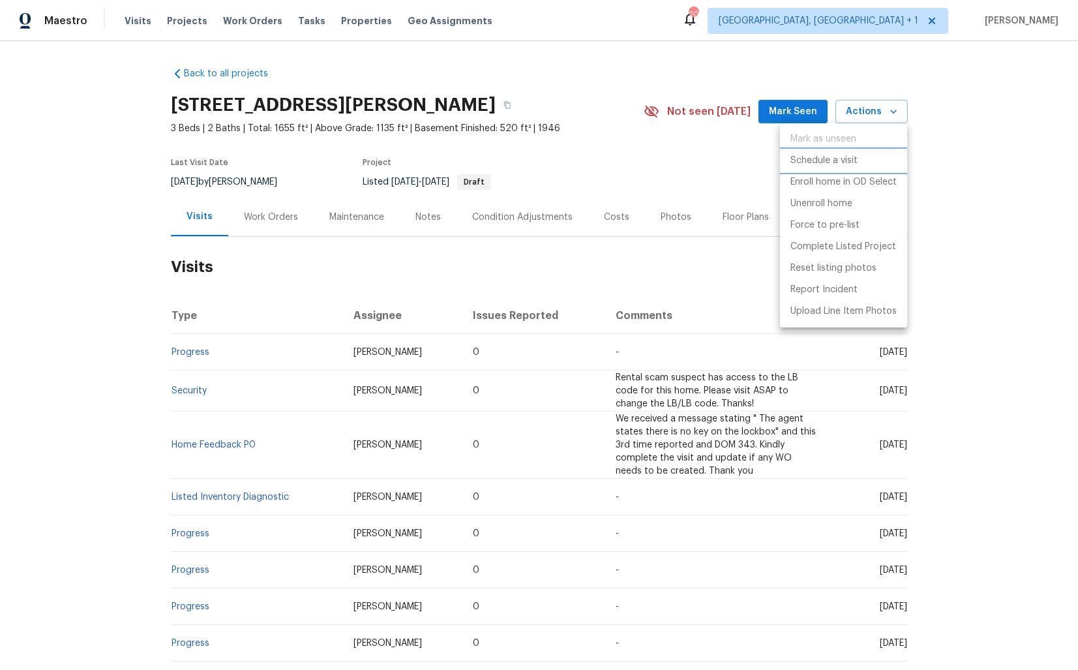
click at [815, 165] on p "Schedule a visit" at bounding box center [824, 161] width 67 height 14
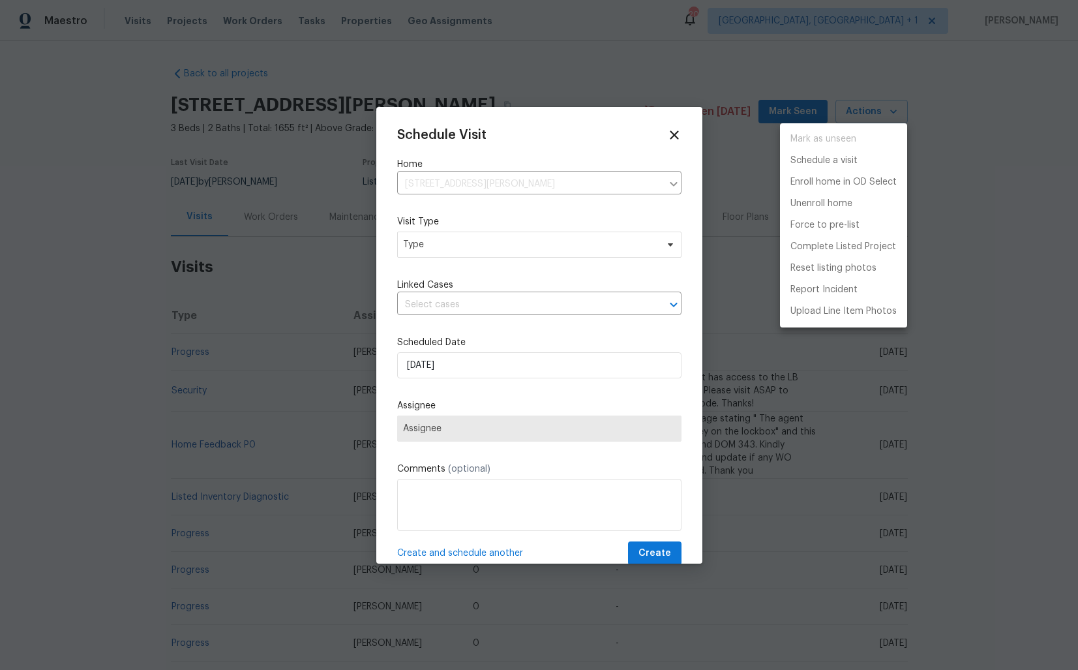
click at [423, 252] on div at bounding box center [539, 335] width 1078 height 670
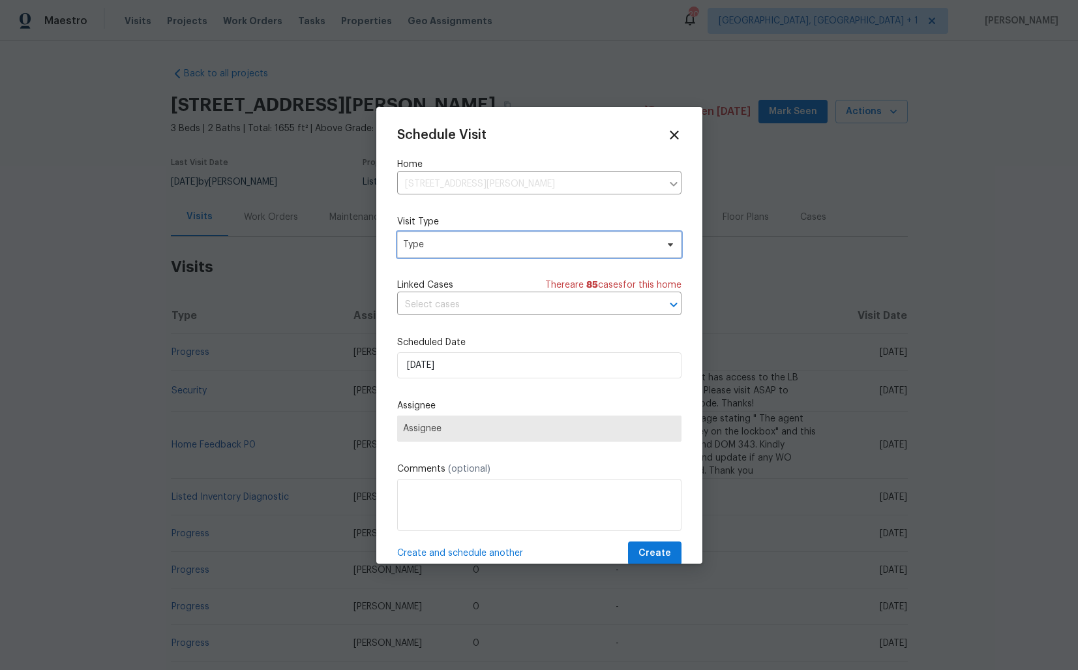
click at [451, 245] on span "Type" at bounding box center [530, 244] width 254 height 13
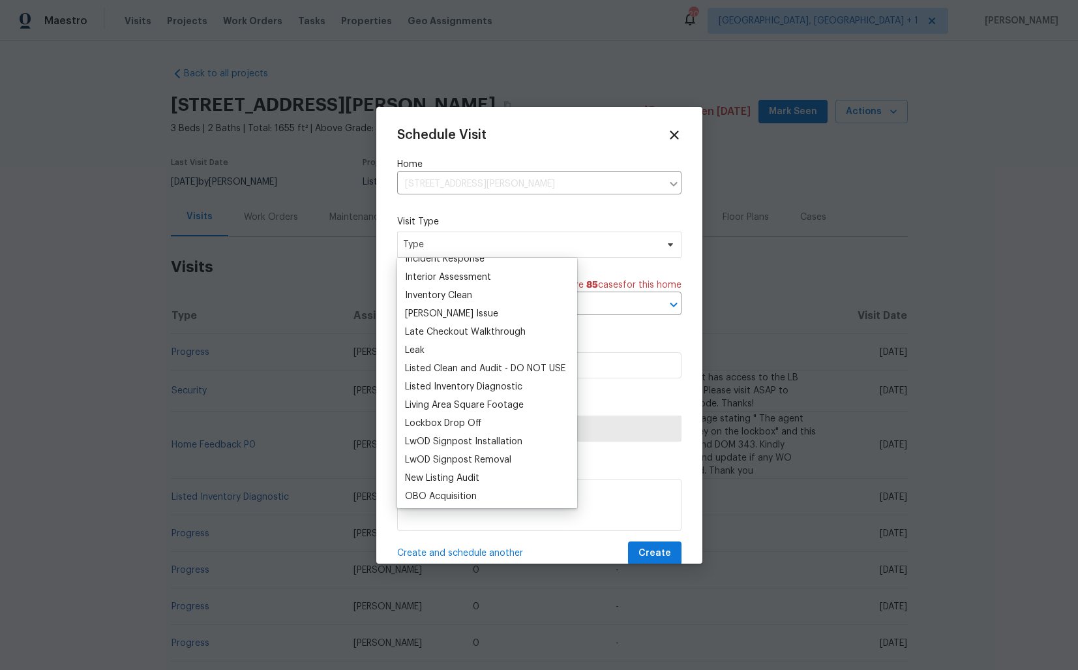
scroll to position [523, 0]
click at [434, 386] on div "Listed Inventory Diagnostic" at bounding box center [463, 385] width 117 height 13
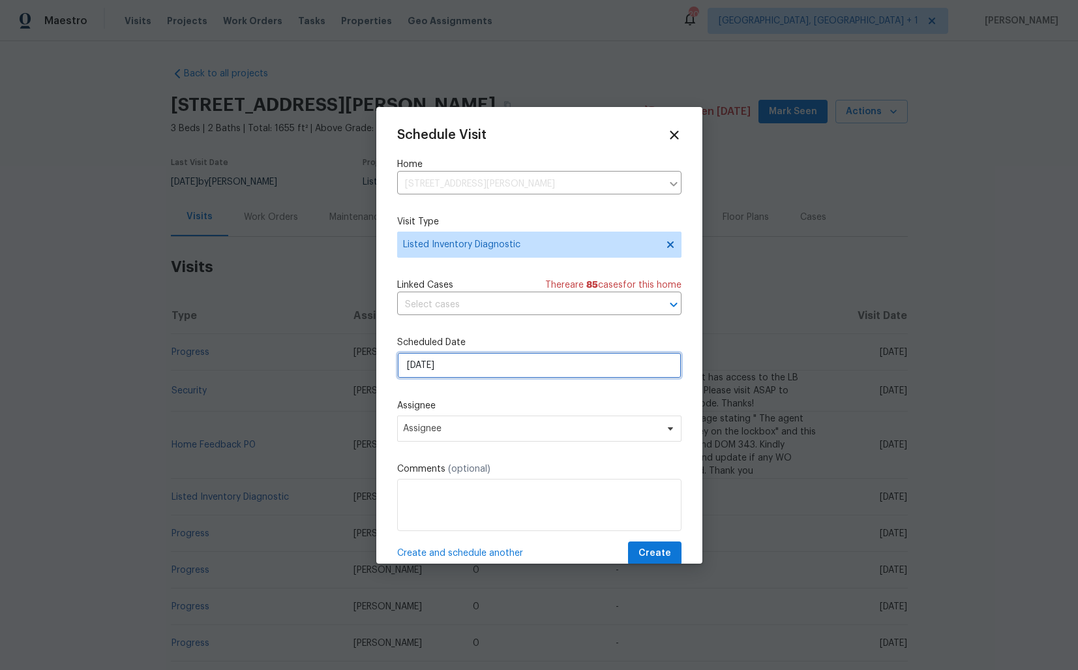
click at [464, 372] on input "[DATE]" at bounding box center [539, 365] width 284 height 26
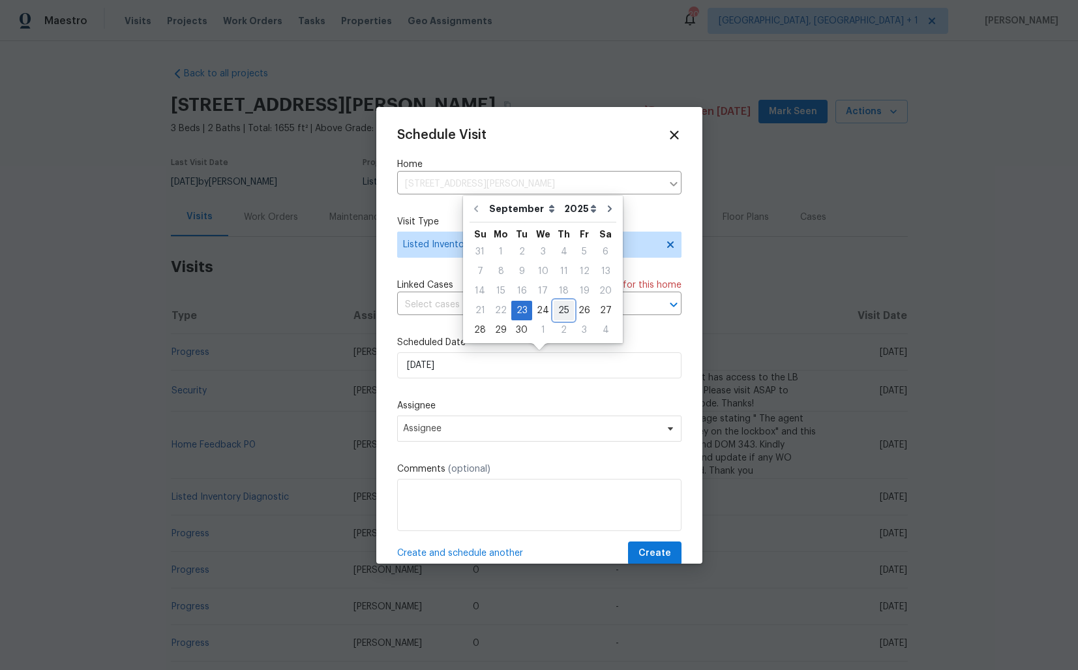
click at [559, 307] on div "25" at bounding box center [564, 310] width 20 height 18
type input "[DATE]"
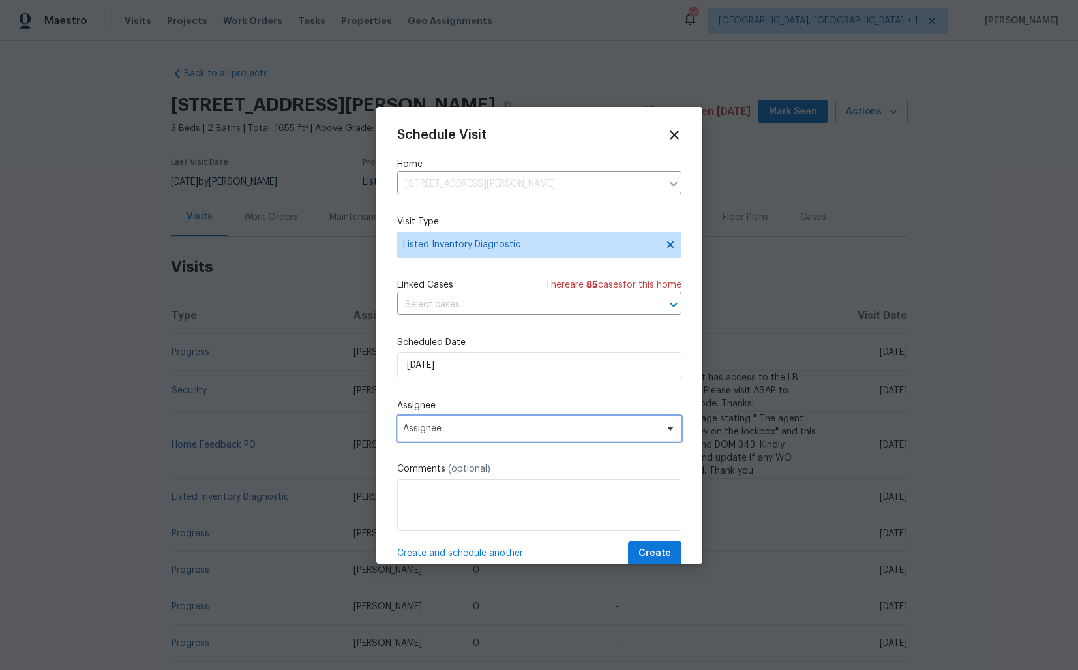
click at [491, 429] on span "Assignee" at bounding box center [531, 428] width 256 height 10
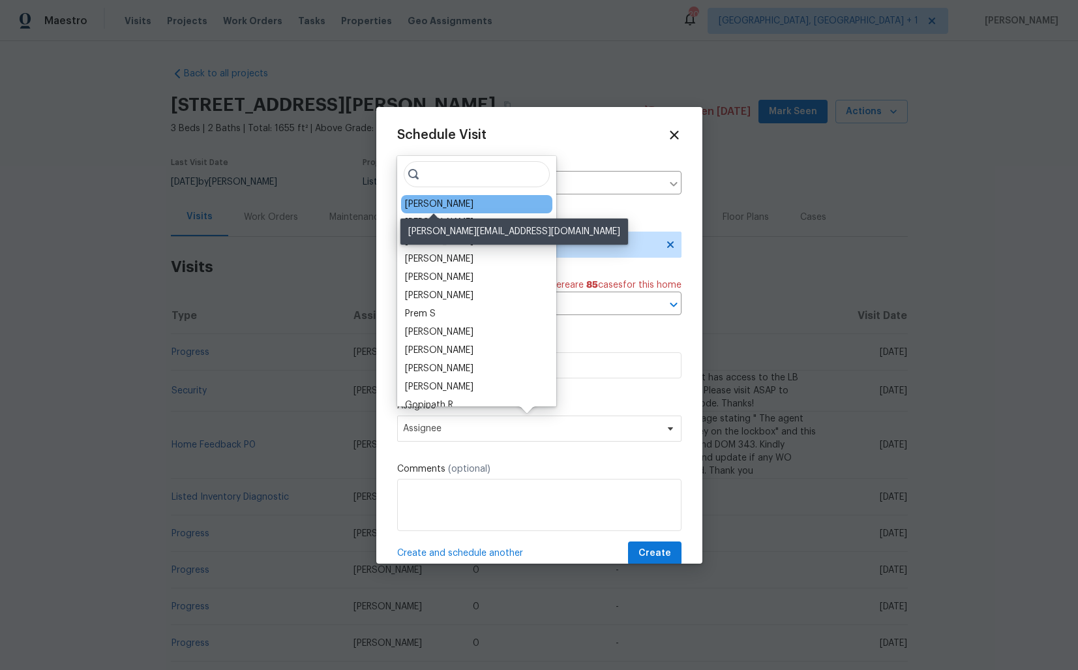
click at [429, 200] on div "[PERSON_NAME]" at bounding box center [439, 204] width 68 height 13
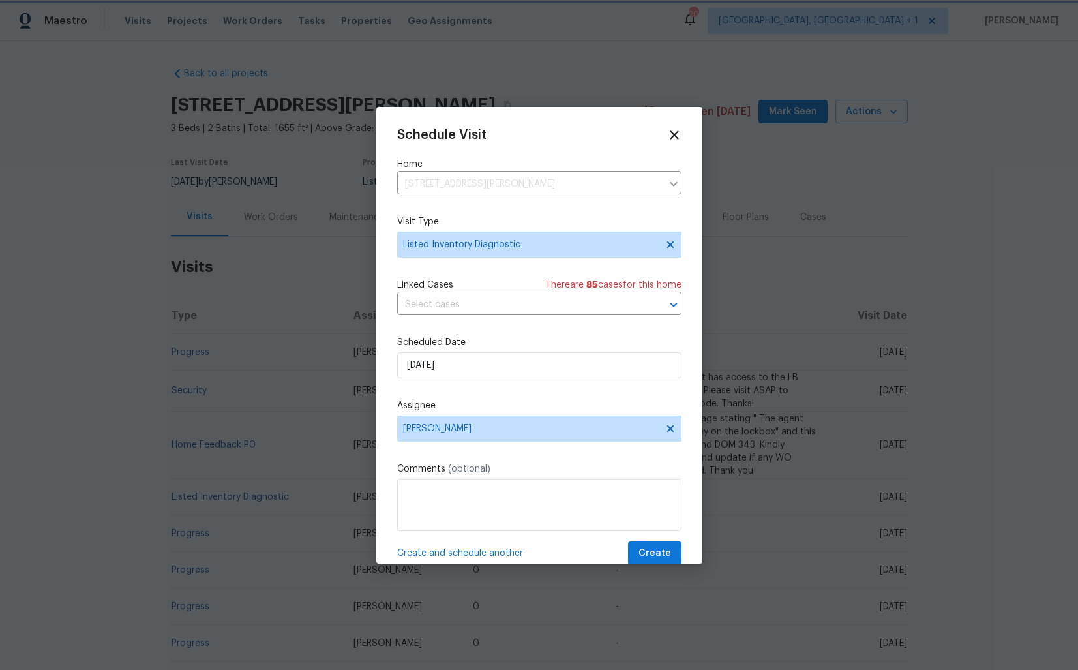
scroll to position [23, 0]
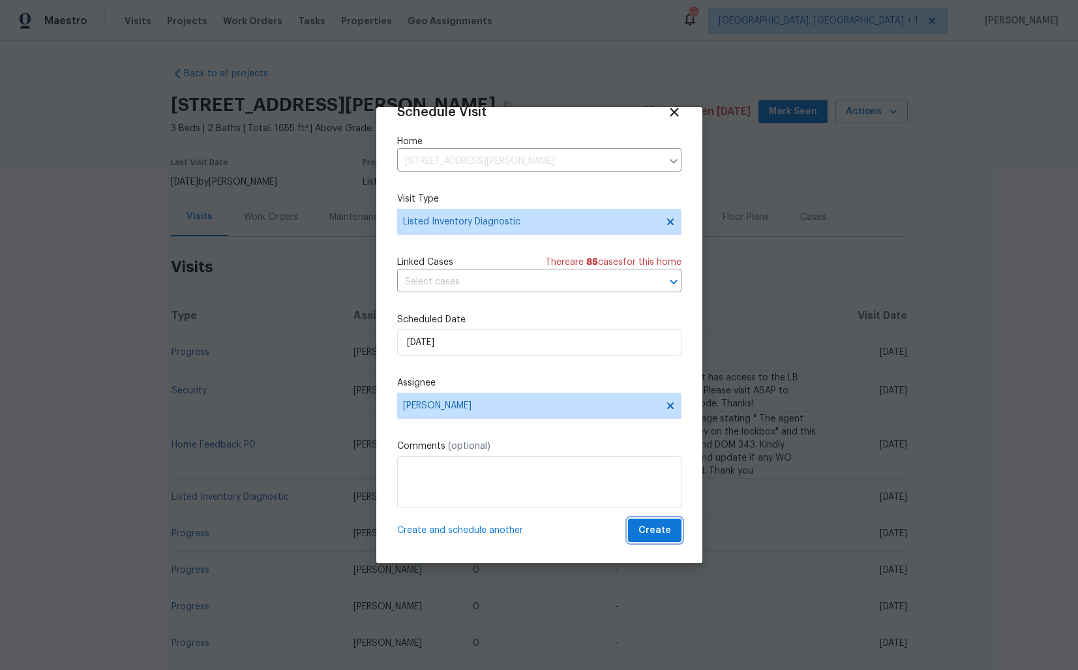
click at [655, 529] on span "Create" at bounding box center [655, 531] width 33 height 16
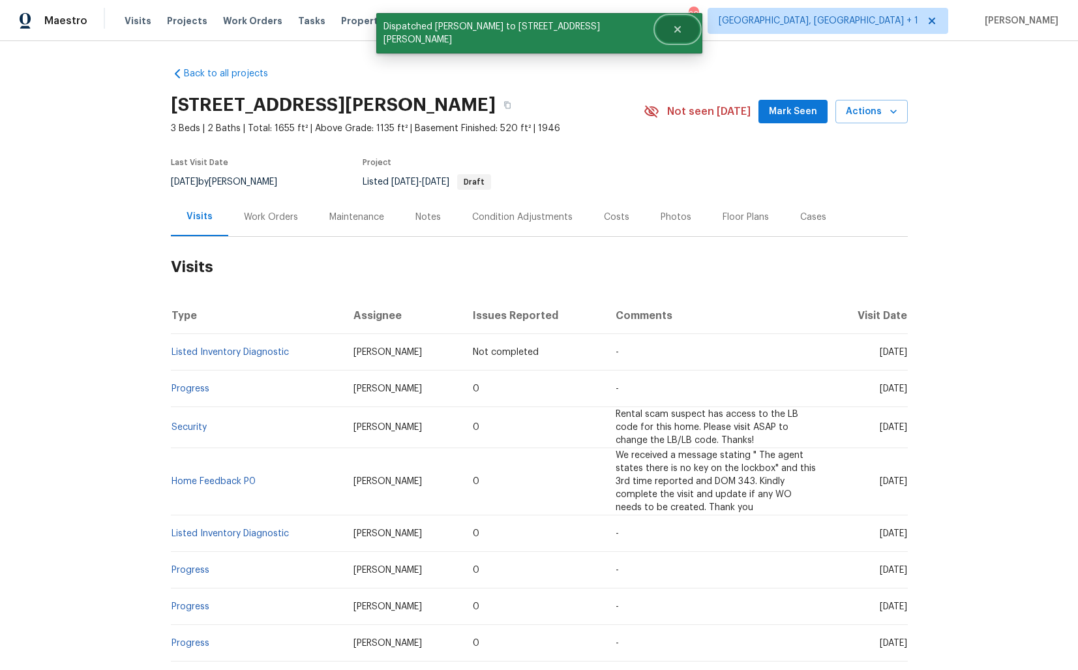
click at [674, 27] on icon "Close" at bounding box center [677, 29] width 7 height 7
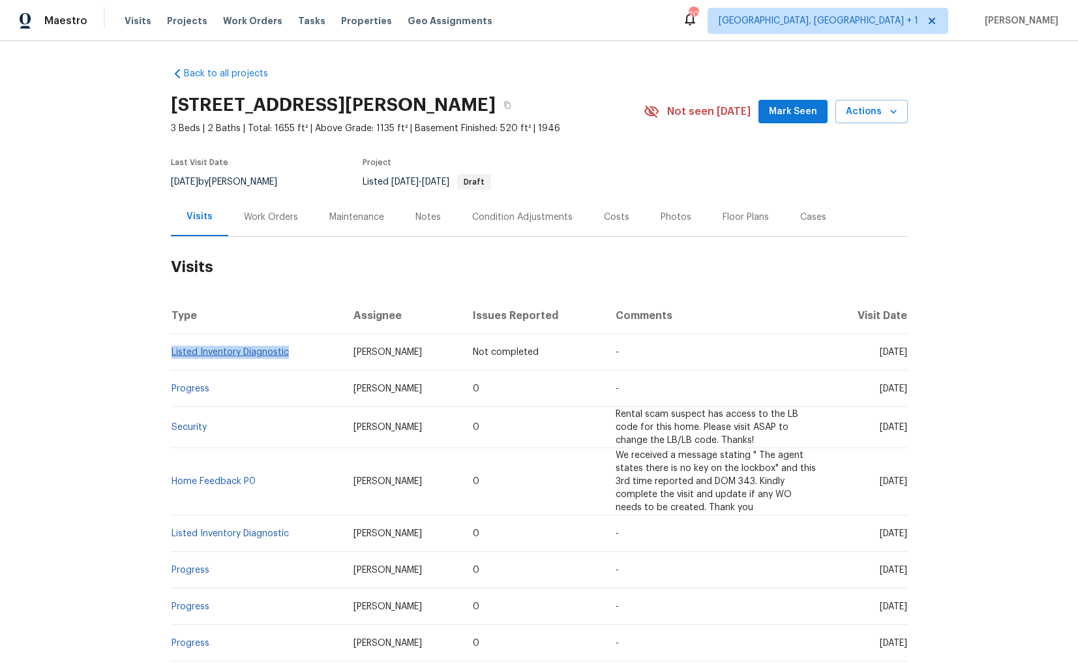
drag, startPoint x: 289, startPoint y: 354, endPoint x: 172, endPoint y: 356, distance: 116.8
click at [172, 356] on td "Listed Inventory Diagnostic" at bounding box center [257, 352] width 172 height 37
copy link "Listed Inventory Diagnostic"
